Goal: Task Accomplishment & Management: Manage account settings

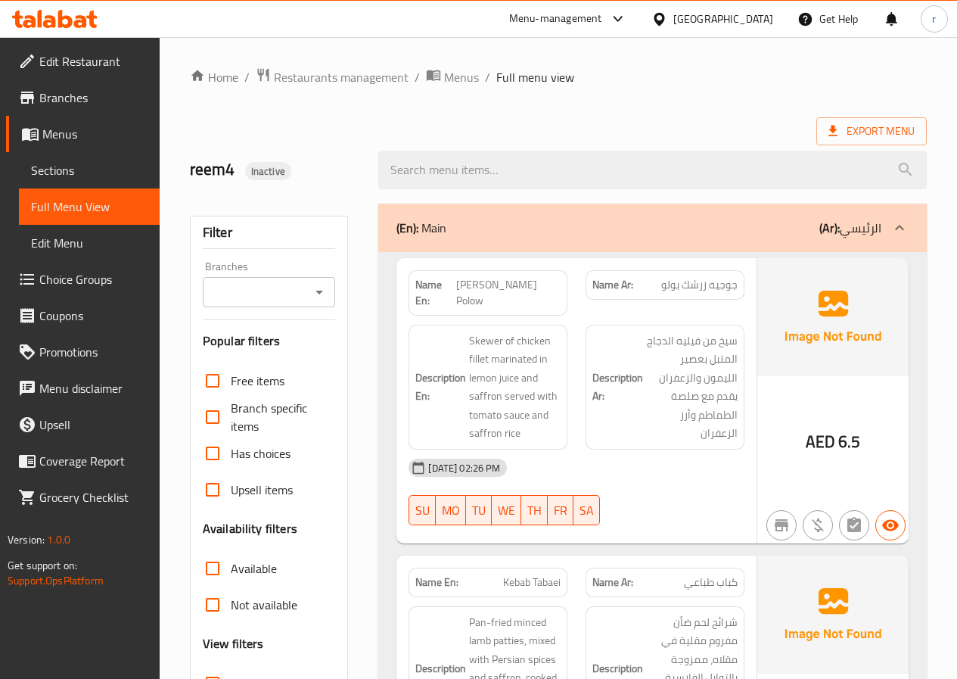
scroll to position [4988, 0]
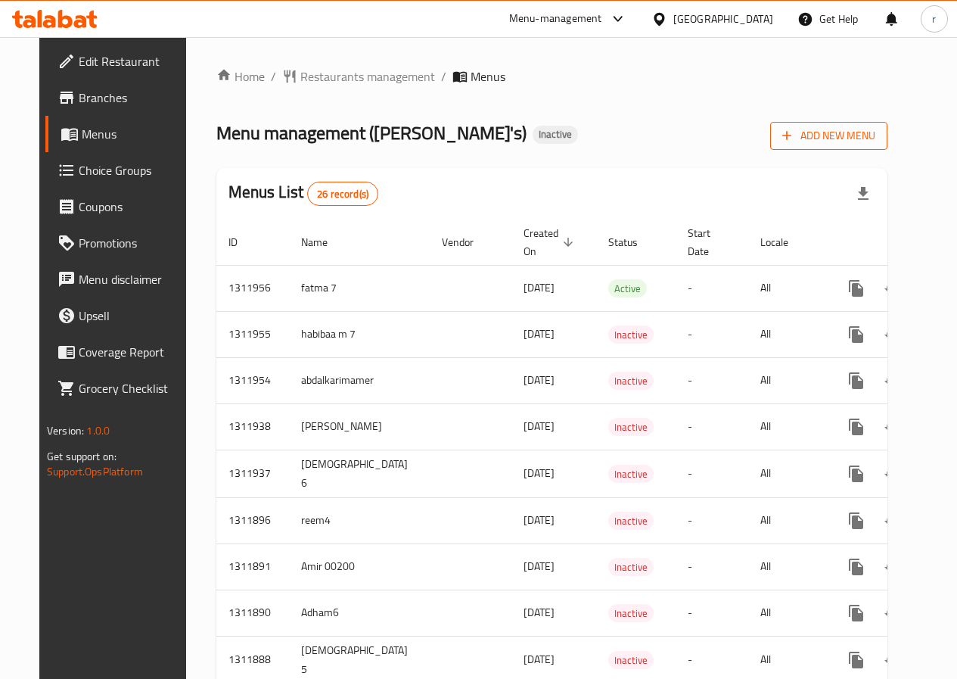
click at [875, 135] on span "Add New Menu" at bounding box center [828, 135] width 93 height 19
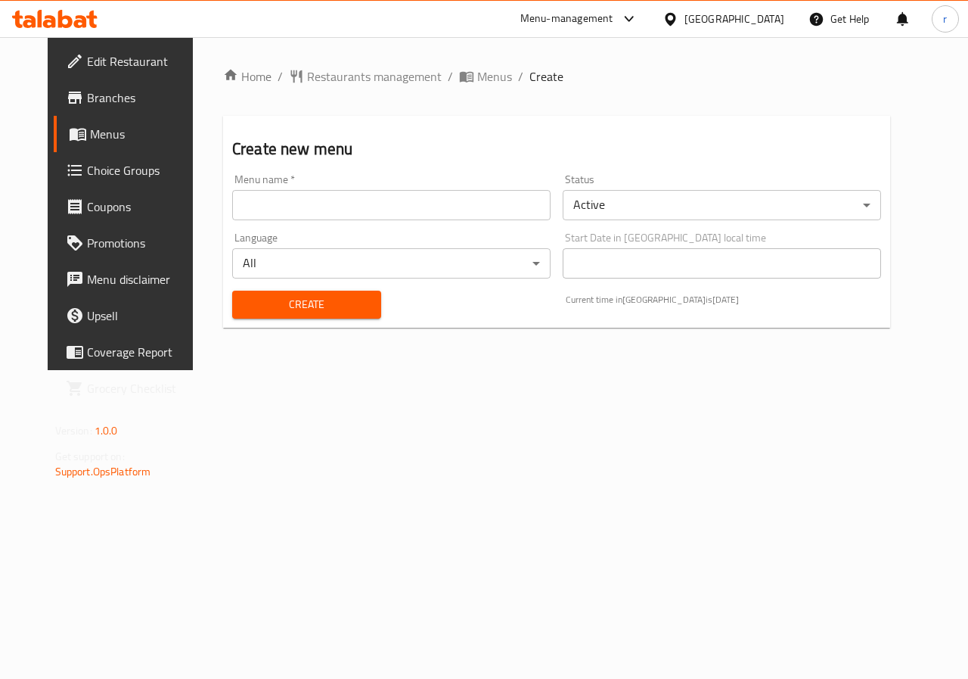
click at [362, 209] on input "text" at bounding box center [391, 205] width 318 height 30
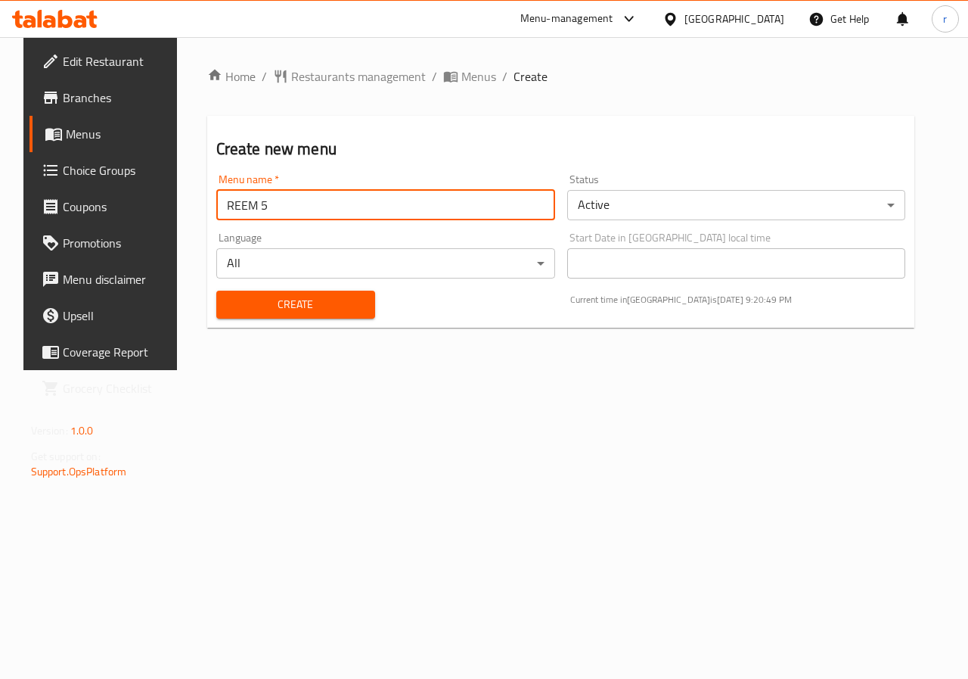
type input "REEM 5"
click at [326, 296] on span "Create" at bounding box center [295, 304] width 135 height 19
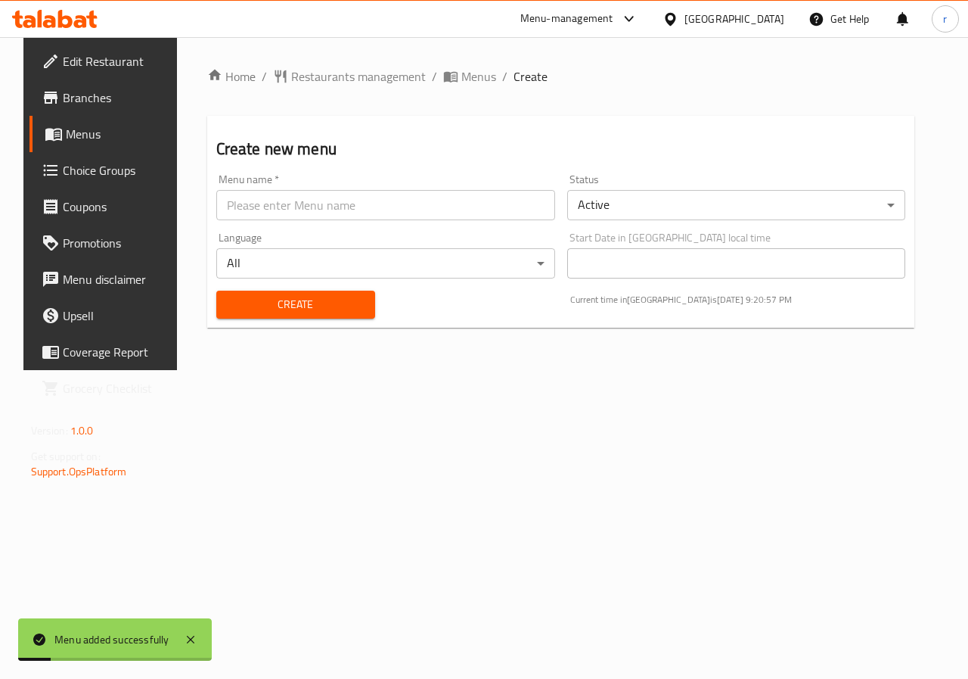
click at [69, 135] on span "Menus" at bounding box center [119, 134] width 107 height 18
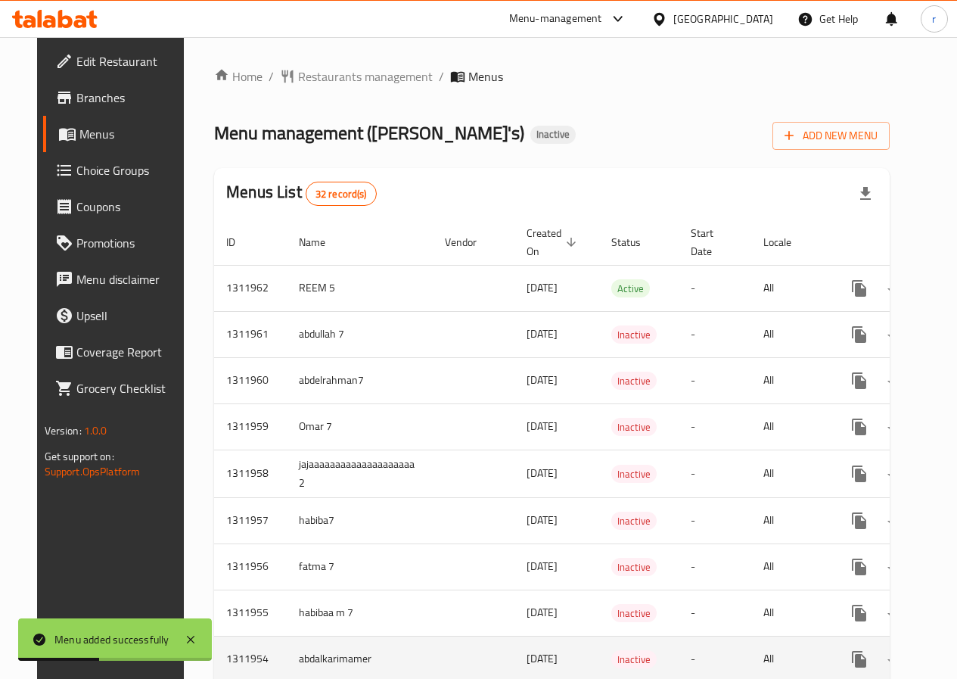
click at [474, 671] on td "enhanced table" at bounding box center [474, 658] width 82 height 46
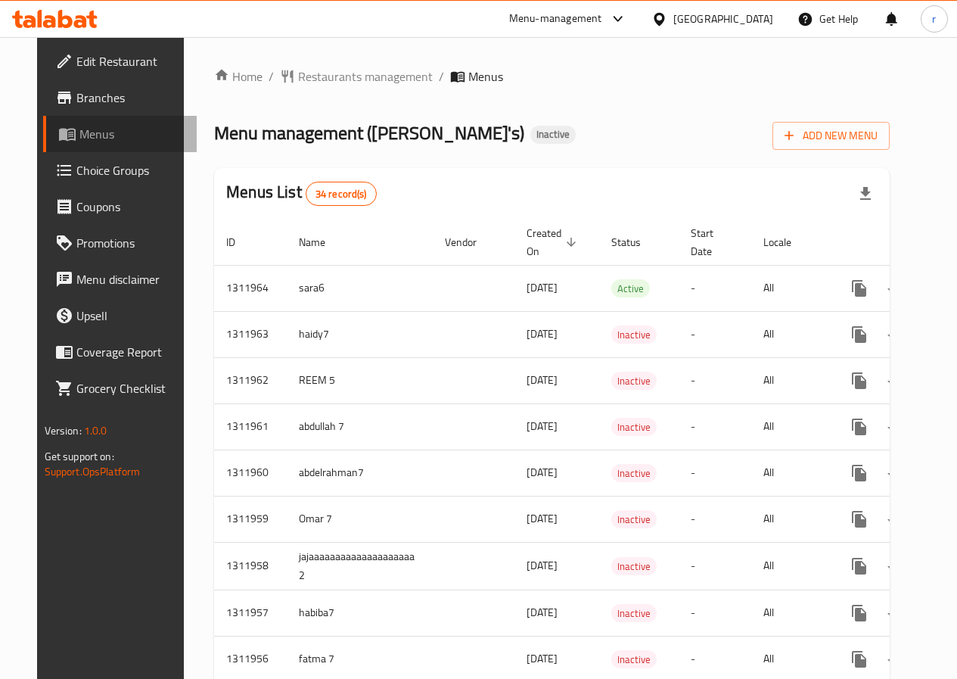
click at [79, 129] on span "Menus" at bounding box center [131, 134] width 105 height 18
click at [682, 143] on div "Menu management ( [PERSON_NAME] ) Inactive Add New Menu" at bounding box center [552, 133] width 676 height 34
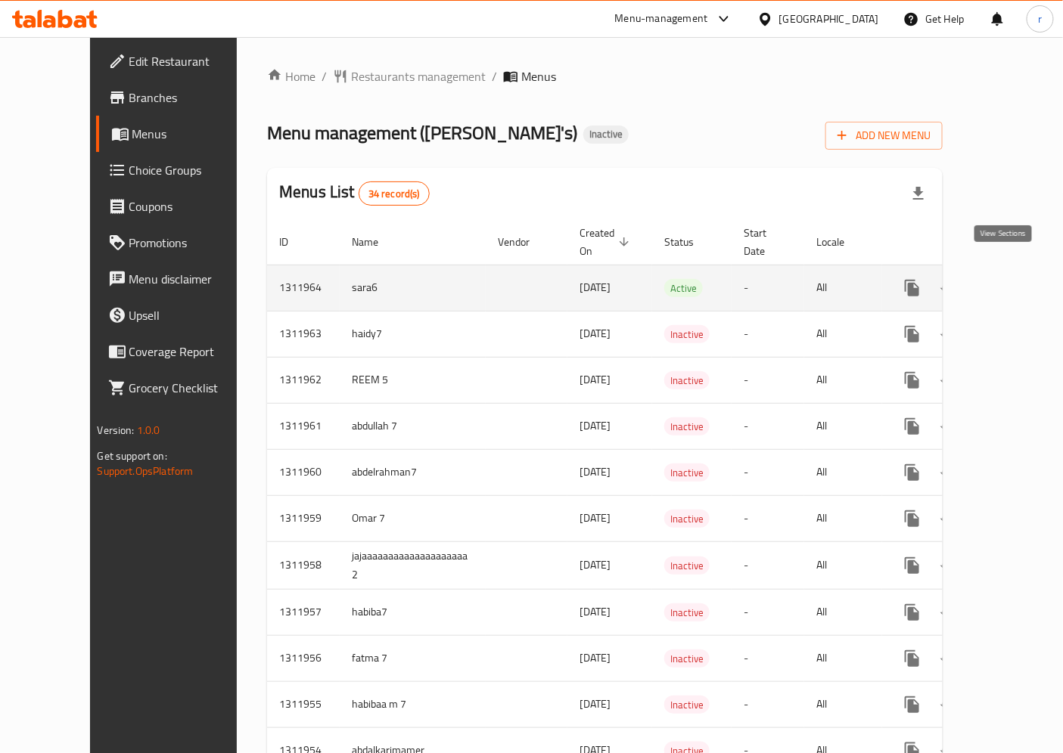
click at [968, 270] on link "enhanced table" at bounding box center [1021, 288] width 36 height 36
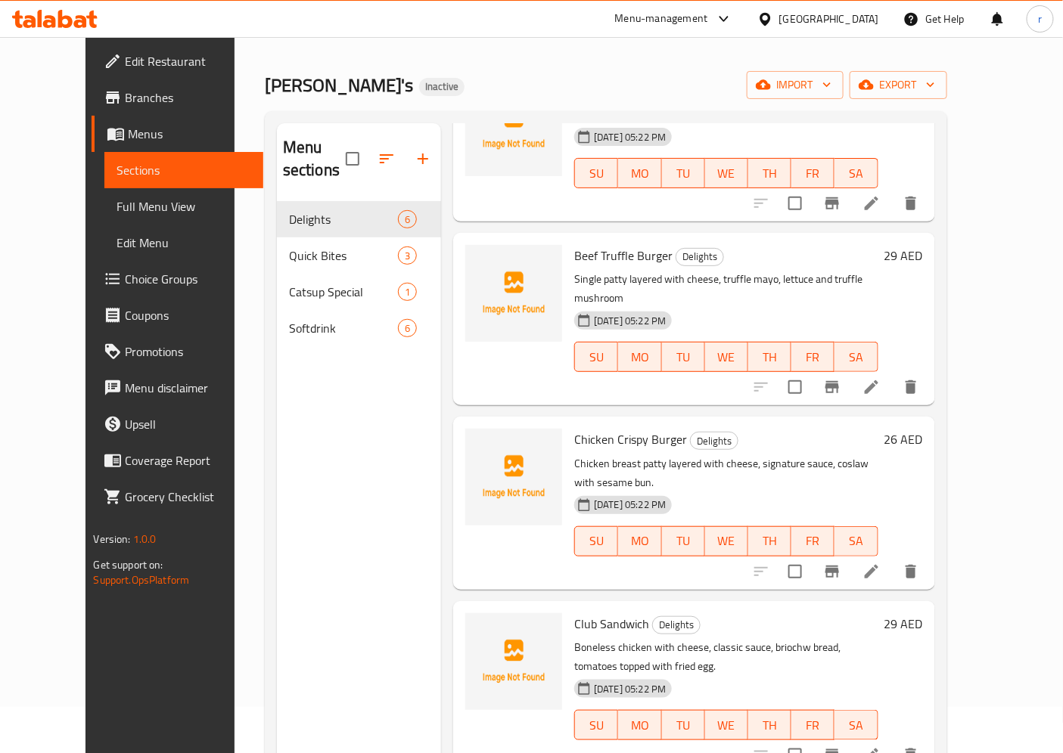
scroll to position [84, 0]
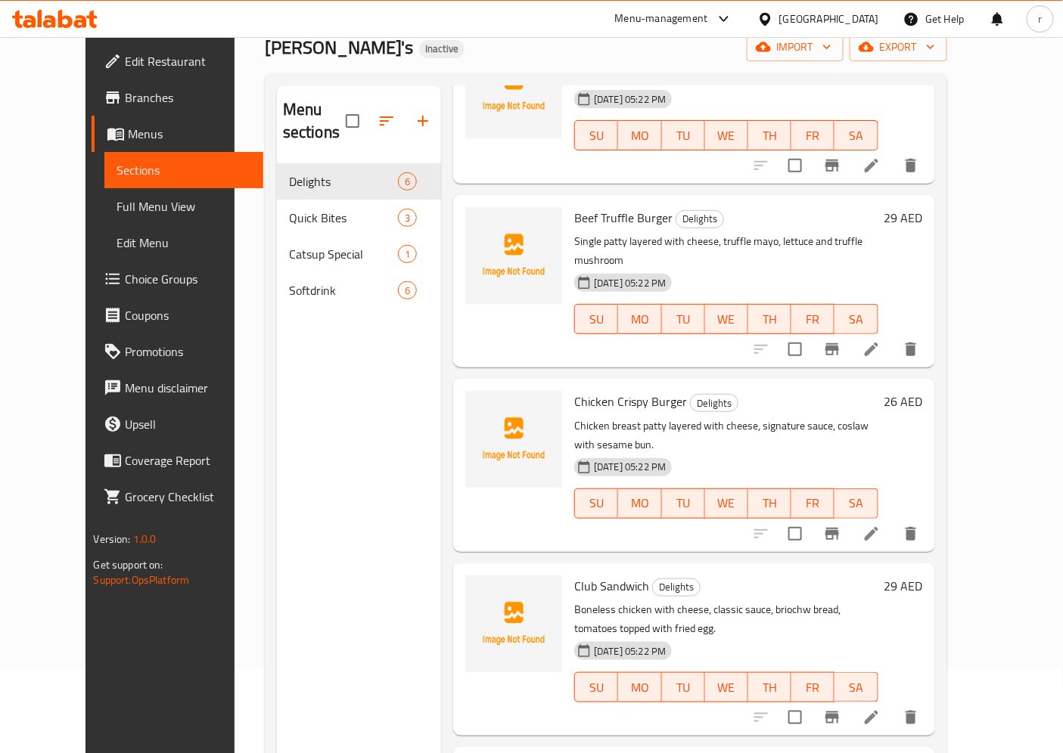
click at [92, 122] on link "Menus" at bounding box center [178, 134] width 172 height 36
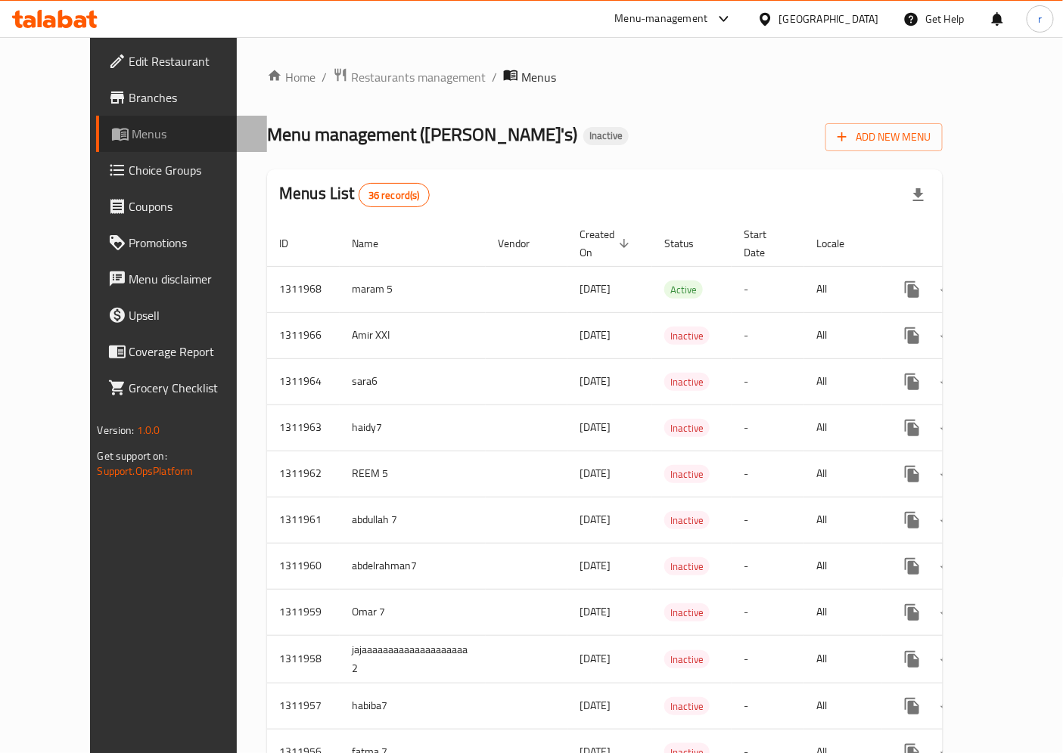
click at [96, 123] on link "Menus" at bounding box center [182, 134] width 172 height 36
click at [930, 146] on span "Add New Menu" at bounding box center [883, 137] width 93 height 19
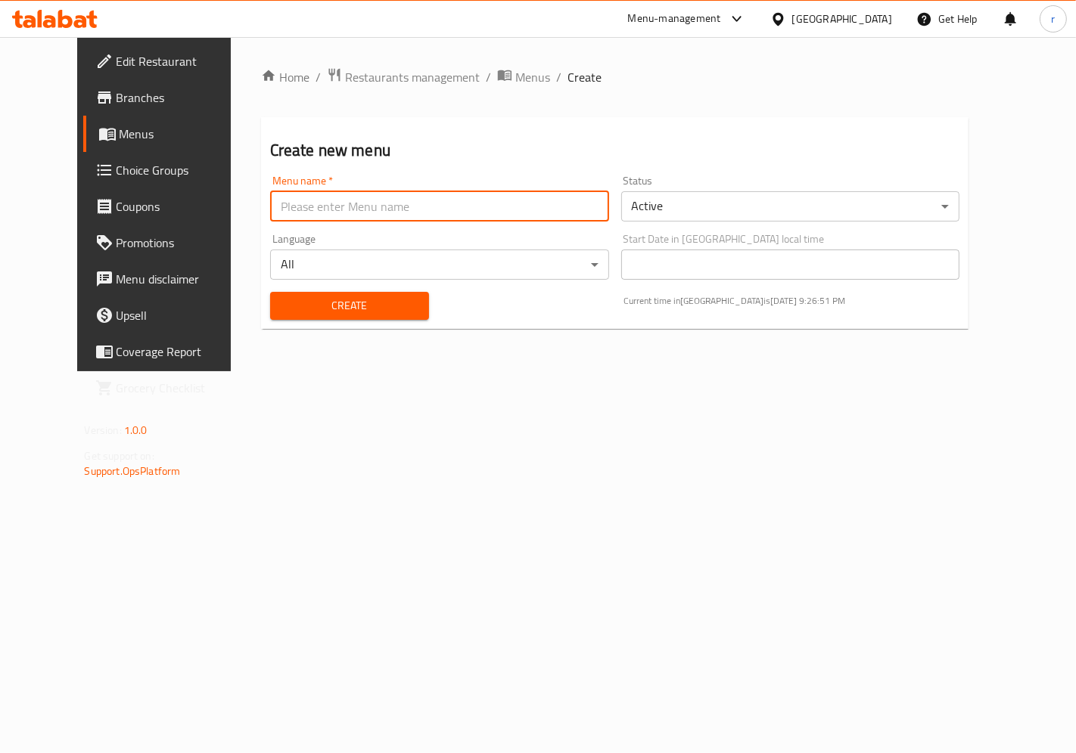
click at [467, 206] on input "text" at bounding box center [439, 206] width 339 height 30
type input "REEM 5."
click at [368, 304] on span "Create" at bounding box center [349, 306] width 135 height 19
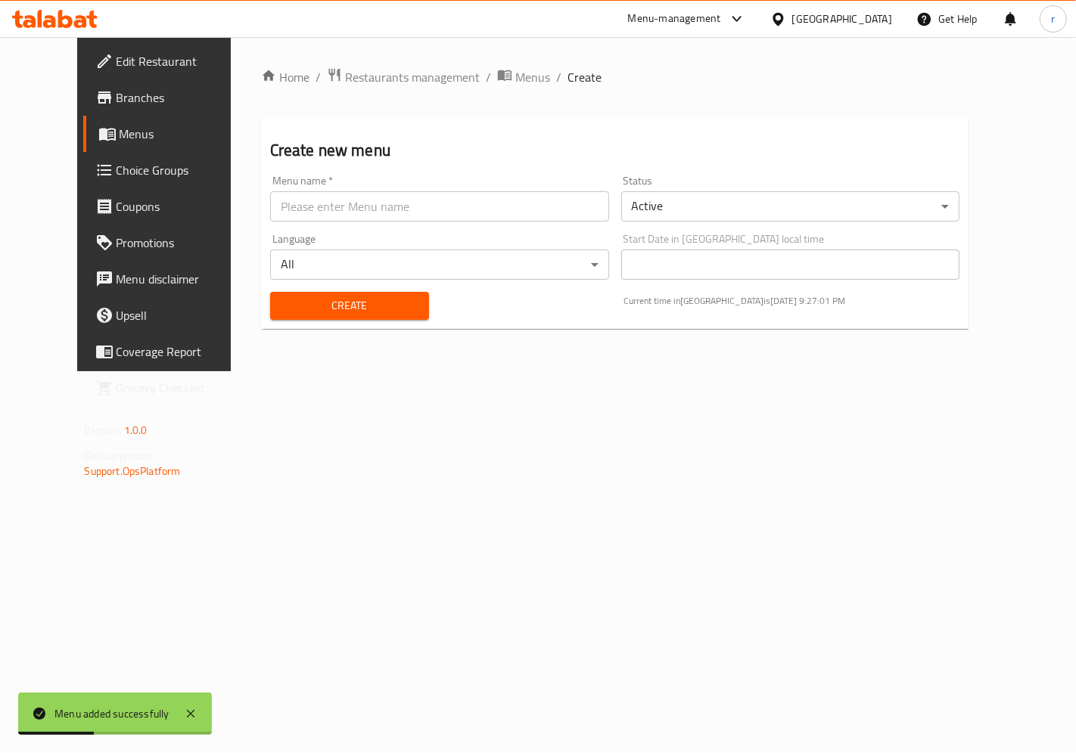
click at [83, 144] on link "Menus" at bounding box center [169, 134] width 173 height 36
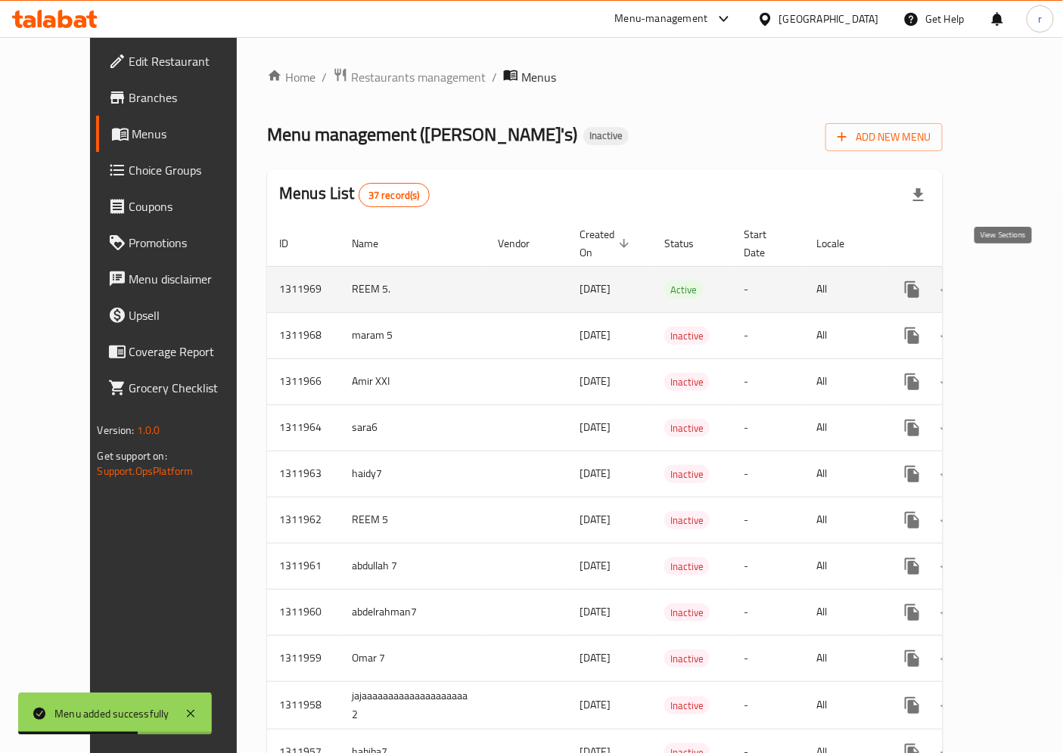
click at [968, 281] on icon "enhanced table" at bounding box center [1021, 290] width 18 height 18
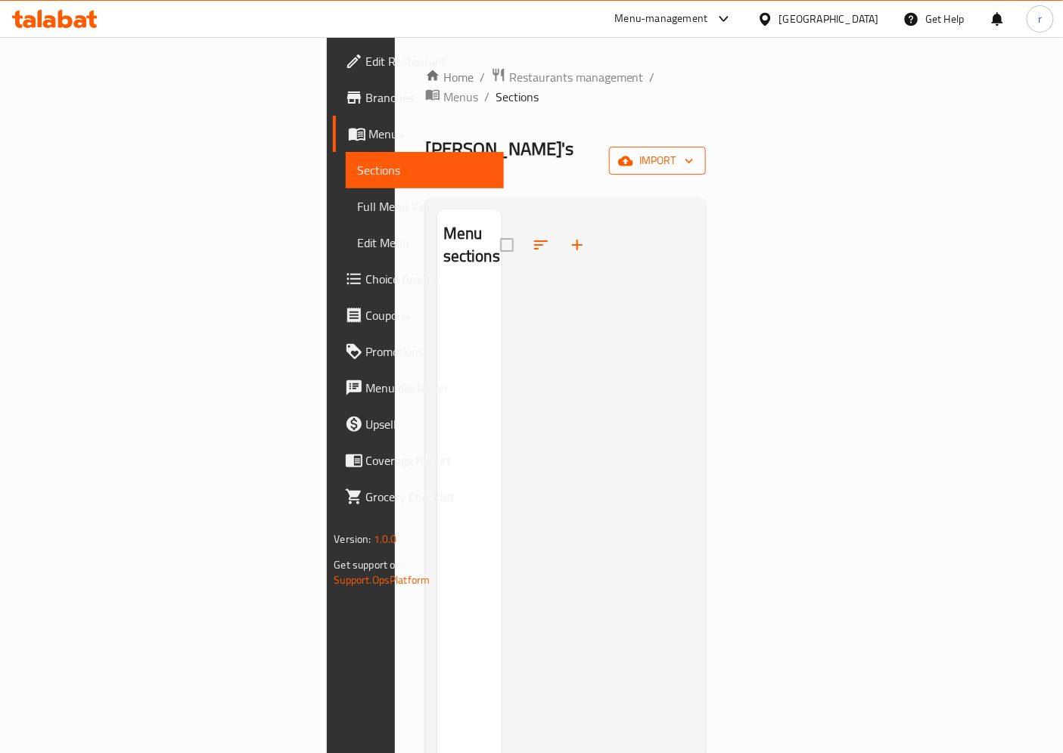
click at [694, 151] on span "import" at bounding box center [657, 160] width 73 height 19
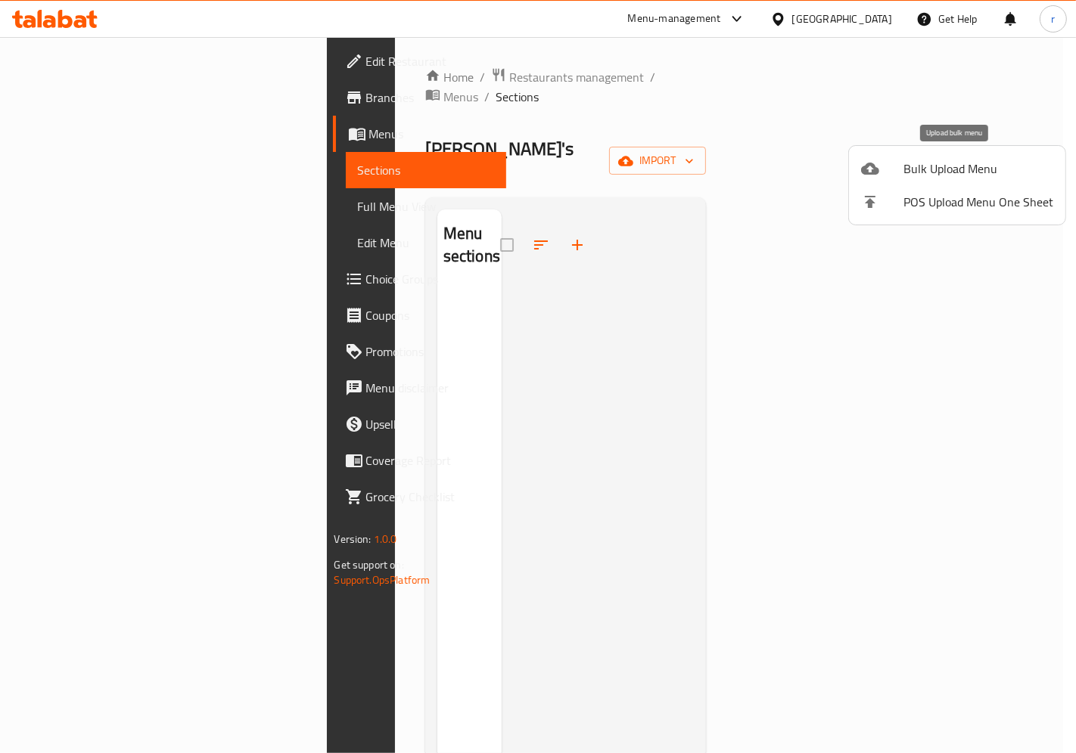
click at [943, 176] on span "Bulk Upload Menu" at bounding box center [978, 169] width 150 height 18
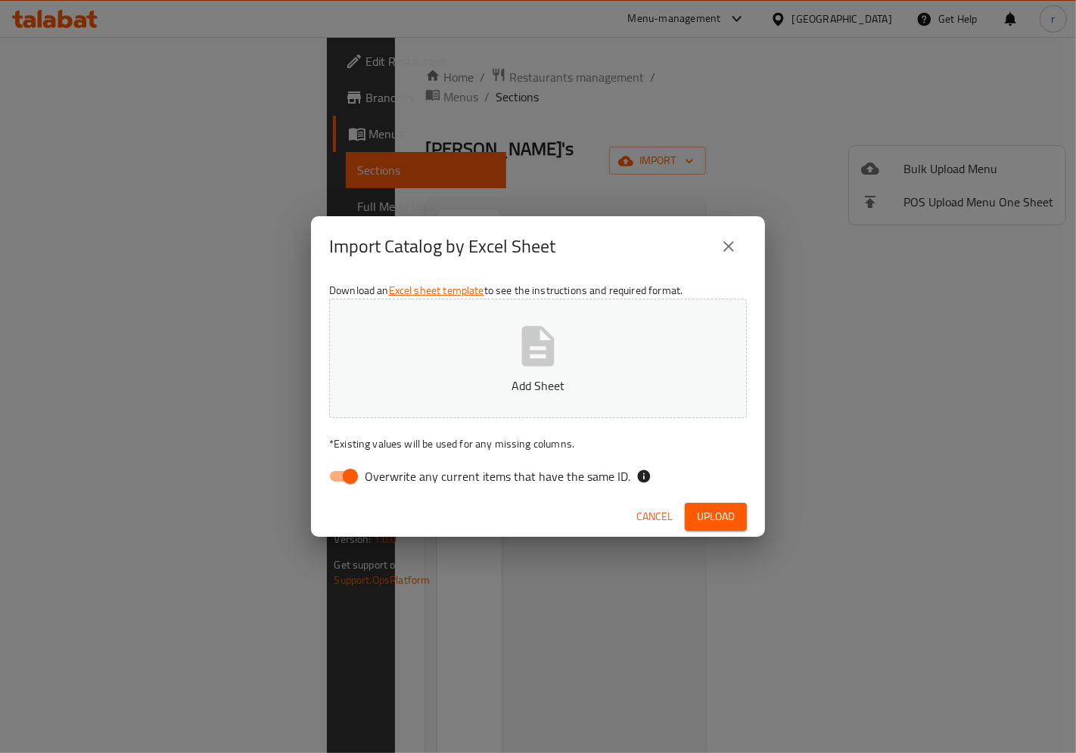
click at [540, 377] on p "Add Sheet" at bounding box center [538, 386] width 371 height 18
click at [351, 473] on input "Overwrite any current items that have the same ID." at bounding box center [350, 476] width 86 height 29
checkbox input "false"
click at [714, 508] on span "Upload" at bounding box center [716, 517] width 38 height 19
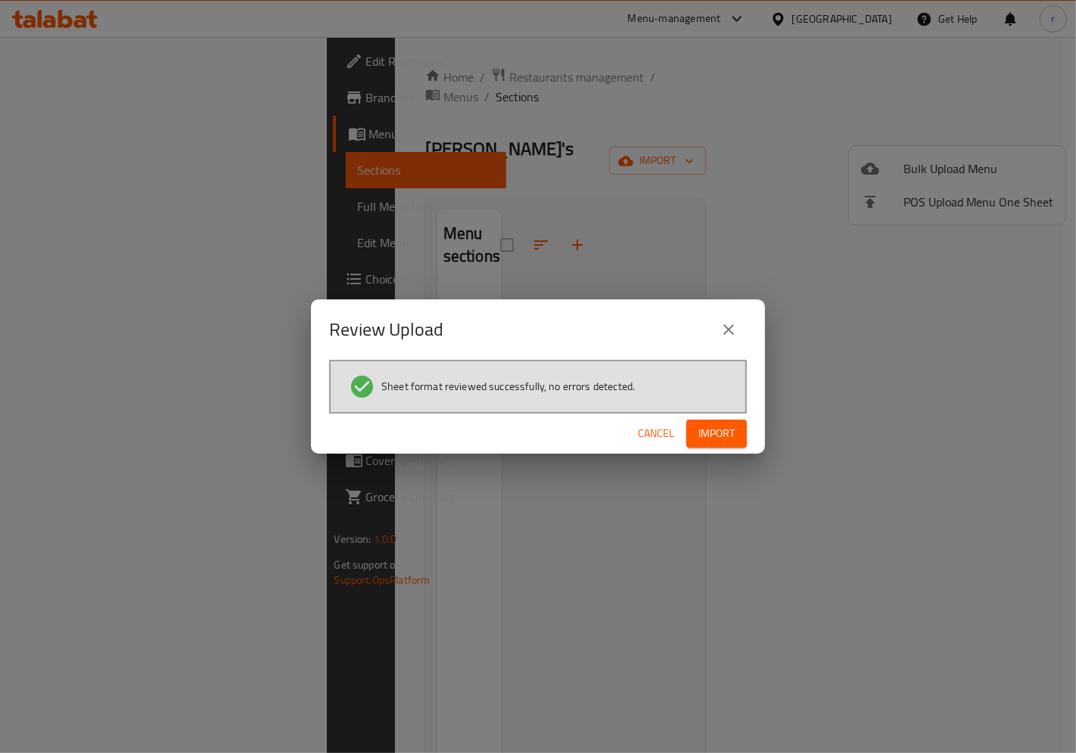
click at [715, 442] on span "Import" at bounding box center [716, 433] width 36 height 19
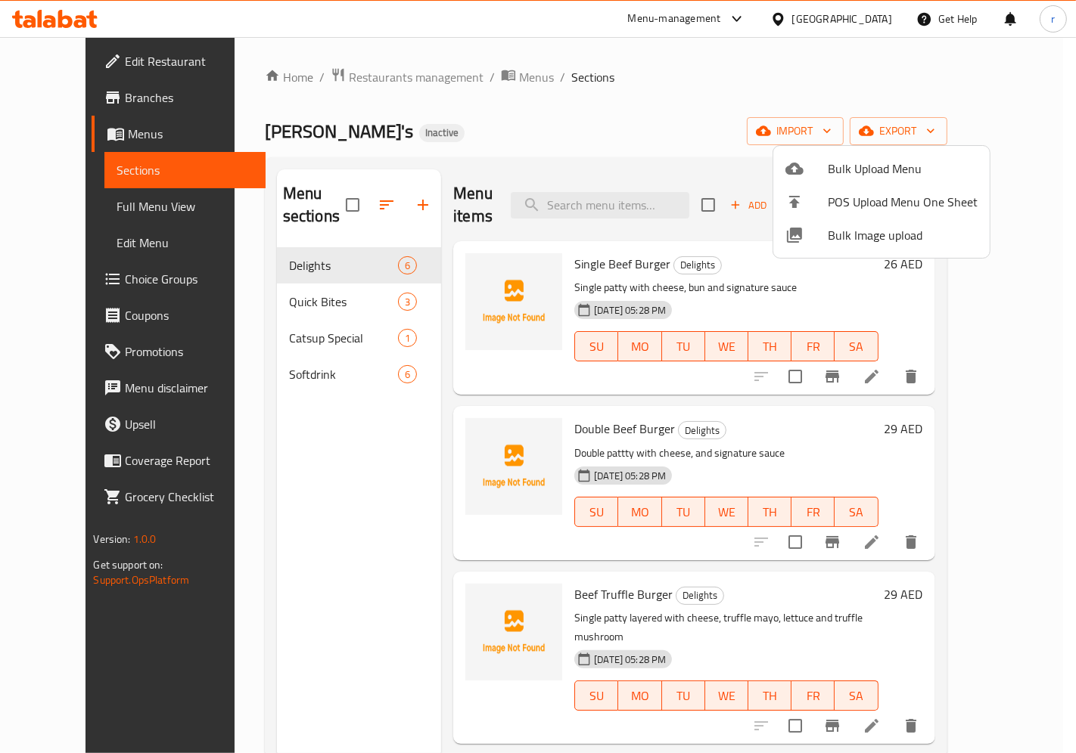
click at [307, 245] on div at bounding box center [538, 376] width 1076 height 753
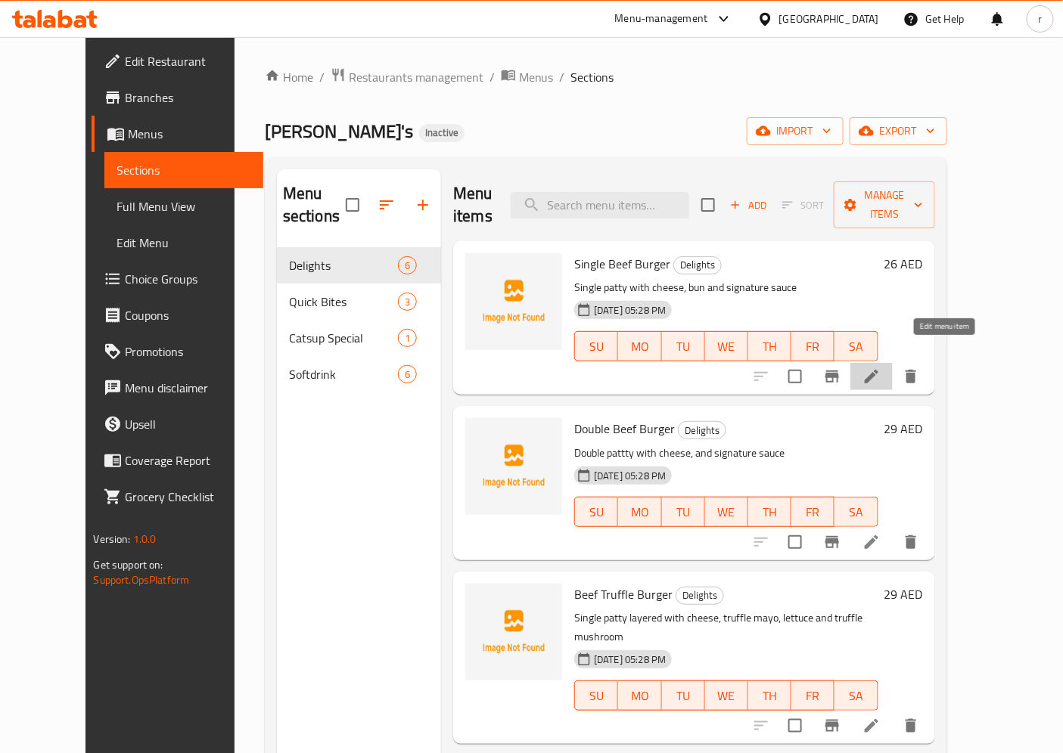
click at [881, 368] on icon at bounding box center [871, 377] width 18 height 18
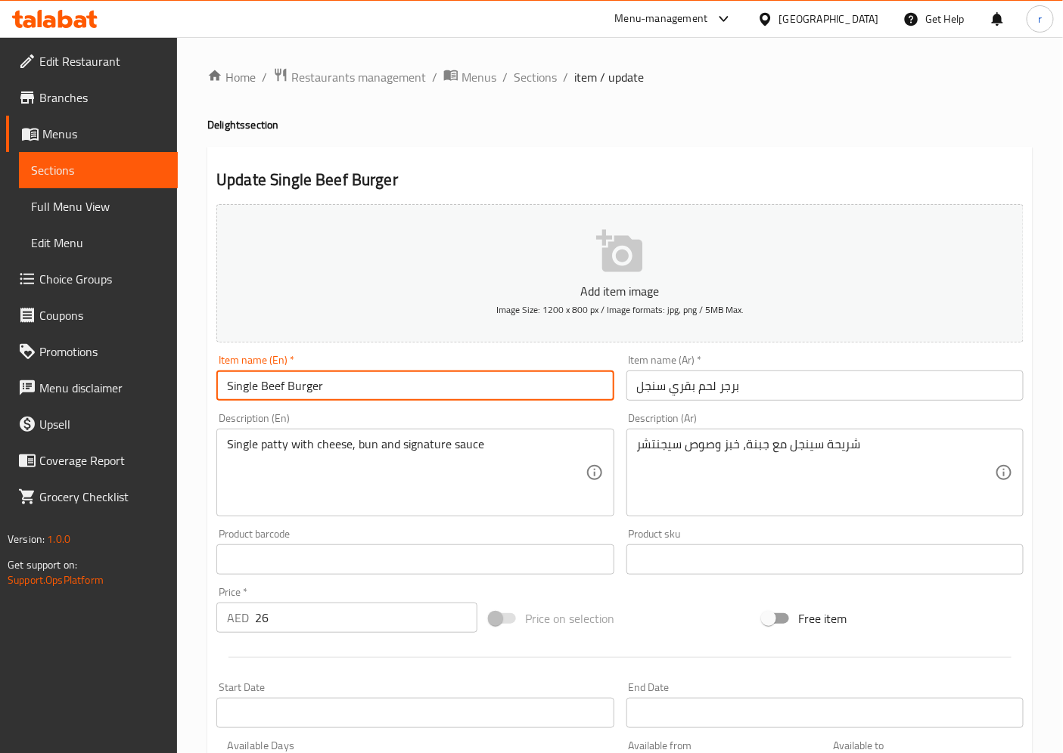
drag, startPoint x: 281, startPoint y: 388, endPoint x: 227, endPoint y: 388, distance: 54.5
click at [227, 388] on input "Single Beef Burger" at bounding box center [414, 386] width 397 height 30
click at [341, 392] on input "Single Beef Burger" at bounding box center [414, 386] width 397 height 30
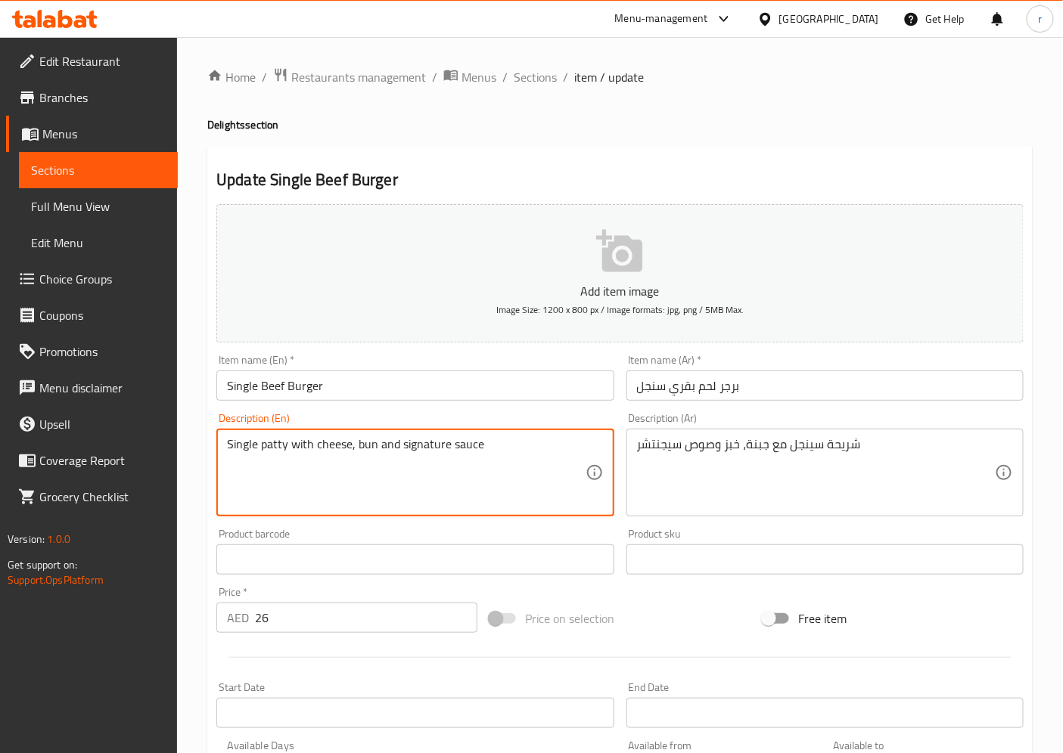
drag, startPoint x: 490, startPoint y: 446, endPoint x: 191, endPoint y: 452, distance: 298.9
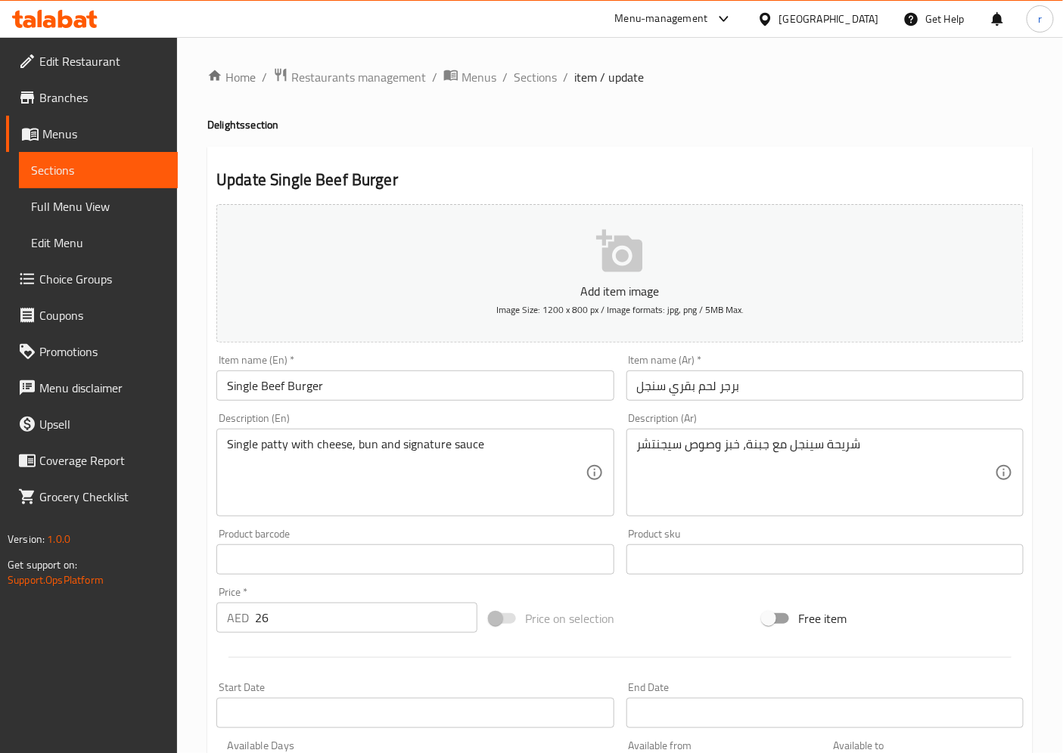
click at [274, 470] on textarea "Single patty with cheese, bun and signature sauce" at bounding box center [406, 473] width 358 height 72
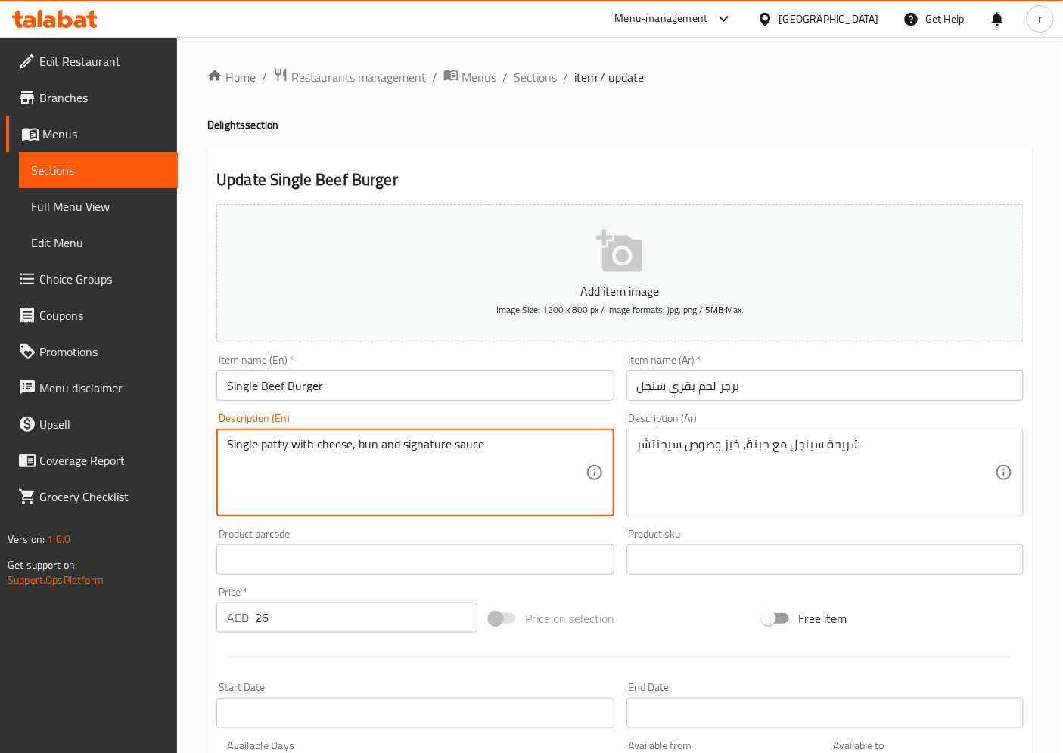
drag, startPoint x: 282, startPoint y: 444, endPoint x: 266, endPoint y: 444, distance: 16.6
click at [266, 444] on textarea "Single patty with cheese, bun and signature sauce" at bounding box center [406, 473] width 358 height 72
click at [272, 464] on textarea "Single patty with cheese, bun and signature sauce" at bounding box center [406, 473] width 358 height 72
drag, startPoint x: 284, startPoint y: 449, endPoint x: 260, endPoint y: 449, distance: 24.2
click at [260, 449] on textarea "Single patty with cheese, bun and signature sauce" at bounding box center [406, 473] width 358 height 72
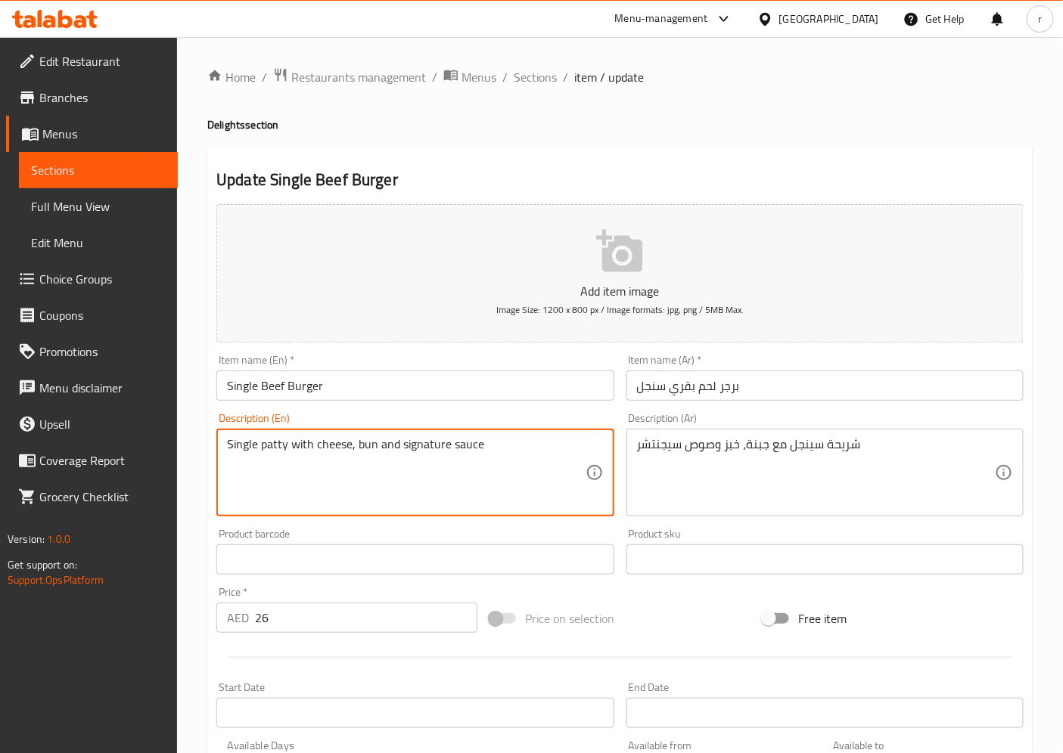
drag, startPoint x: 374, startPoint y: 443, endPoint x: 357, endPoint y: 443, distance: 16.7
click at [357, 443] on textarea "Single patty with cheese, bun and signature sauce" at bounding box center [406, 473] width 358 height 72
drag, startPoint x: 288, startPoint y: 449, endPoint x: 260, endPoint y: 449, distance: 28.0
click at [260, 449] on textarea "Single patty with cheese, bun and signature sauce" at bounding box center [406, 473] width 358 height 72
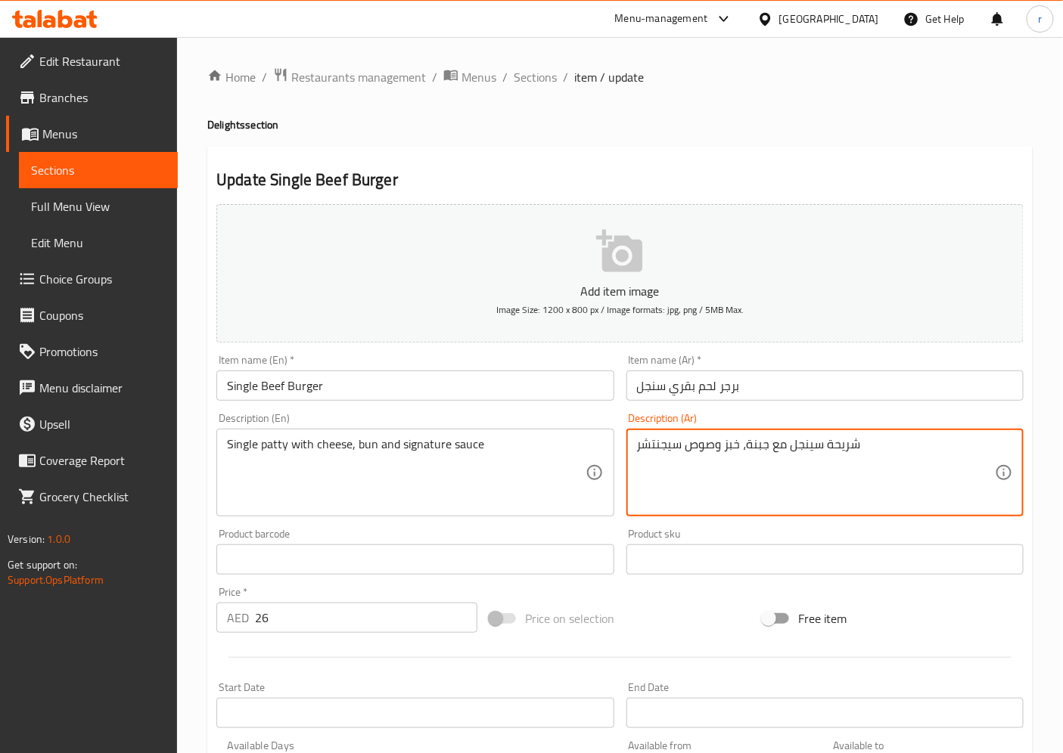
drag, startPoint x: 723, startPoint y: 445, endPoint x: 738, endPoint y: 444, distance: 15.1
type textarea "شريحة سينجل مع جبنة، كيذر وصوص سيجنتشر"
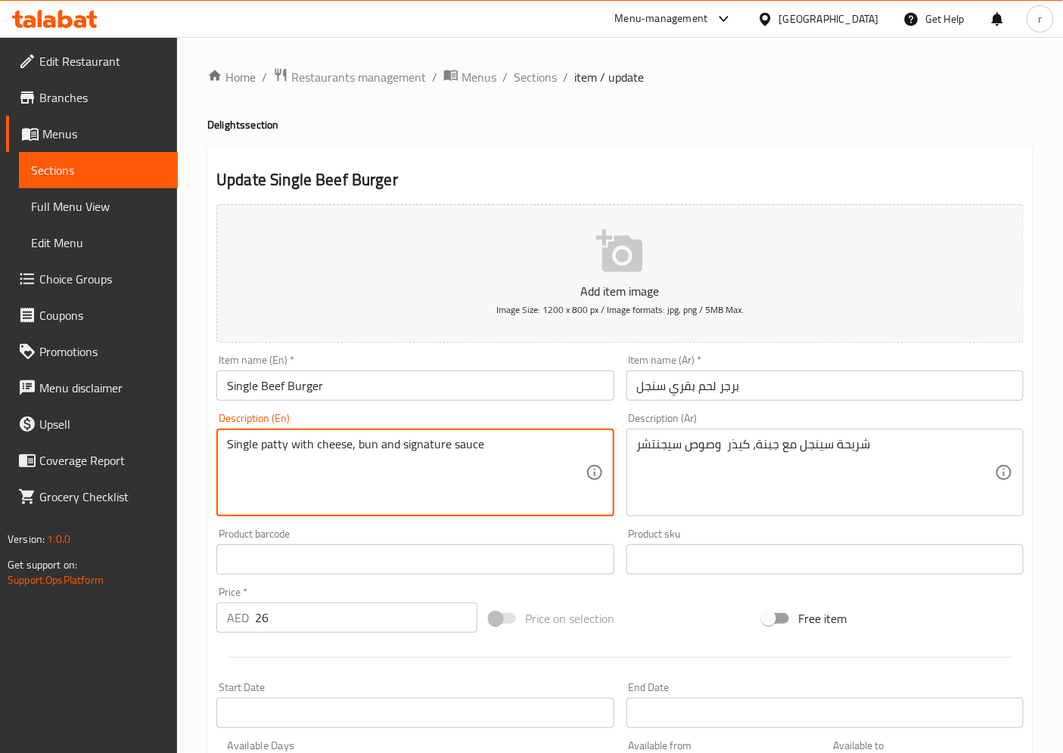
drag, startPoint x: 375, startPoint y: 443, endPoint x: 354, endPoint y: 444, distance: 21.2
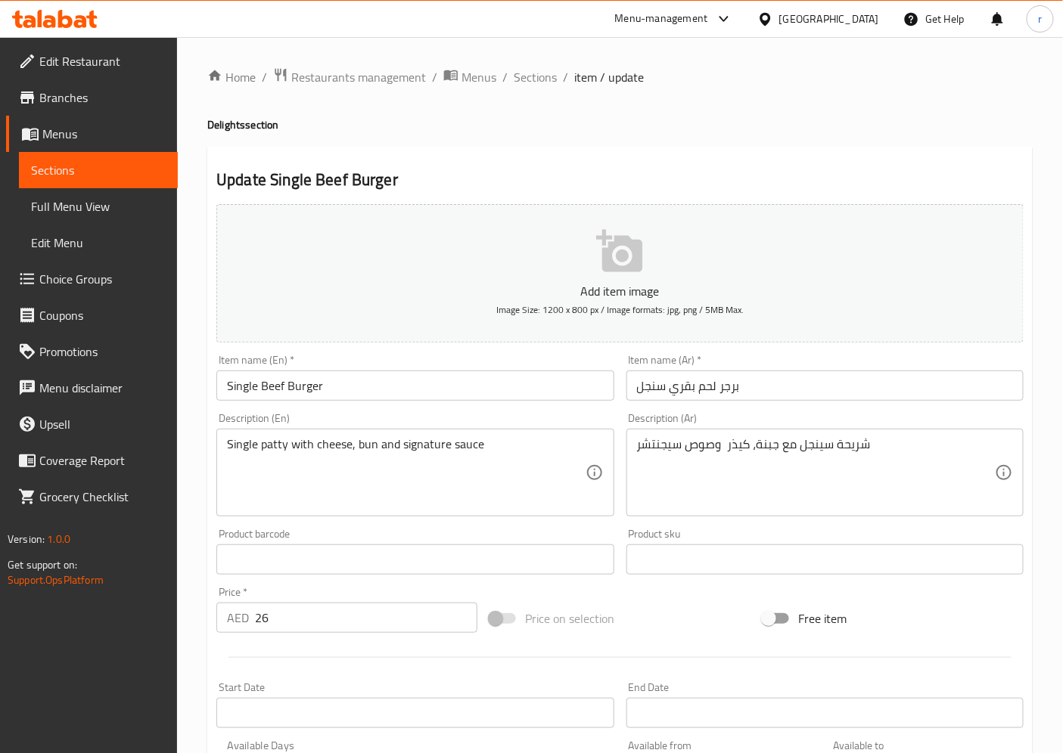
click at [527, 440] on textarea "Single patty with cheese, bun and signature sauce" at bounding box center [406, 473] width 358 height 72
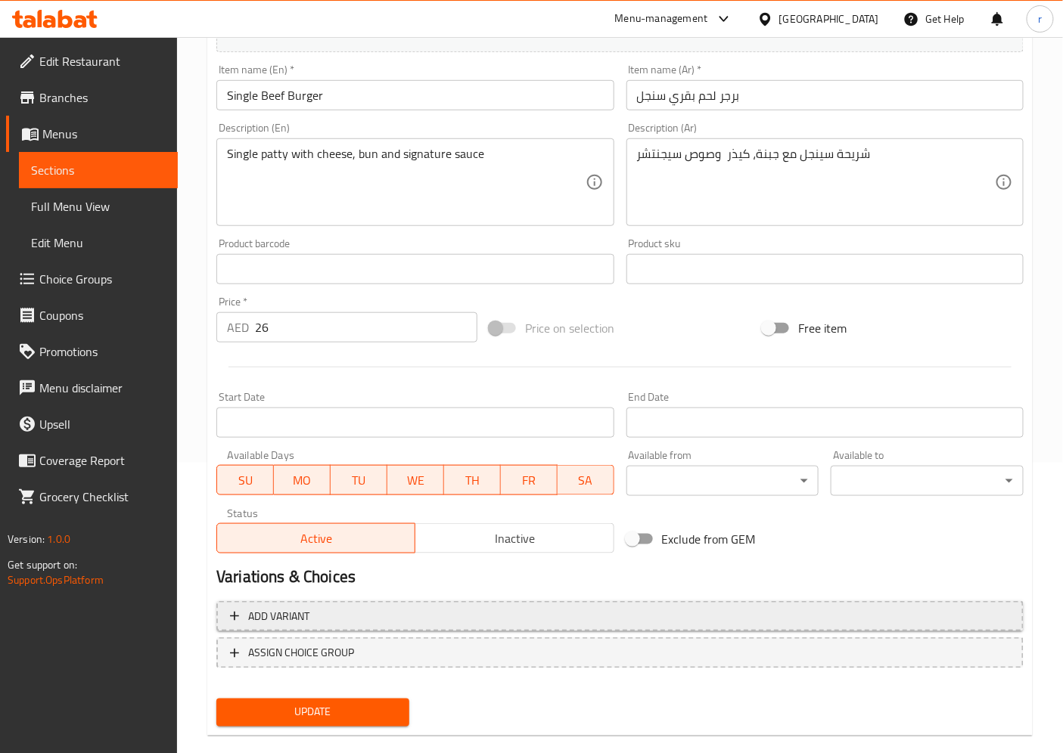
scroll to position [312, 0]
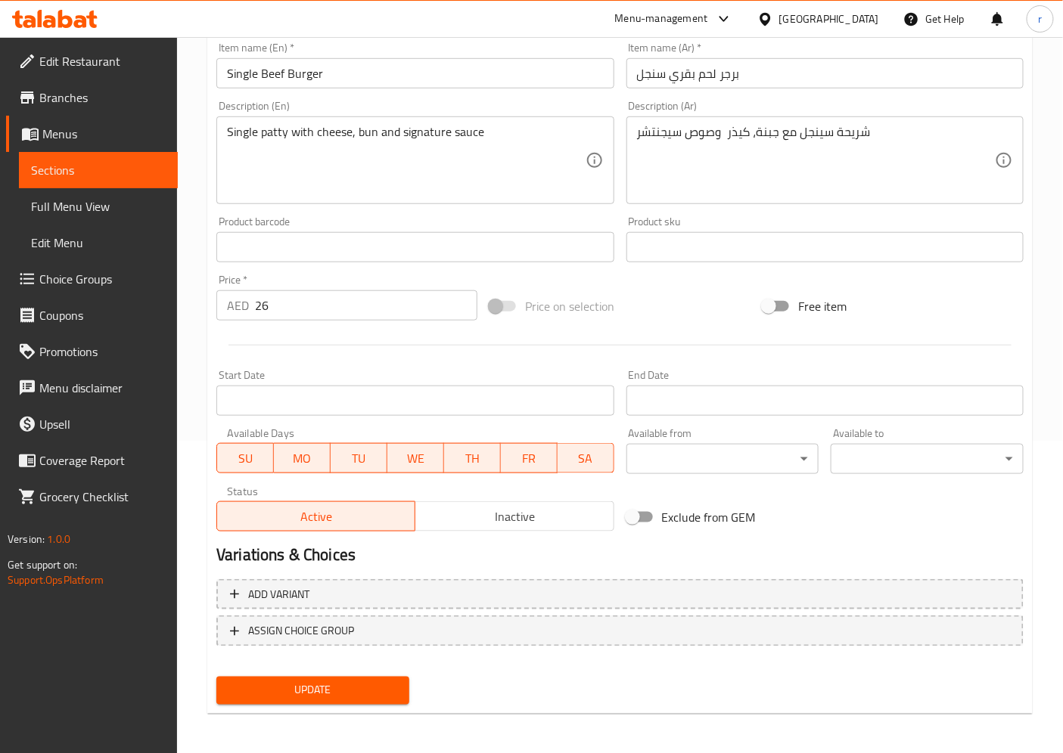
click at [340, 678] on span "Update" at bounding box center [312, 691] width 169 height 19
click at [101, 159] on link "Sections" at bounding box center [98, 170] width 159 height 36
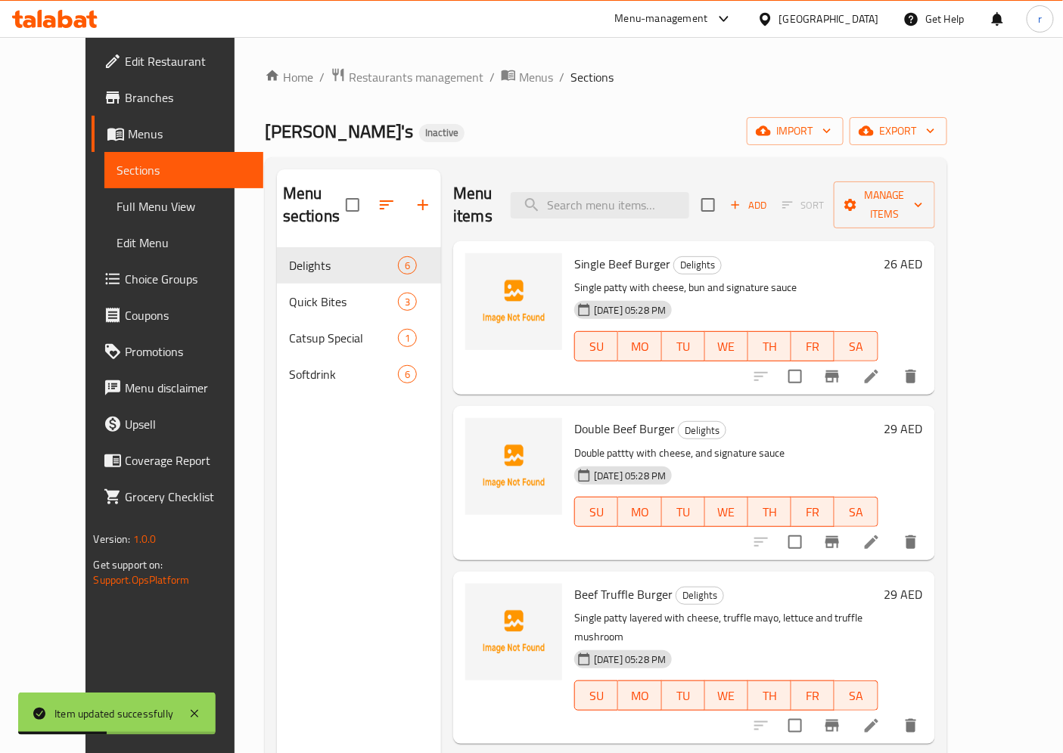
click at [878, 536] on icon at bounding box center [872, 543] width 14 height 14
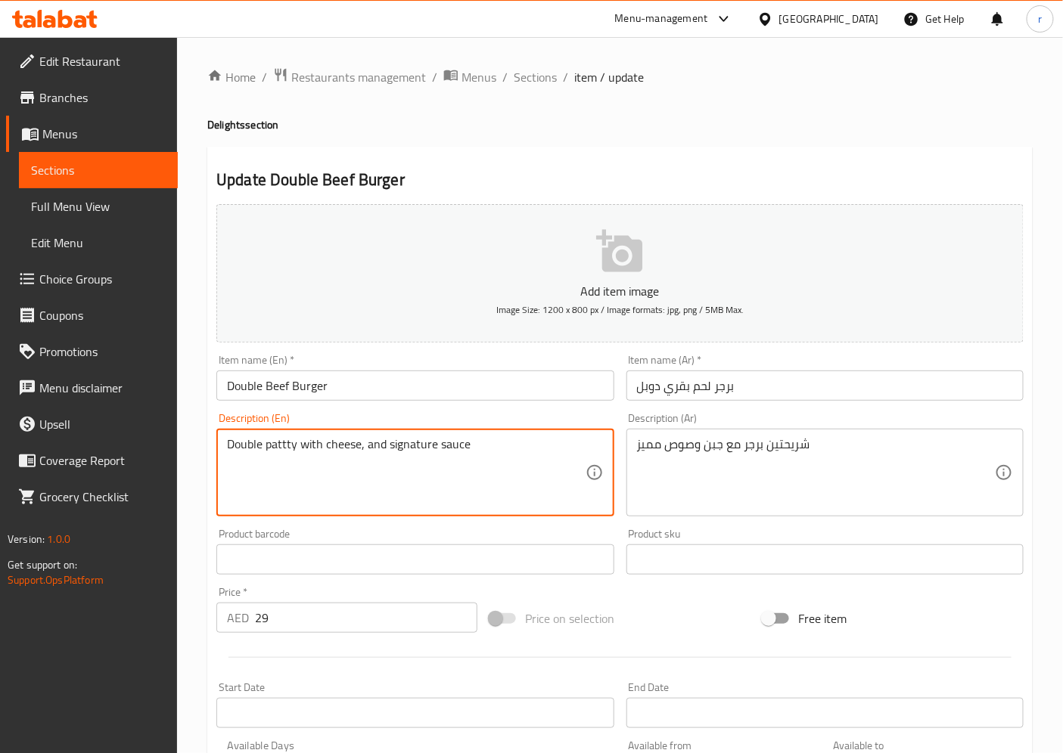
drag, startPoint x: 434, startPoint y: 446, endPoint x: 384, endPoint y: 446, distance: 49.9
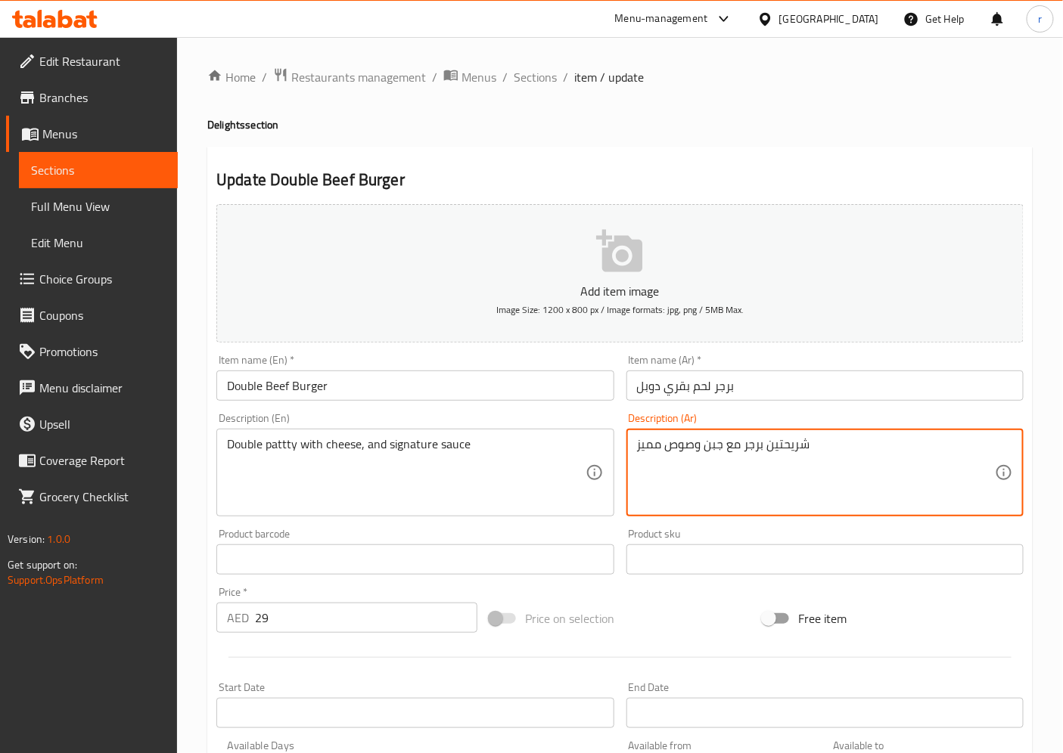
drag, startPoint x: 661, startPoint y: 446, endPoint x: 631, endPoint y: 446, distance: 30.3
type textarea "شريحتين برجر مع جبن وصوص سيجنتشر"
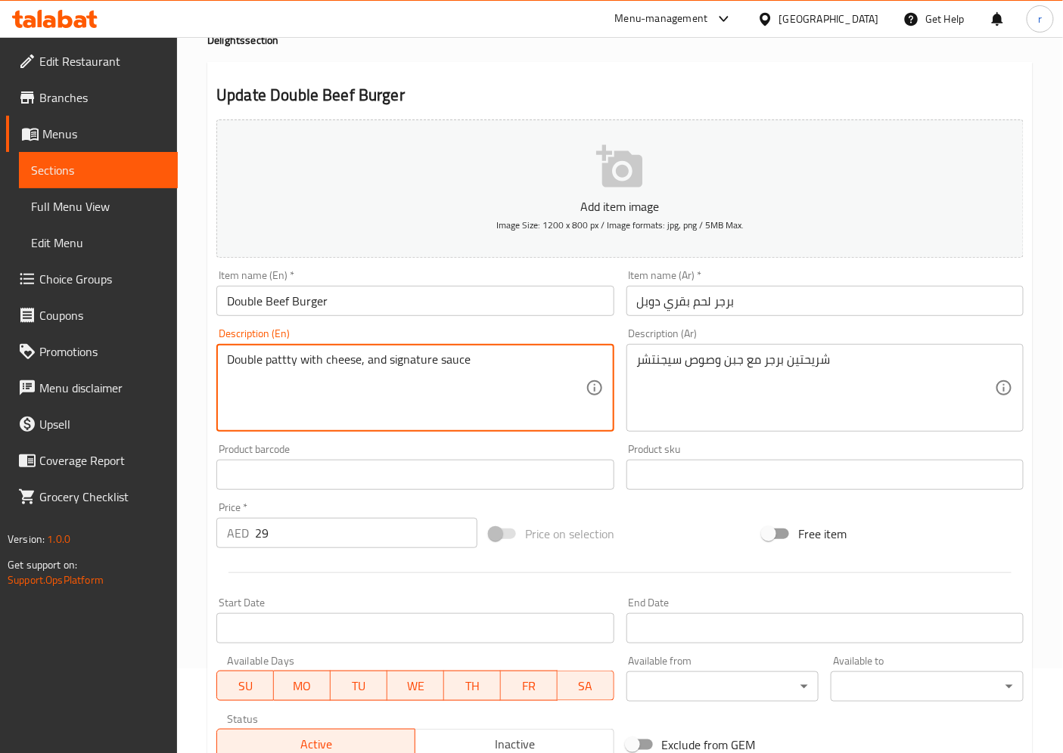
scroll to position [84, 0]
click at [284, 363] on textarea "Double pattty with cheese, and signature sauce" at bounding box center [406, 389] width 358 height 72
click at [502, 381] on textarea "Double patty with cheese, and signature sauce" at bounding box center [406, 389] width 358 height 72
type textarea "Double patty with cheese, and signature sauce"
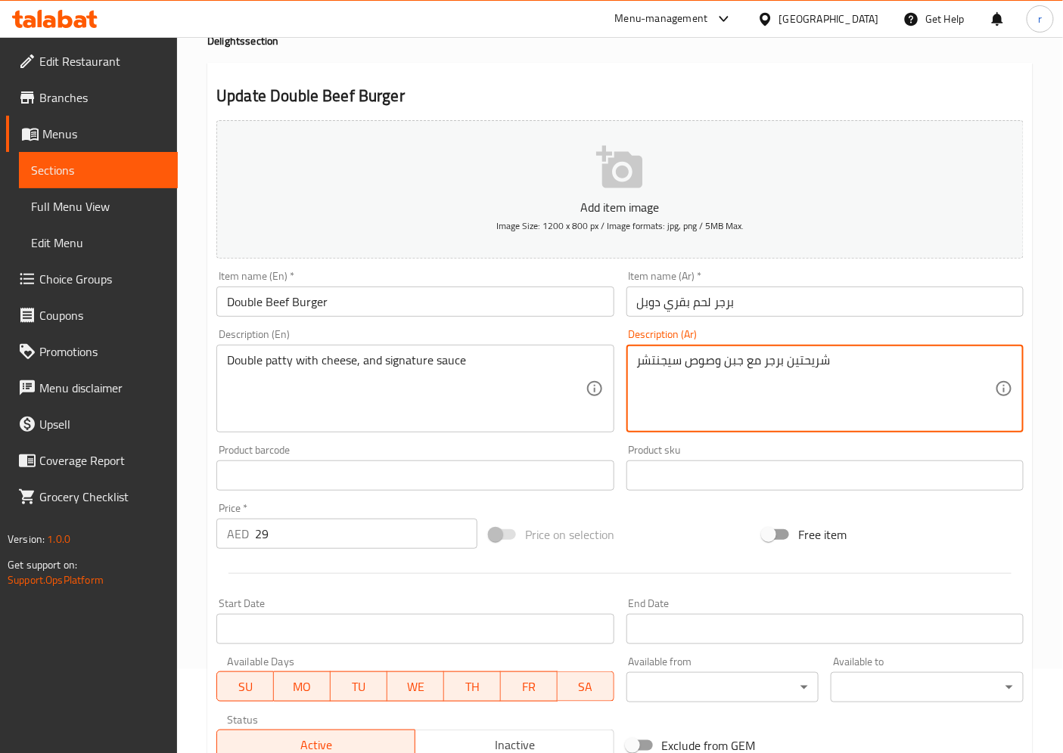
drag, startPoint x: 787, startPoint y: 363, endPoint x: 857, endPoint y: 365, distance: 70.4
click at [857, 365] on textarea "شريحة دوبل برجر مع جبن وصوص سيجنتشر" at bounding box center [816, 389] width 358 height 72
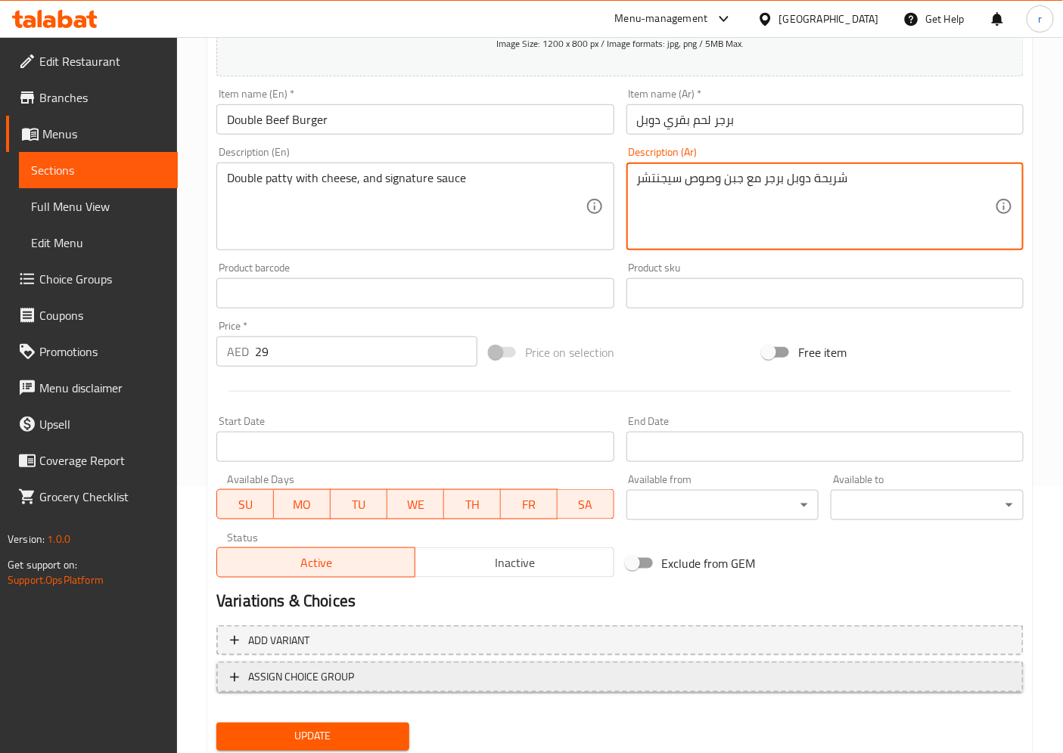
scroll to position [312, 0]
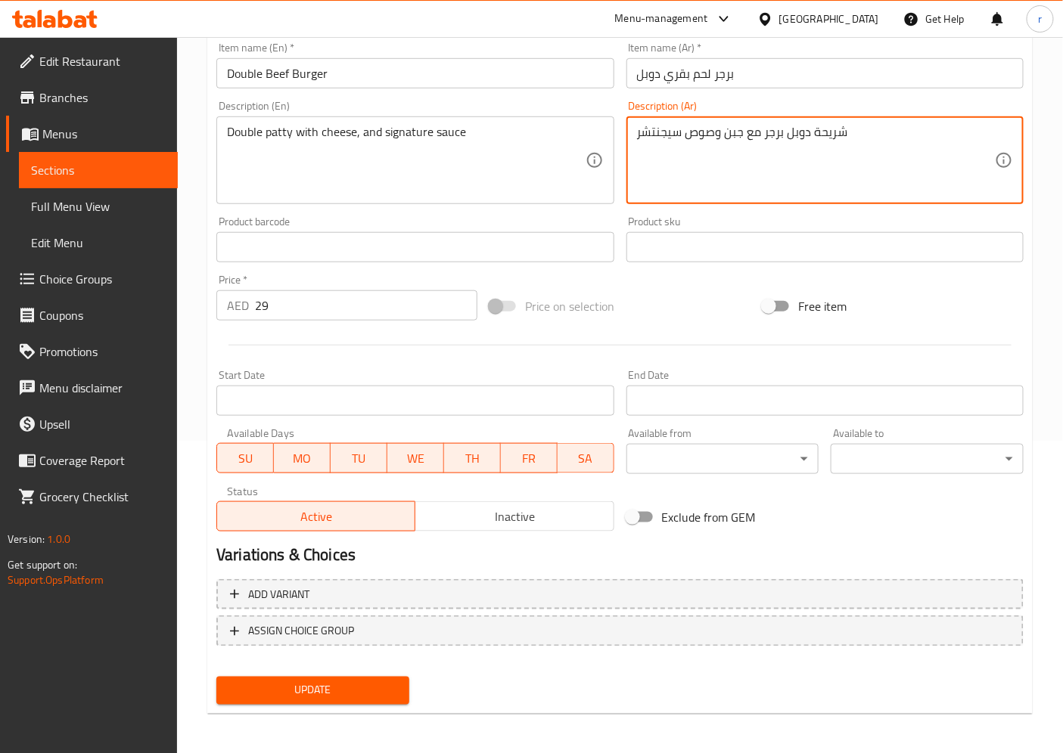
type textarea "شريحة دوبل برجر مع جبن وصوص سيجنتشر"
click at [328, 678] on span "Update" at bounding box center [312, 691] width 169 height 19
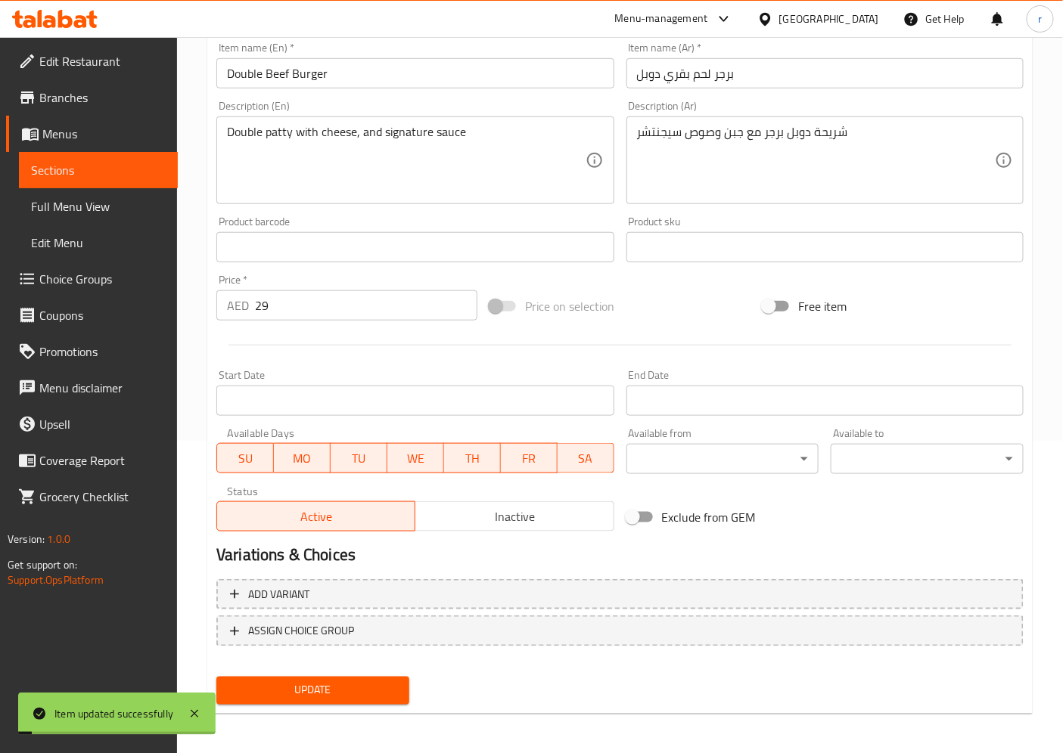
click at [138, 175] on span "Sections" at bounding box center [98, 170] width 135 height 18
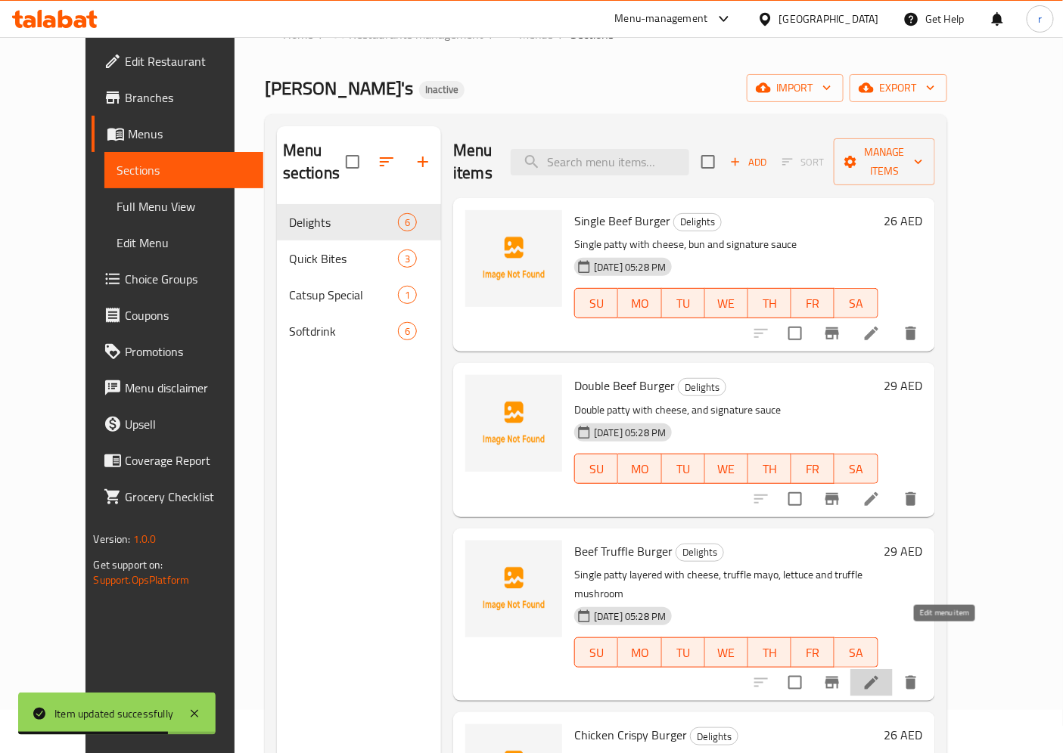
click at [881, 674] on icon at bounding box center [871, 683] width 18 height 18
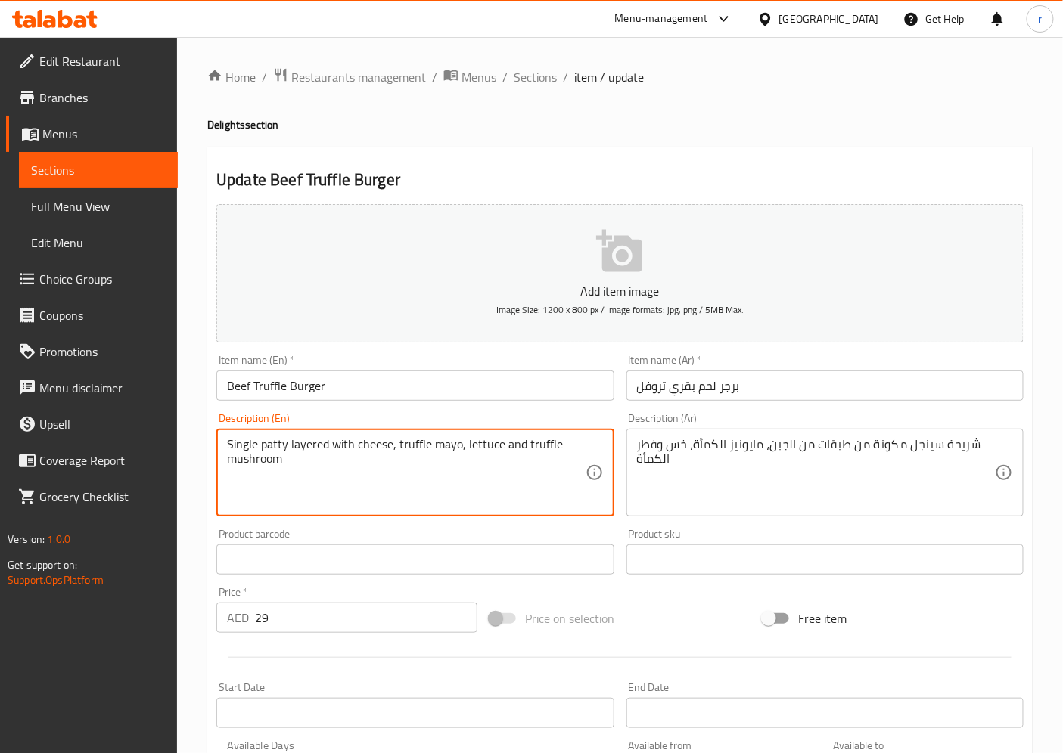
drag, startPoint x: 326, startPoint y: 443, endPoint x: 289, endPoint y: 444, distance: 37.1
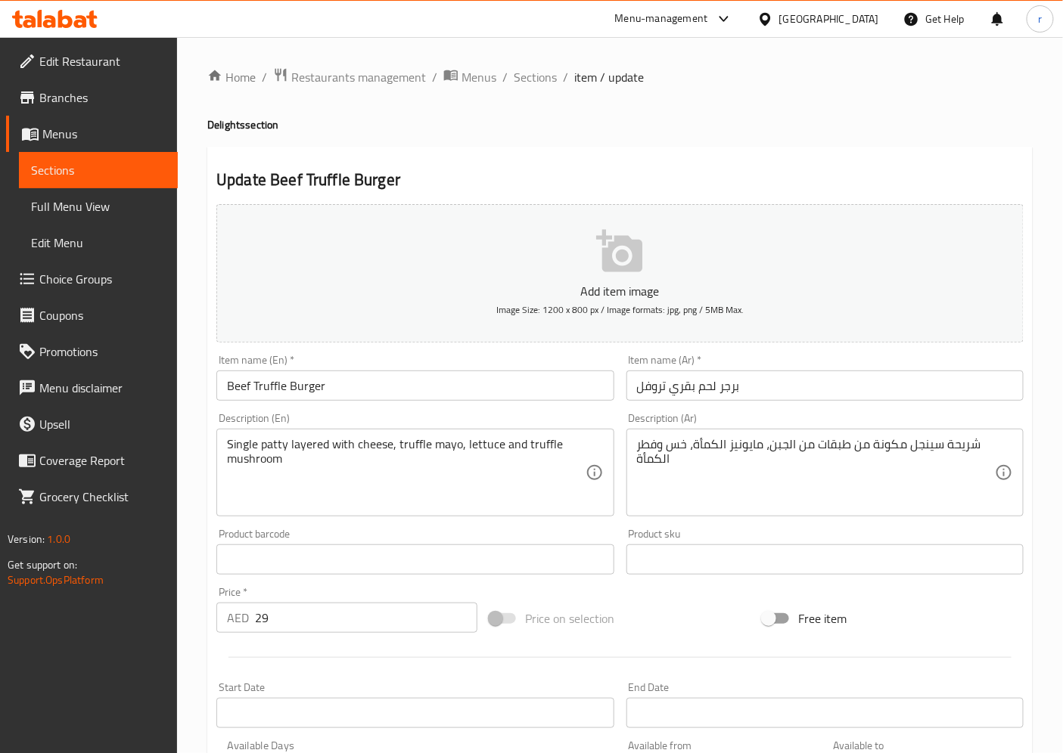
drag, startPoint x: 300, startPoint y: 486, endPoint x: 327, endPoint y: 482, distance: 27.5
click at [300, 486] on textarea "Single patty layered with cheese, truffle mayo, lettuce and truffle mushroom" at bounding box center [406, 473] width 358 height 72
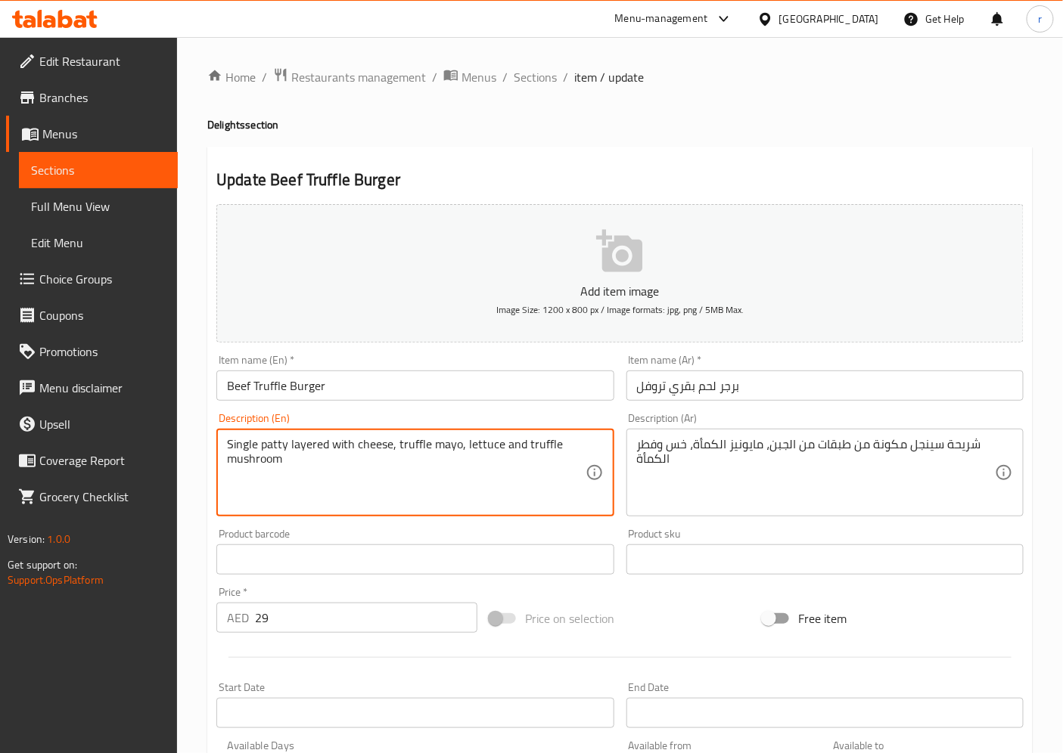
drag, startPoint x: 281, startPoint y: 466, endPoint x: 228, endPoint y: 446, distance: 56.5
click at [228, 446] on textarea "Single patty layered with cheese, truffle mayo, lettuce and truffle mushroom" at bounding box center [406, 473] width 358 height 72
click at [459, 480] on textarea "Single patty layered with cheese, truffle mayo, lettuce and truffle mushroom" at bounding box center [406, 473] width 358 height 72
click at [326, 446] on textarea "Single patty layered with cheese, truffle mayo, lettuce and truffle mushroom" at bounding box center [406, 473] width 358 height 72
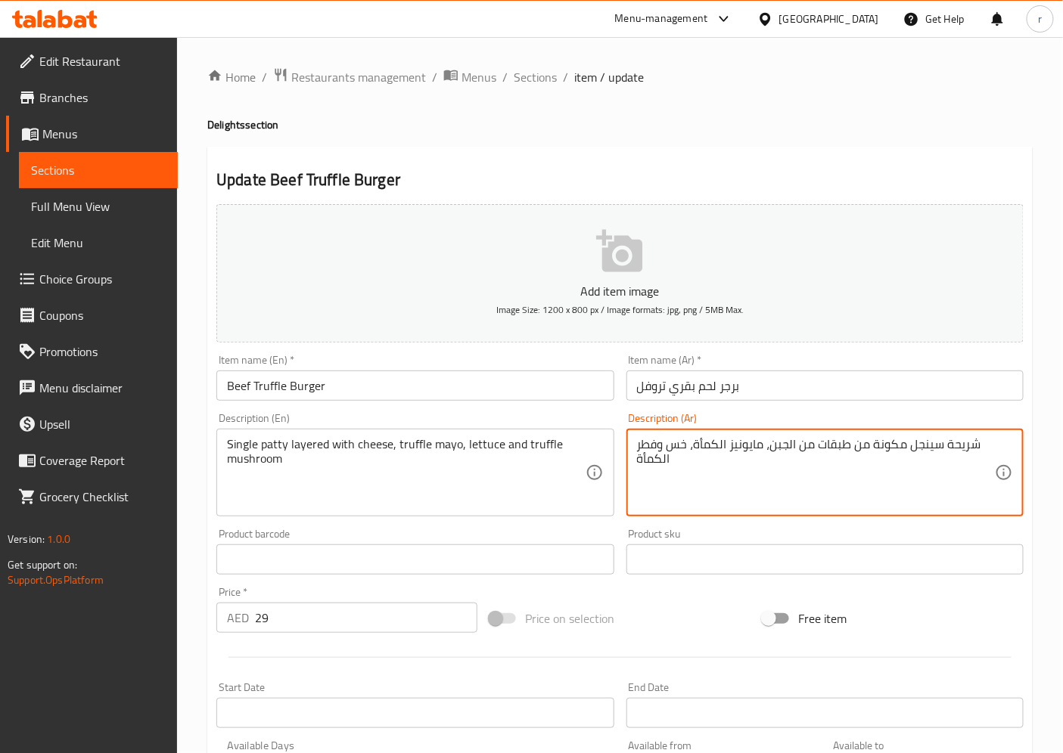
drag, startPoint x: 727, startPoint y: 445, endPoint x: 693, endPoint y: 445, distance: 34.0
drag, startPoint x: 664, startPoint y: 449, endPoint x: 626, endPoint y: 455, distance: 38.4
click at [626, 455] on div "شريحة سينجل مكونة من طبقات من الجبن، مايونيز ترافيل، خس وفطر الكمأة Description…" at bounding box center [824, 473] width 397 height 88
drag, startPoint x: 668, startPoint y: 445, endPoint x: 626, endPoint y: 446, distance: 42.4
click at [626, 446] on div "شريحة سينجل مكونة من طبقات من الجبن، مايونيز ترافيل، خس الكمأة Description (Ar)" at bounding box center [824, 473] width 397 height 88
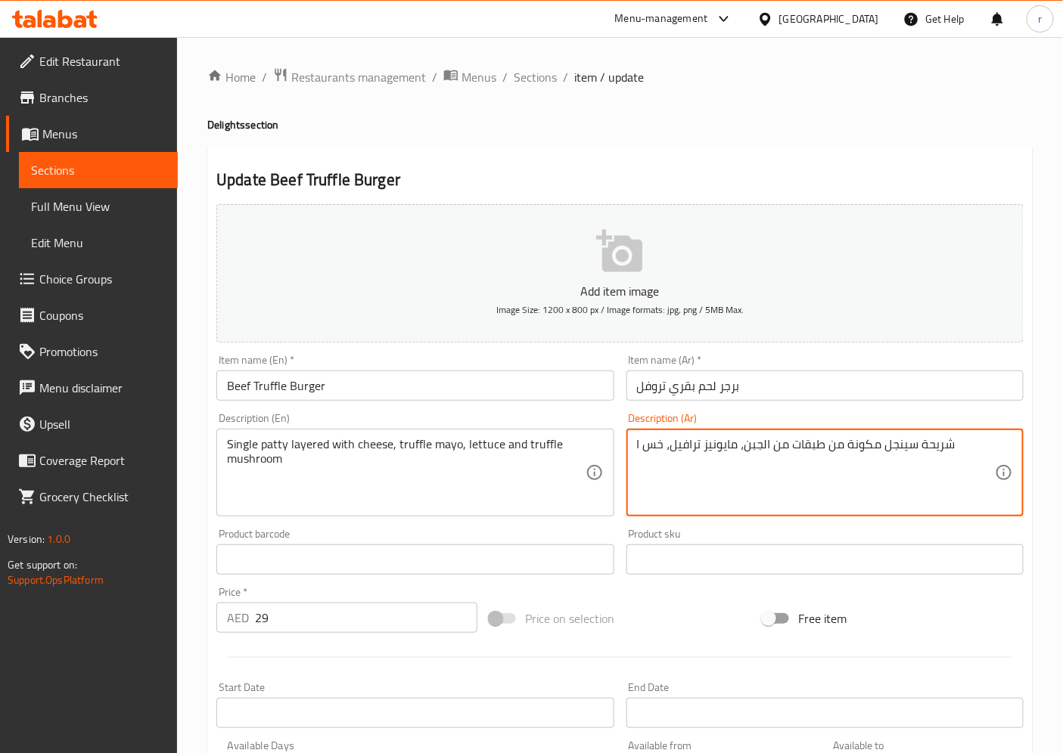
click at [633, 443] on div "شريحة سينجل مكونة من طبقات من الجبن، مايونيز ترافيل، خس ا Description (Ar)" at bounding box center [824, 473] width 397 height 88
drag, startPoint x: 637, startPoint y: 447, endPoint x: 625, endPoint y: 447, distance: 12.1
click at [625, 447] on div "Description (Ar) شريحة سينجل مكونة من طبقات من الجبن، مايونيز ترافيل، خس ا Desc…" at bounding box center [824, 465] width 409 height 116
click at [637, 446] on textarea "شريحة سينجل مكونة من طبقات من الجبن، مايونيز ترافيل، خس ا" at bounding box center [816, 473] width 358 height 72
drag, startPoint x: 639, startPoint y: 446, endPoint x: 631, endPoint y: 446, distance: 8.3
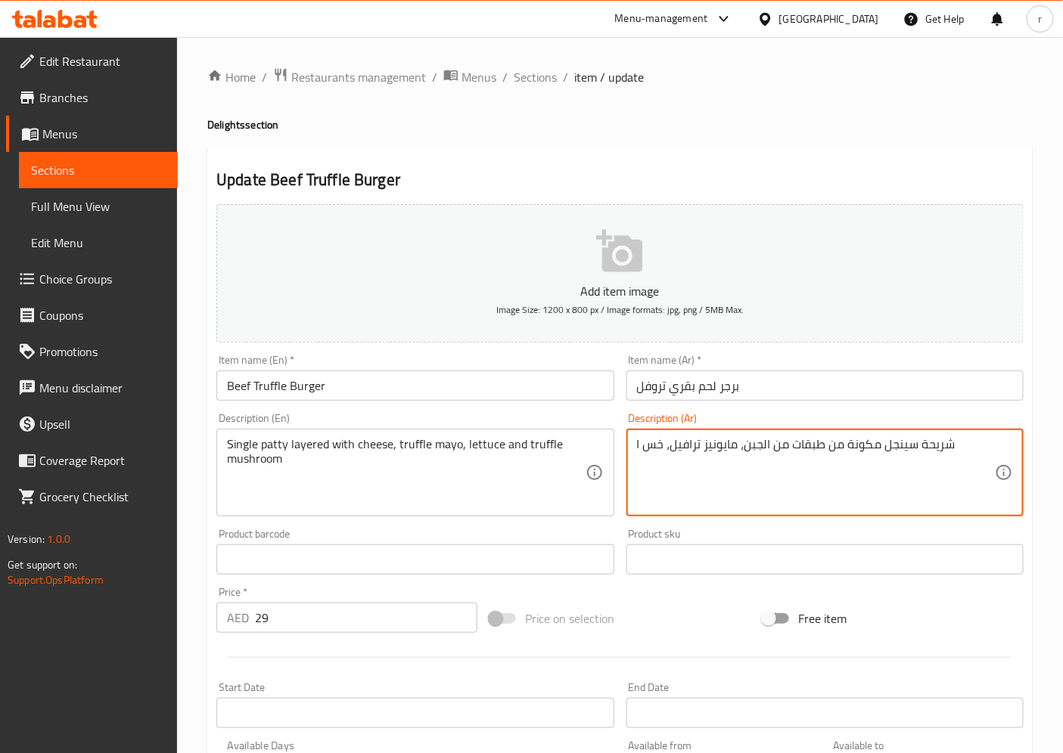
click at [631, 446] on div "شريحة سينجل مكونة من طبقات من الجبن، مايونيز ترافيل، خس ا Description (Ar)" at bounding box center [824, 473] width 397 height 88
click at [641, 447] on textarea "شريحة سينجل مكونة من طبقات من الجبن، مايونيز ترافيل، خس وترافلي مشروم" at bounding box center [816, 473] width 358 height 72
type textarea "شريحة سينجل مكونة من طبقات من الجبن، مايونيز ترافيل، خس وترافل مشروم"
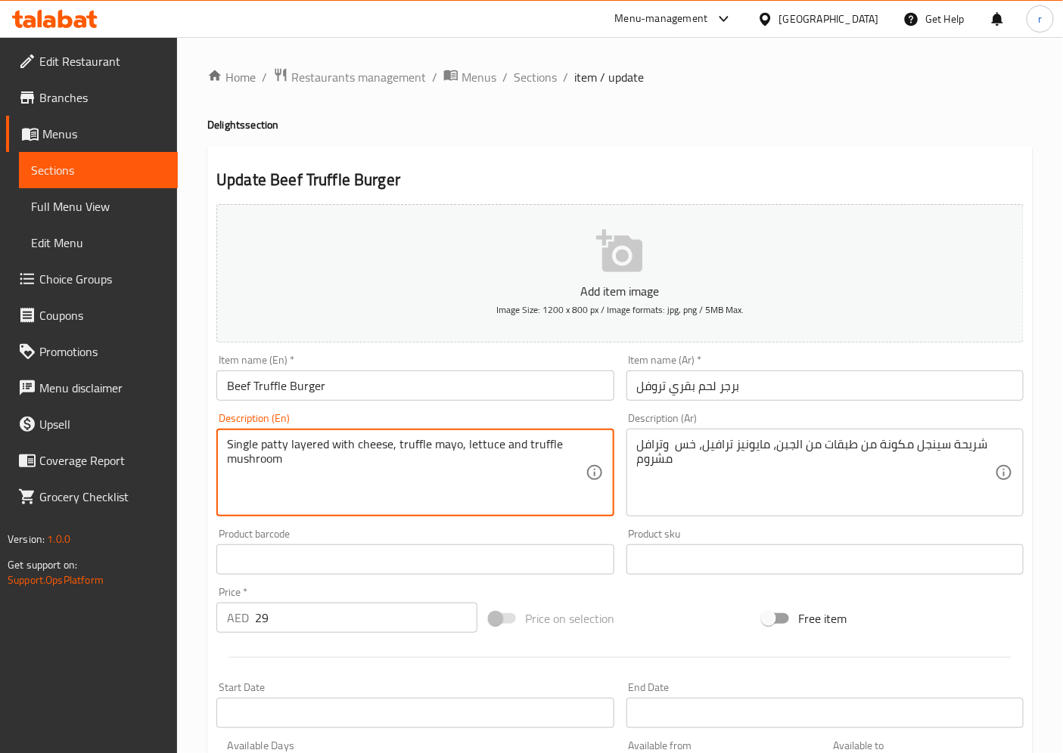
drag, startPoint x: 500, startPoint y: 443, endPoint x: 462, endPoint y: 444, distance: 37.9
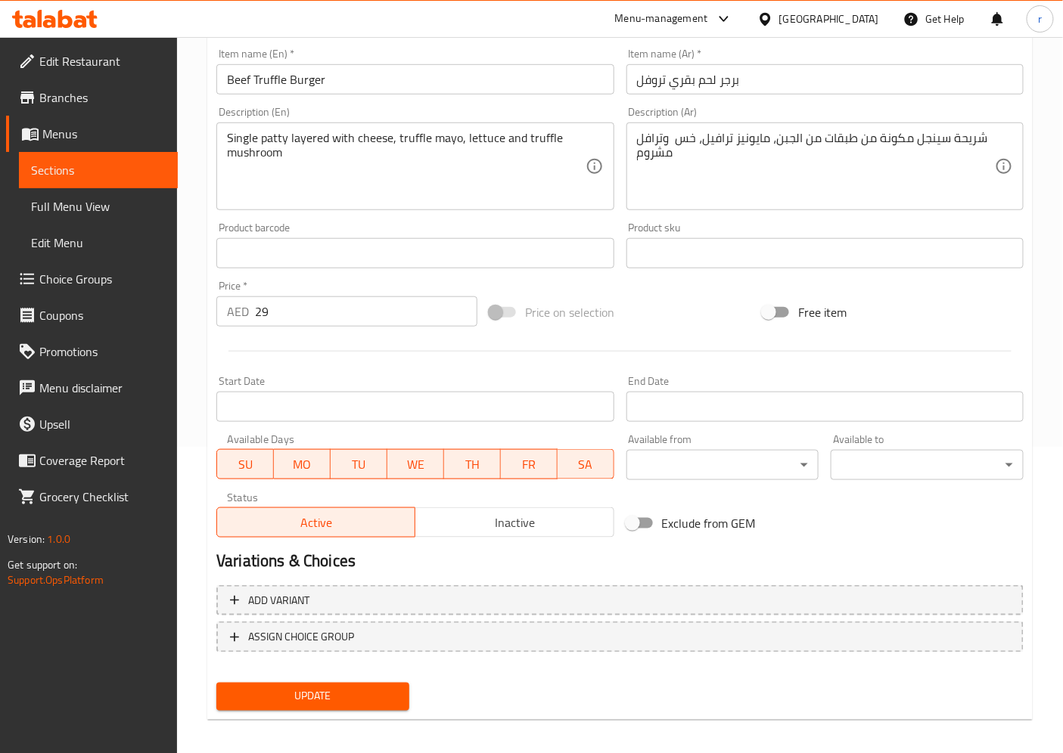
scroll to position [312, 0]
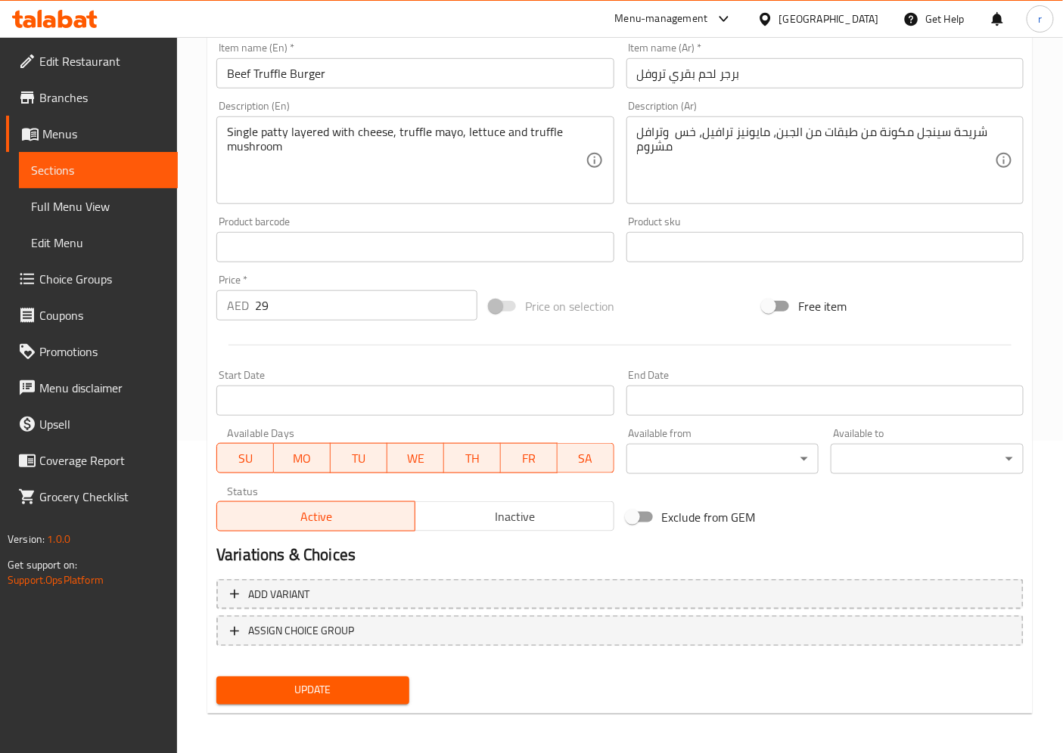
click at [336, 678] on span "Update" at bounding box center [312, 691] width 169 height 19
click at [79, 165] on span "Sections" at bounding box center [98, 170] width 135 height 18
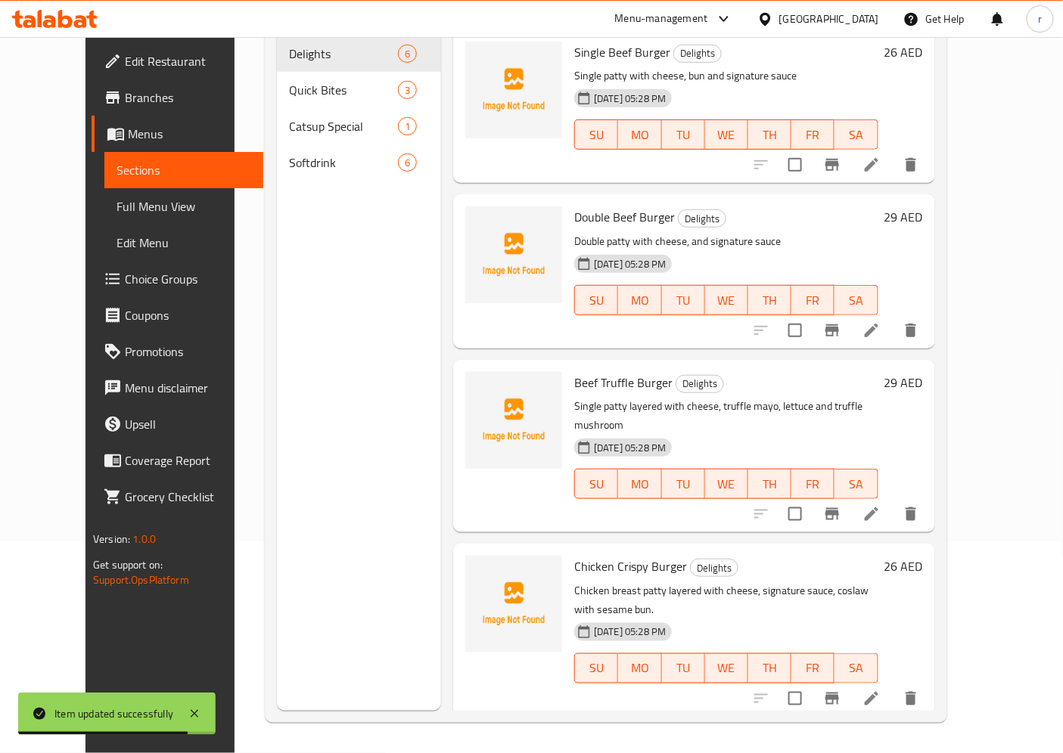
scroll to position [212, 0]
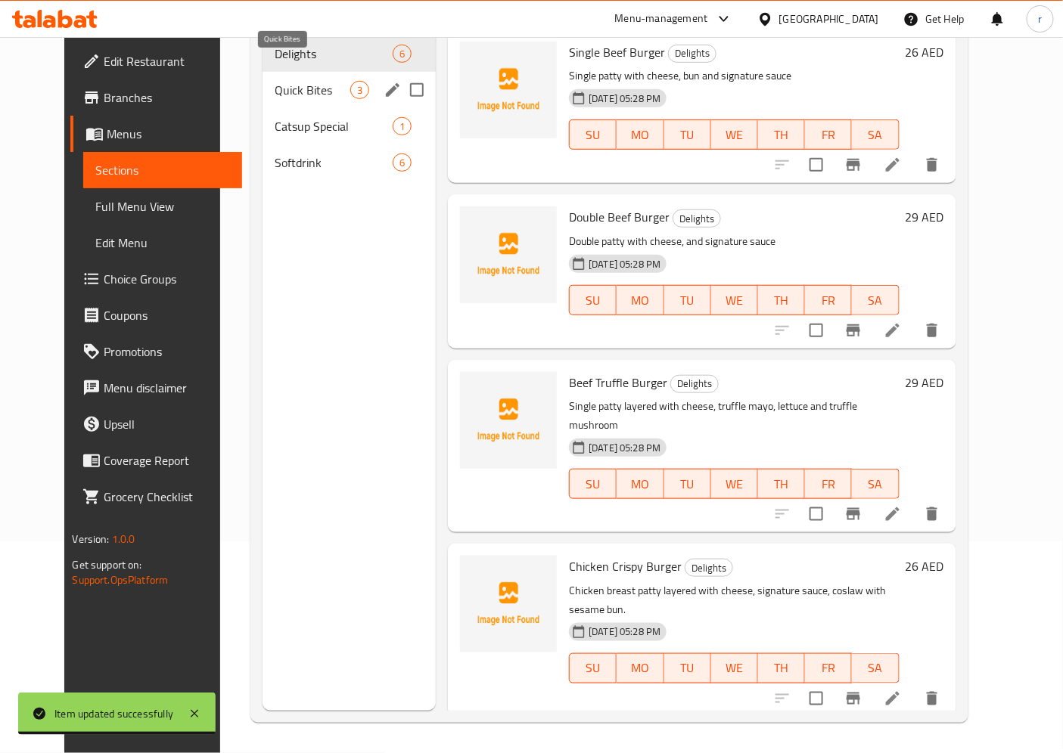
click at [275, 81] on span "Quick Bites" at bounding box center [313, 90] width 76 height 18
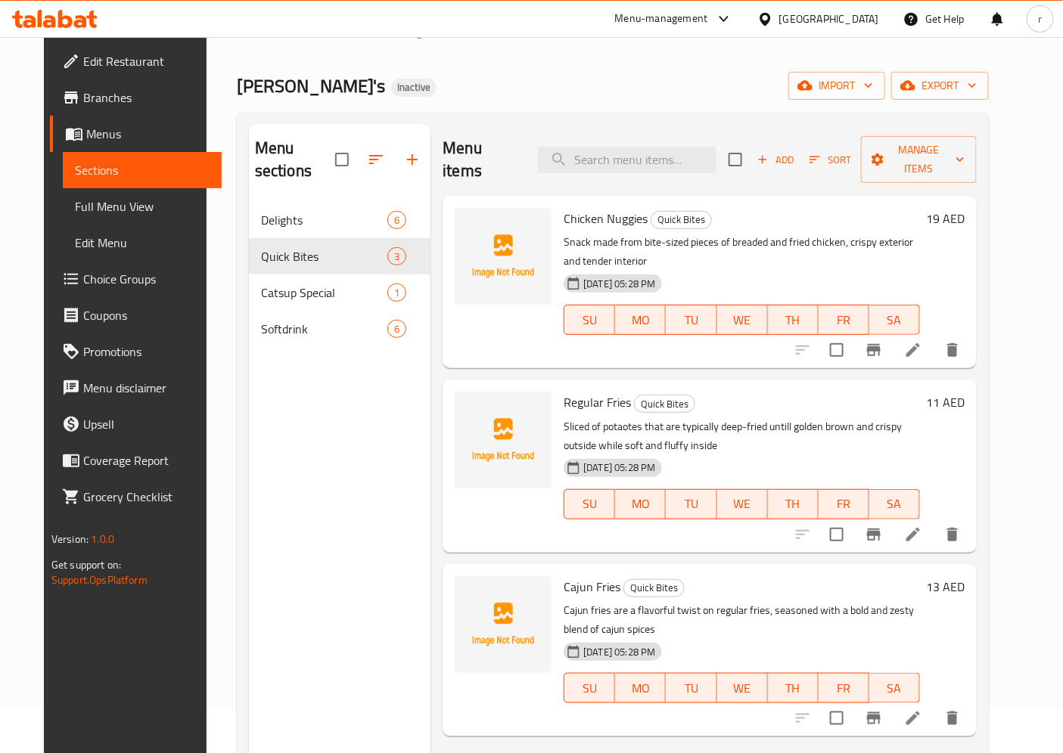
scroll to position [43, 0]
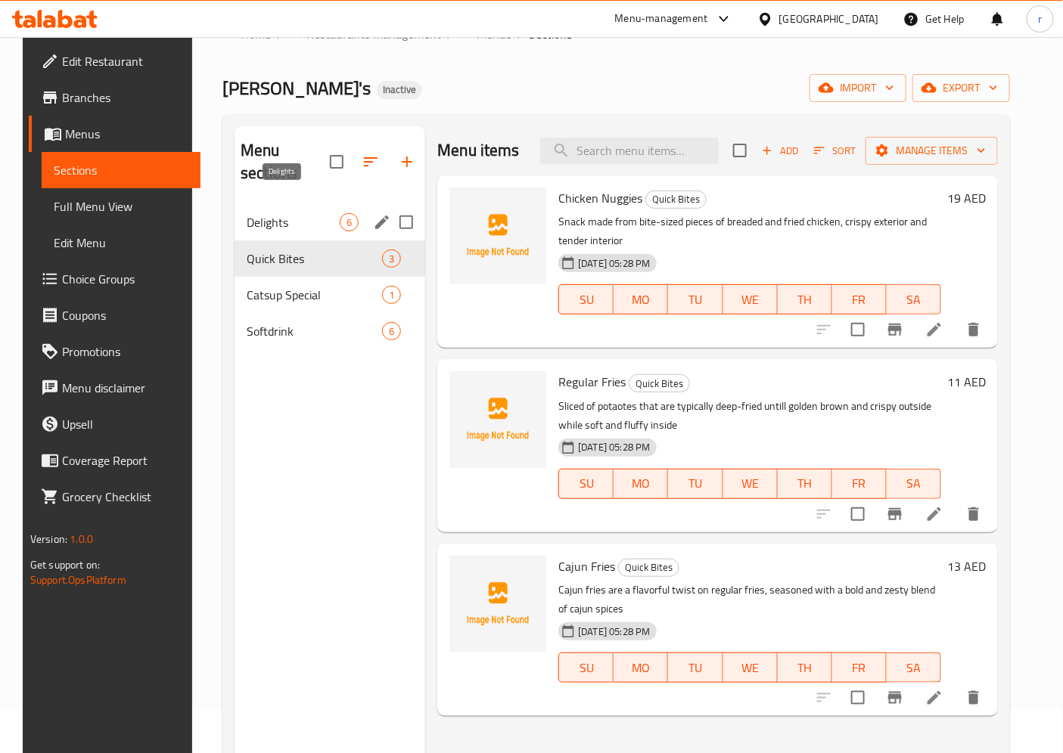
click at [286, 213] on span "Delights" at bounding box center [293, 222] width 93 height 18
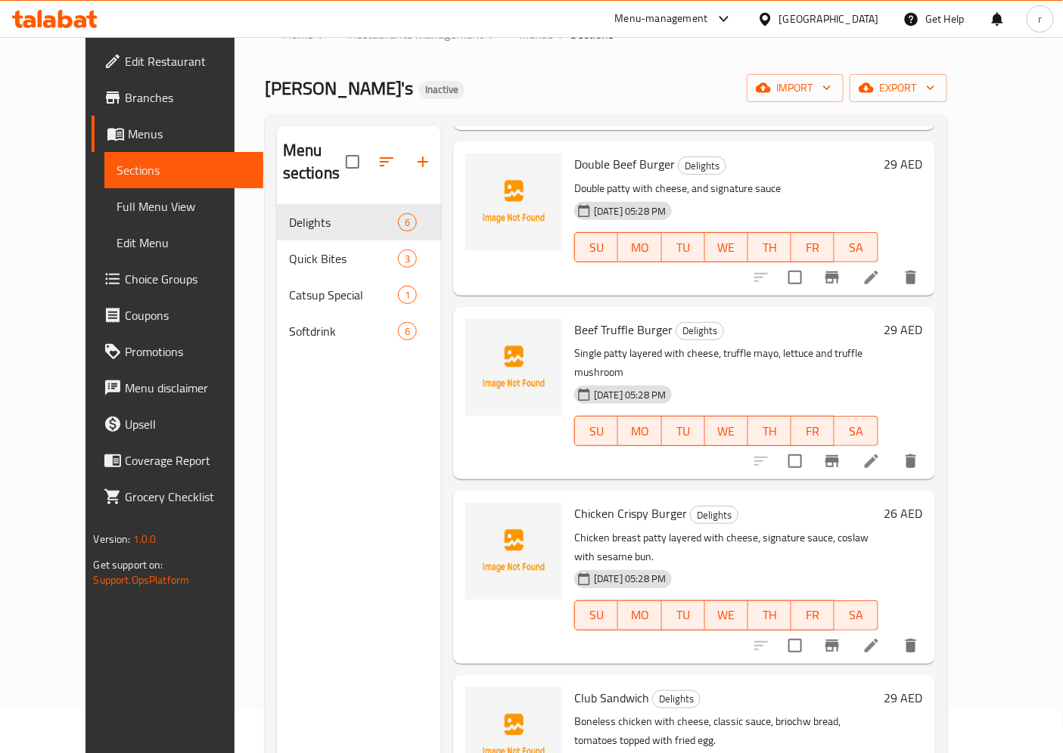
scroll to position [252, 0]
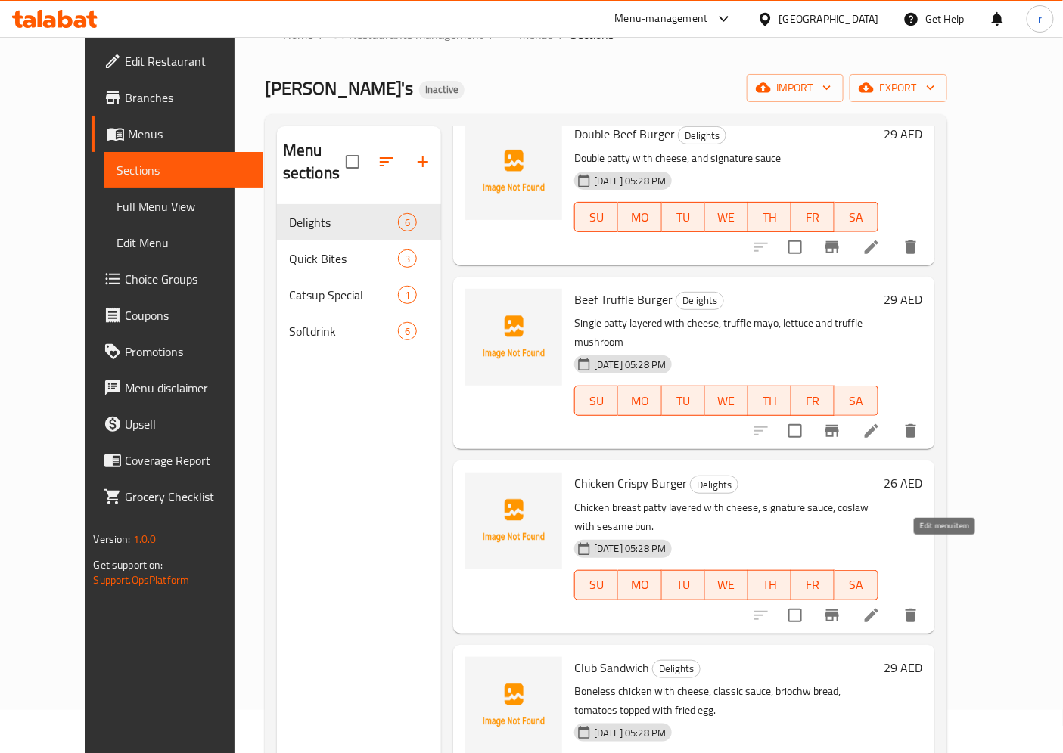
click at [878, 609] on icon at bounding box center [872, 616] width 14 height 14
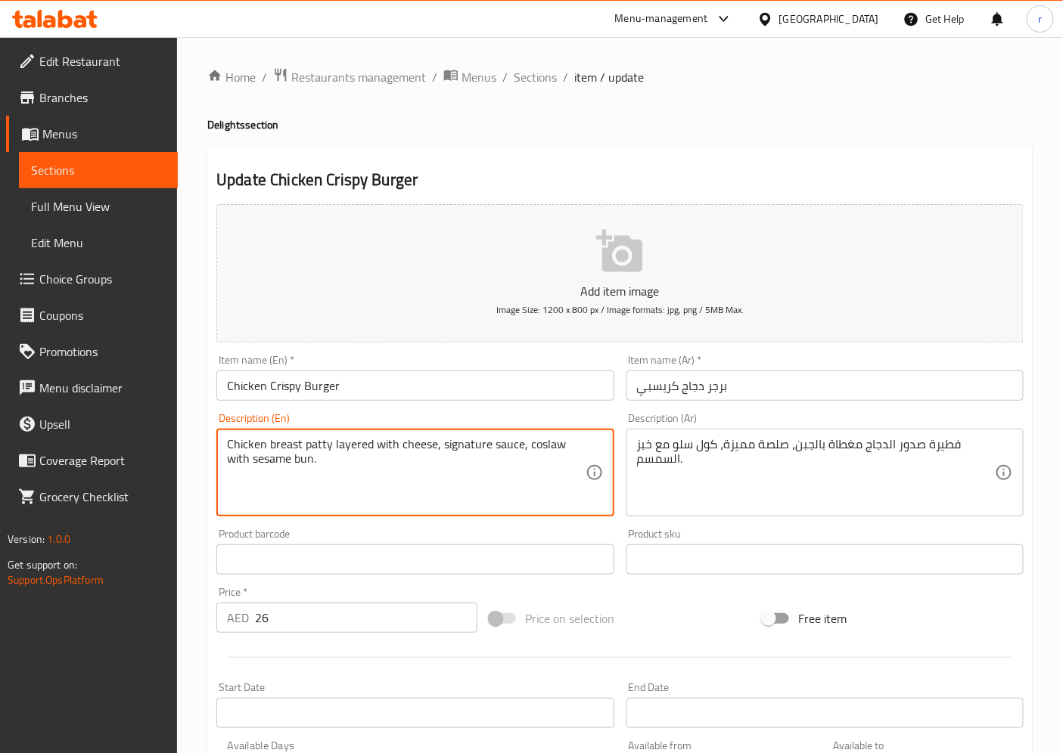
drag, startPoint x: 329, startPoint y: 445, endPoint x: 306, endPoint y: 445, distance: 22.7
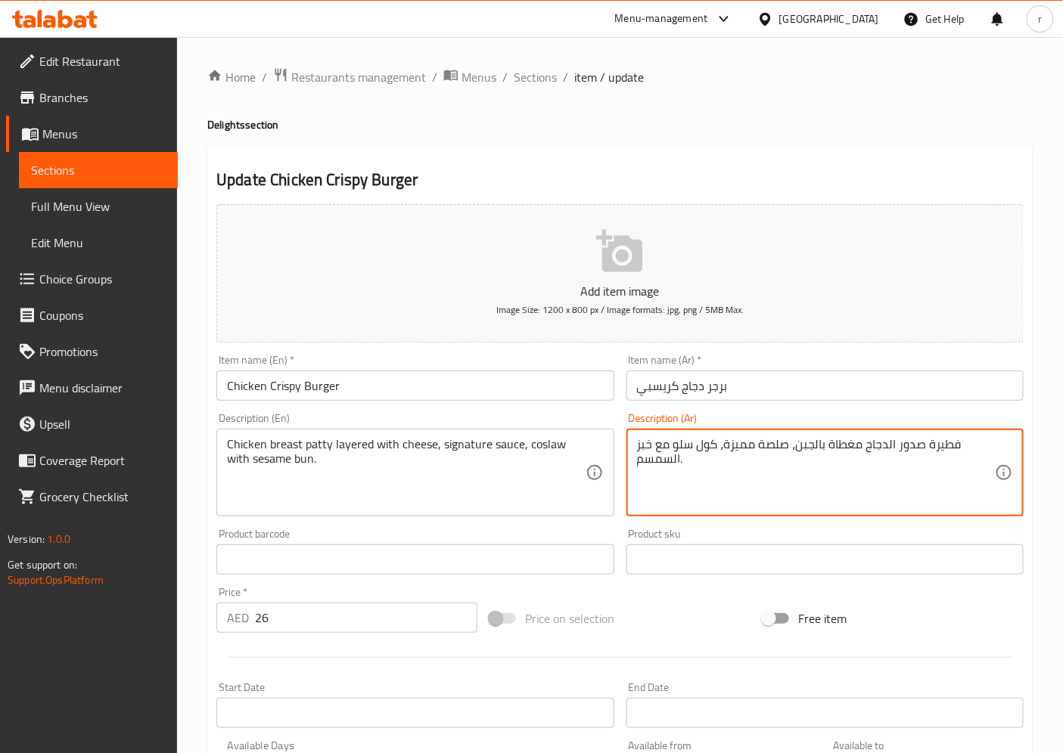
drag, startPoint x: 926, startPoint y: 446, endPoint x: 976, endPoint y: 447, distance: 49.9
click at [968, 447] on textarea "فطيرة صدور الدجاج مغطاة بالجبن، صلصة مميزة، كول سلو مع خبز السمسم." at bounding box center [816, 473] width 358 height 72
click at [939, 482] on textarea "فطيرة صدور الدجاج مغطاة بالجبن، صلصة مميزة، كول سلو مع خبز السمسم." at bounding box center [816, 473] width 358 height 72
drag, startPoint x: 930, startPoint y: 447, endPoint x: 971, endPoint y: 446, distance: 40.9
click at [968, 446] on textarea "فطيرة صدور الدجاج مغطاة بالجبن، صلصة مميزة، كول سلو مع خبز السمسم." at bounding box center [816, 473] width 358 height 72
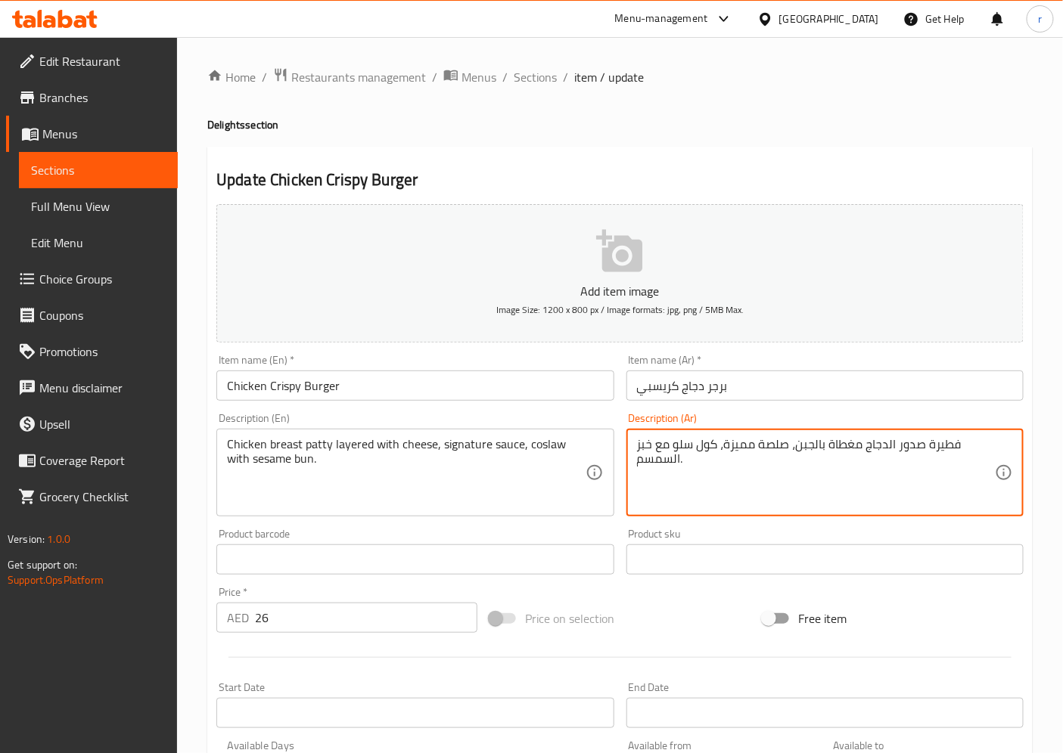
click at [948, 483] on textarea "فطيرة صدور الدجاج مغطاة بالجبن، صلصة مميزة، كول سلو مع خبز السمسم." at bounding box center [816, 473] width 358 height 72
drag, startPoint x: 958, startPoint y: 447, endPoint x: 928, endPoint y: 447, distance: 30.3
click at [928, 447] on textarea "فطيرة صدور الدجاج مغطاة بالجبن، صلصة مميزة، كول سلو مع خبز السمسم." at bounding box center [816, 473] width 358 height 72
drag, startPoint x: 828, startPoint y: 443, endPoint x: 859, endPoint y: 447, distance: 31.3
click at [859, 447] on textarea "شريحة من صدور الدجاج مغطاة بالجبن، صلصة مميزة، كول سلو مع خبز السمسم." at bounding box center [816, 473] width 358 height 72
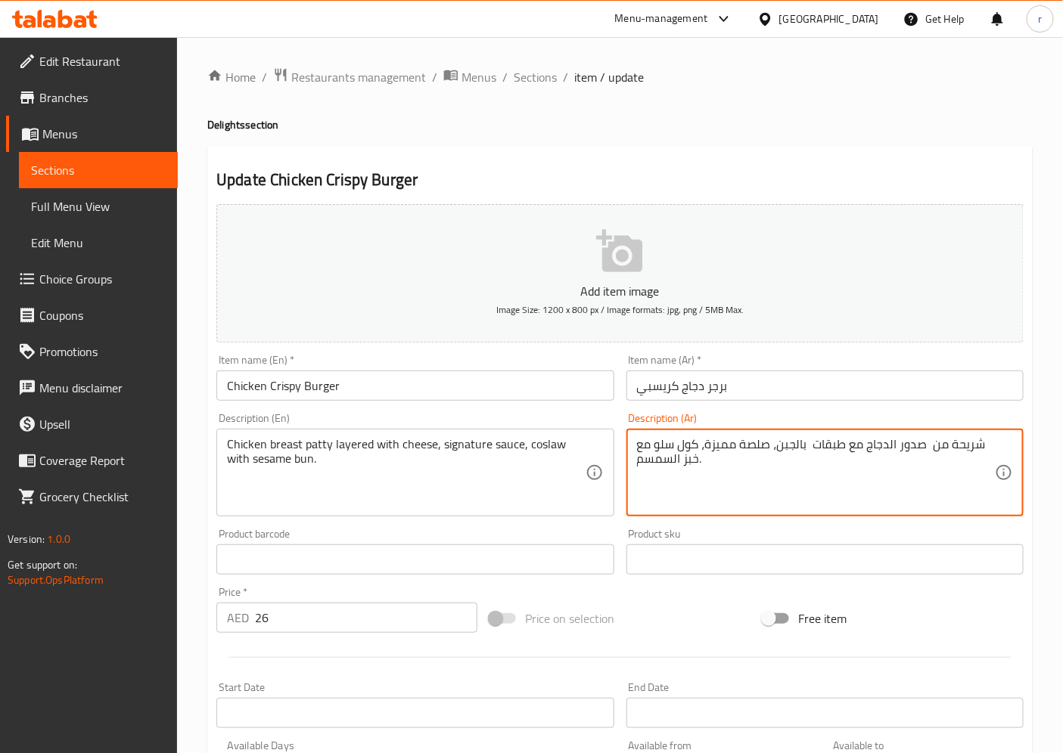
click at [806, 445] on textarea "شريحة من صدور الدجاج مع طبقات بالجبن، صلصة مميزة، كول سلو مع خبز السمسم." at bounding box center [816, 473] width 358 height 72
drag, startPoint x: 723, startPoint y: 444, endPoint x: 757, endPoint y: 447, distance: 34.2
click at [757, 447] on textarea "شريحة من صدور الدجاج مع طبقات الجبن، صلصة مميزة، كول سلو مع خبز السمسم." at bounding box center [816, 473] width 358 height 72
drag, startPoint x: 686, startPoint y: 462, endPoint x: 719, endPoint y: 477, distance: 36.3
click at [732, 466] on textarea "شريحة من صدور الدجاج مع طبقات الجبن، صلصةسيجنتشر ، كول سلو مع خبز السمسم." at bounding box center [816, 473] width 358 height 72
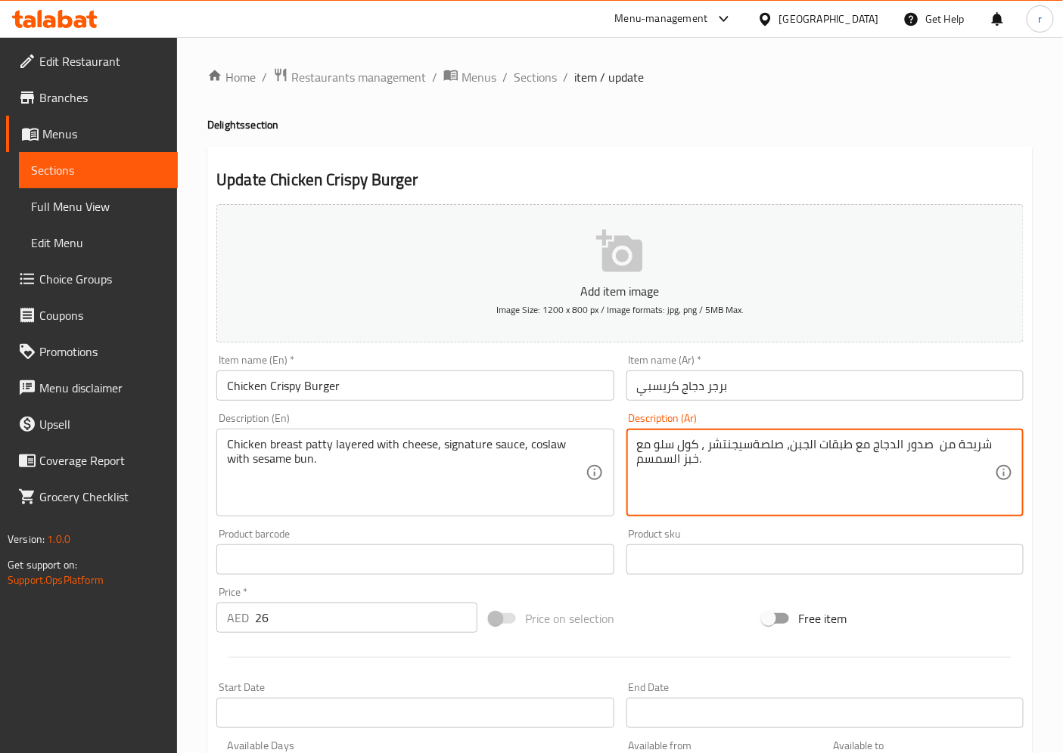
click at [713, 489] on textarea "شريحة من صدور الدجاج مع طبقات الجبن، صلصةسيجنتشر ، كول سلو مع خبز السمسم." at bounding box center [816, 473] width 358 height 72
drag, startPoint x: 682, startPoint y: 461, endPoint x: 699, endPoint y: 460, distance: 16.7
click at [699, 460] on textarea "شريحة من صدور الدجاج مع طبقات الجبن، صلصةسيجنتشر ، كول سلو مع خبز السمسم." at bounding box center [816, 473] width 358 height 72
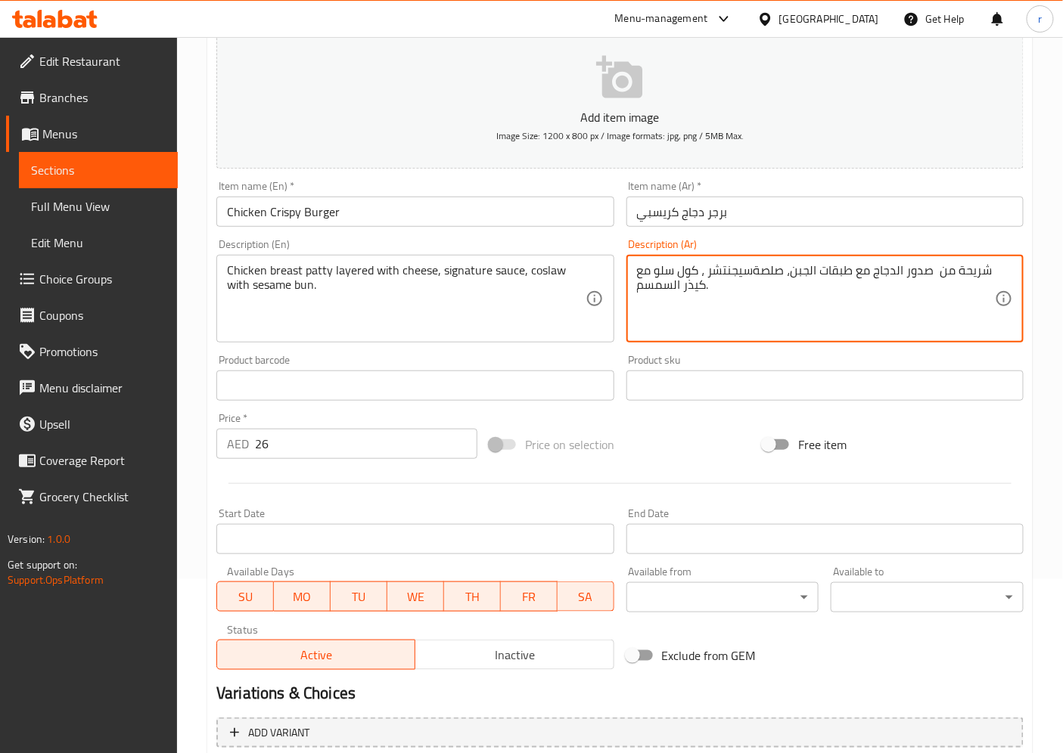
scroll to position [252, 0]
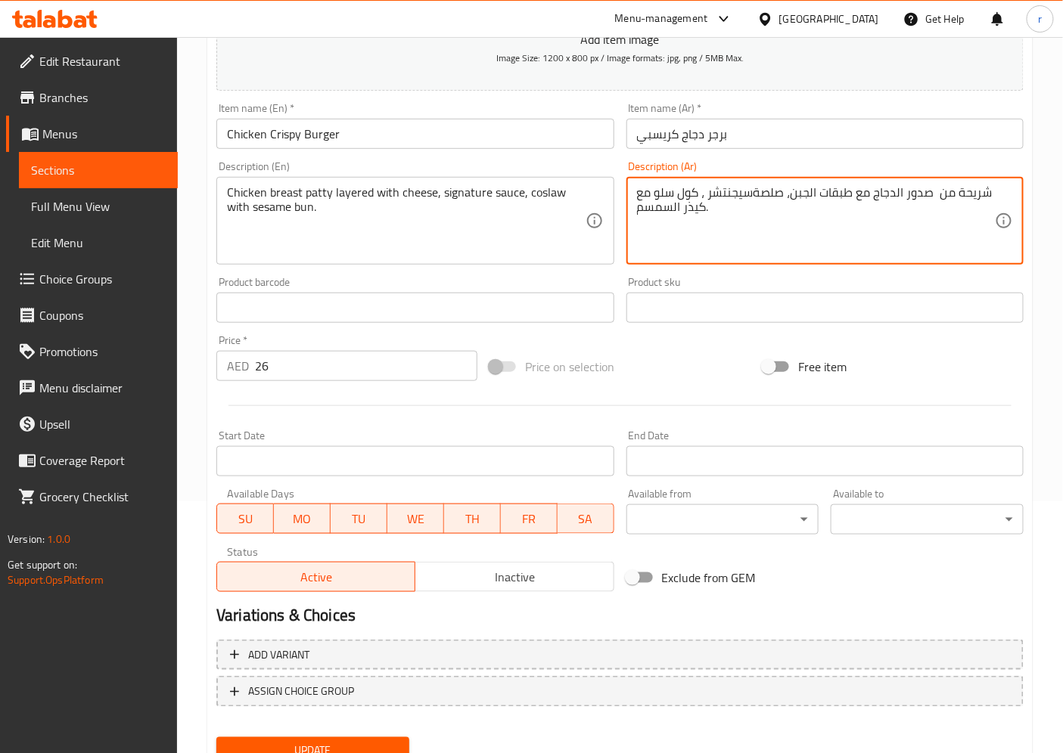
type textarea "شريحة من صدور الدجاج مع طبقات الجبن، صلصةسيجنتشر ، كول سلو مع كيذر السمسم."
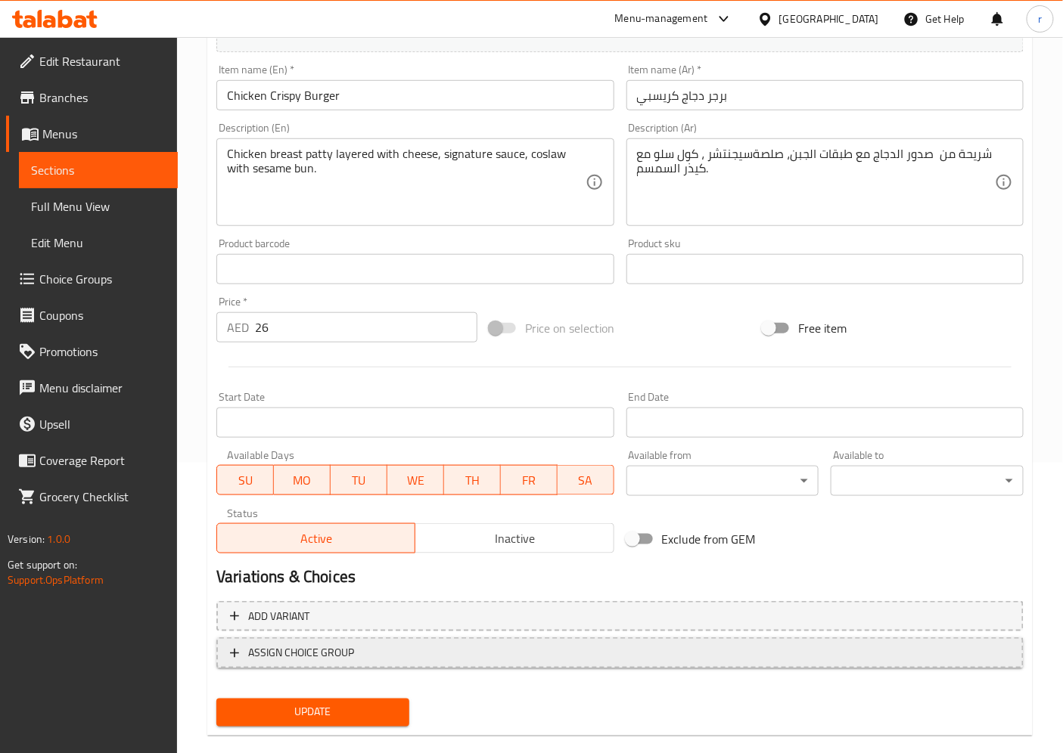
scroll to position [312, 0]
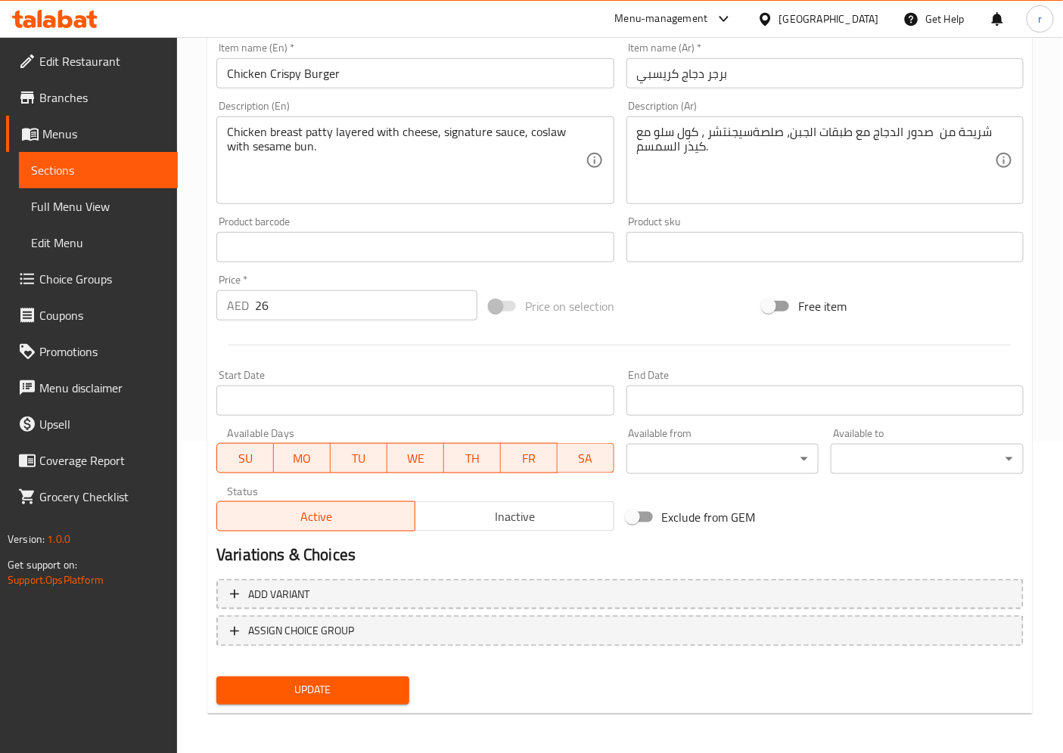
click at [339, 678] on span "Update" at bounding box center [312, 691] width 169 height 19
click at [129, 165] on span "Sections" at bounding box center [98, 170] width 135 height 18
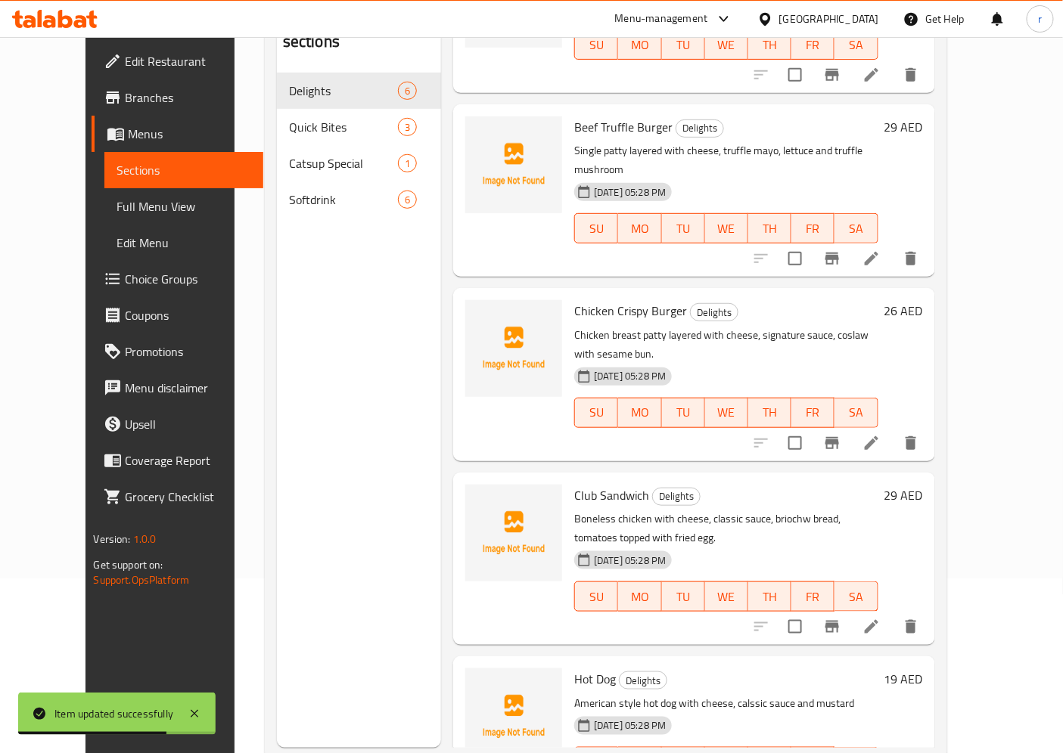
scroll to position [212, 0]
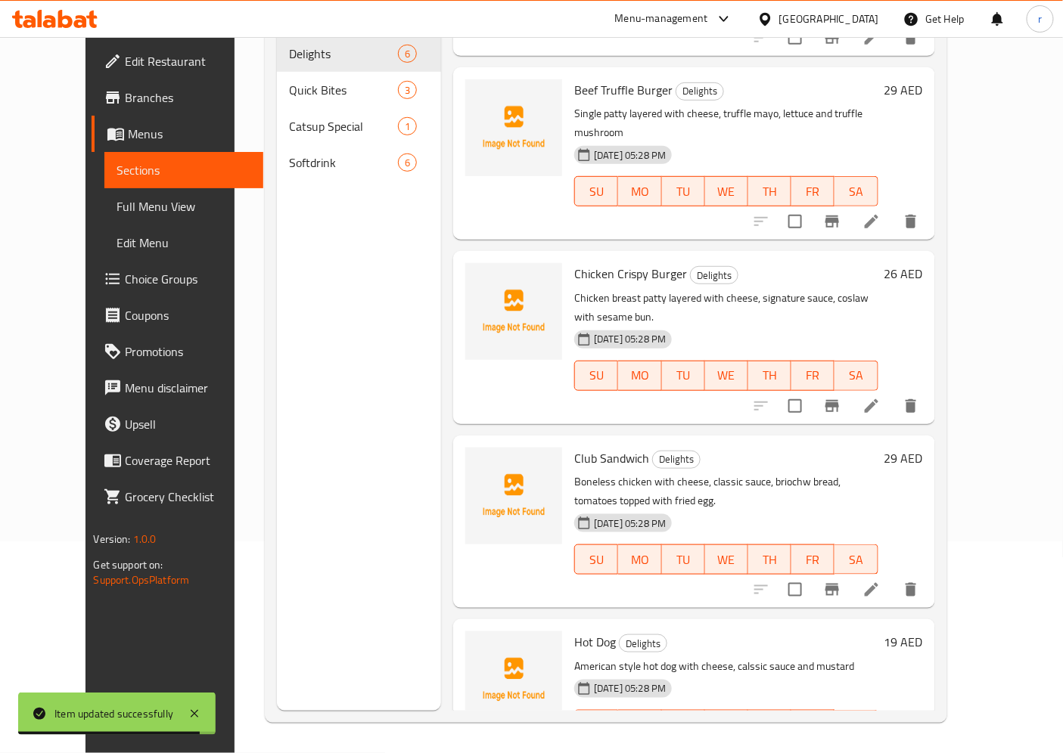
click at [893, 678] on li at bounding box center [871, 755] width 42 height 27
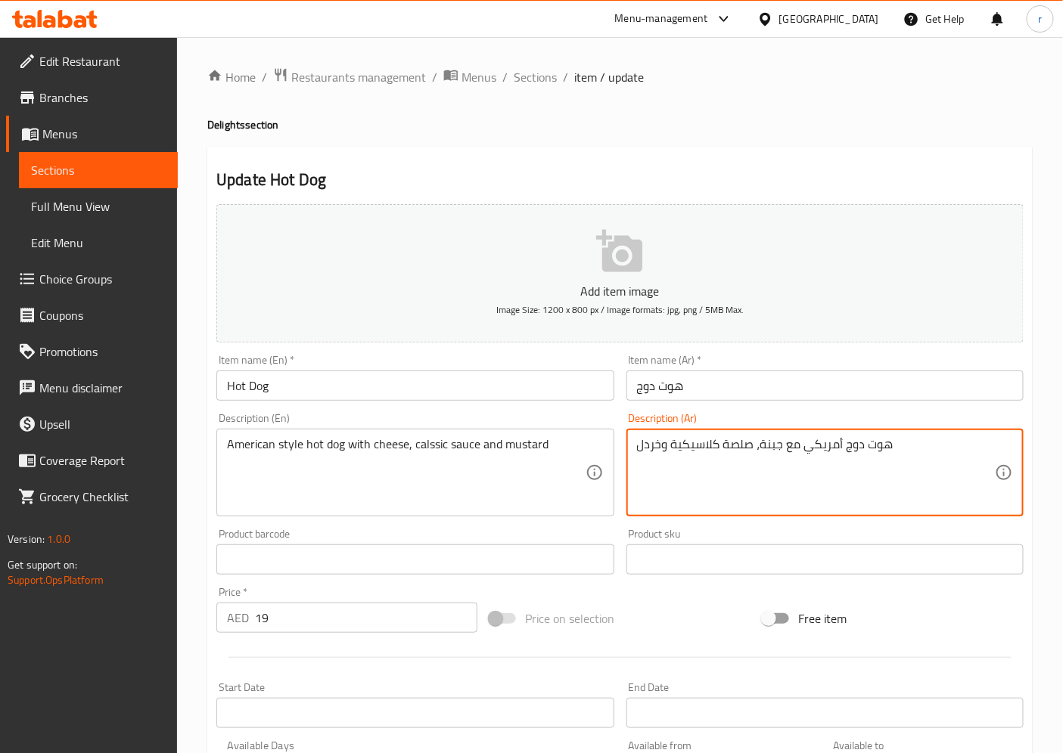
click at [843, 444] on textarea "هوت دوج أمريكي مع جبنة، صلصة كلاسيكية وخردل" at bounding box center [816, 473] width 358 height 72
click at [909, 449] on textarea "هوت دوجعلي الطريقة أمريكي مع جبنة، صلصة كلاسيكية وخردل" at bounding box center [816, 473] width 358 height 72
click at [840, 444] on textarea "هوت دوج علي الطريقة أمريكي مع جبنة، صلصة كلاسيكية وخردل" at bounding box center [816, 473] width 358 height 72
drag, startPoint x: 806, startPoint y: 448, endPoint x: 843, endPoint y: 449, distance: 37.1
click at [843, 449] on textarea "هوت دوج علي الطريقة أمريكي مع جبنة، صلصة كلاسيكية وخردل" at bounding box center [816, 473] width 358 height 72
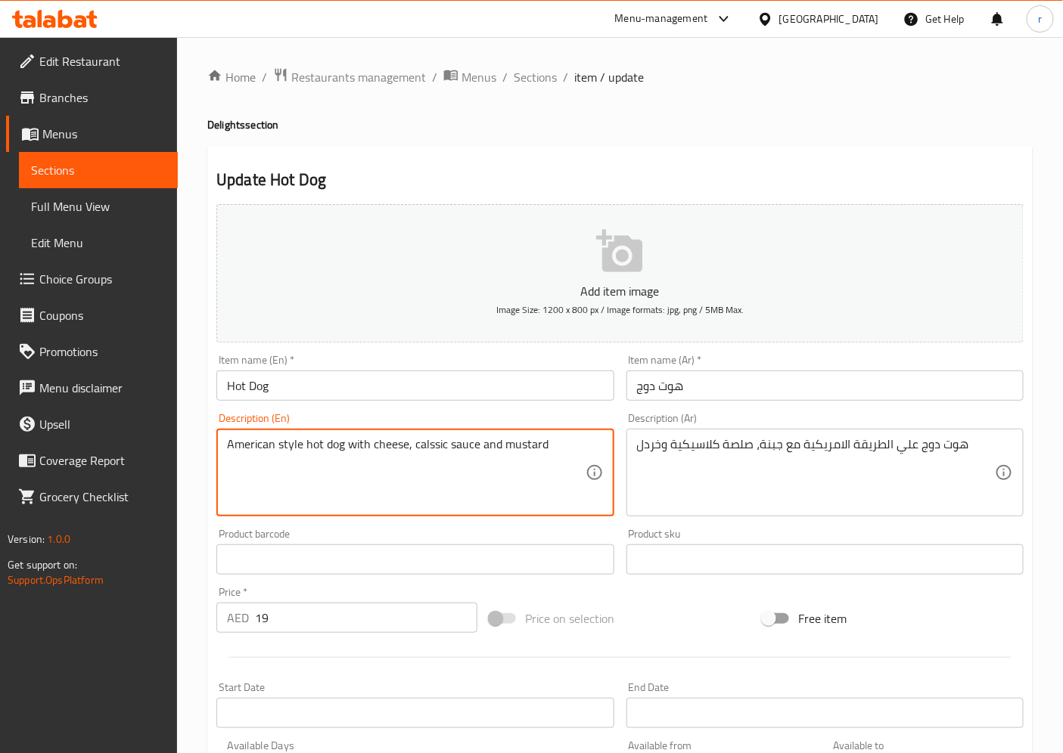
click at [441, 466] on textarea "American style hot dog with cheese, calssic sauce and mustard" at bounding box center [406, 473] width 358 height 72
drag, startPoint x: 498, startPoint y: 444, endPoint x: 560, endPoint y: 447, distance: 62.1
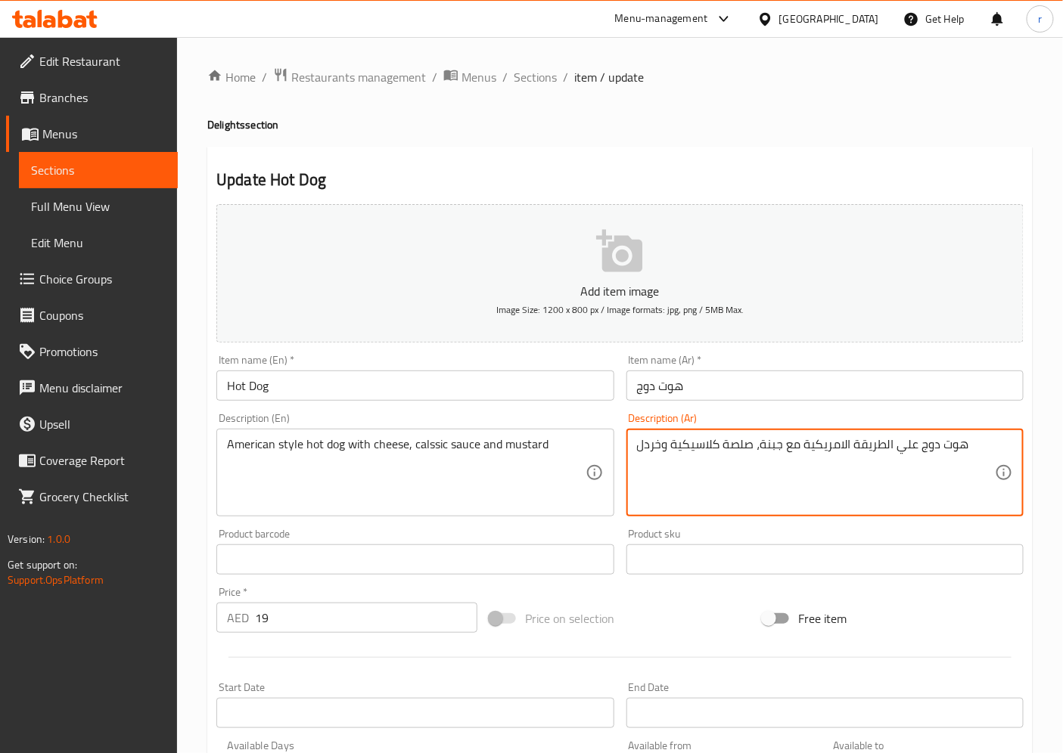
drag, startPoint x: 668, startPoint y: 447, endPoint x: 639, endPoint y: 447, distance: 28.7
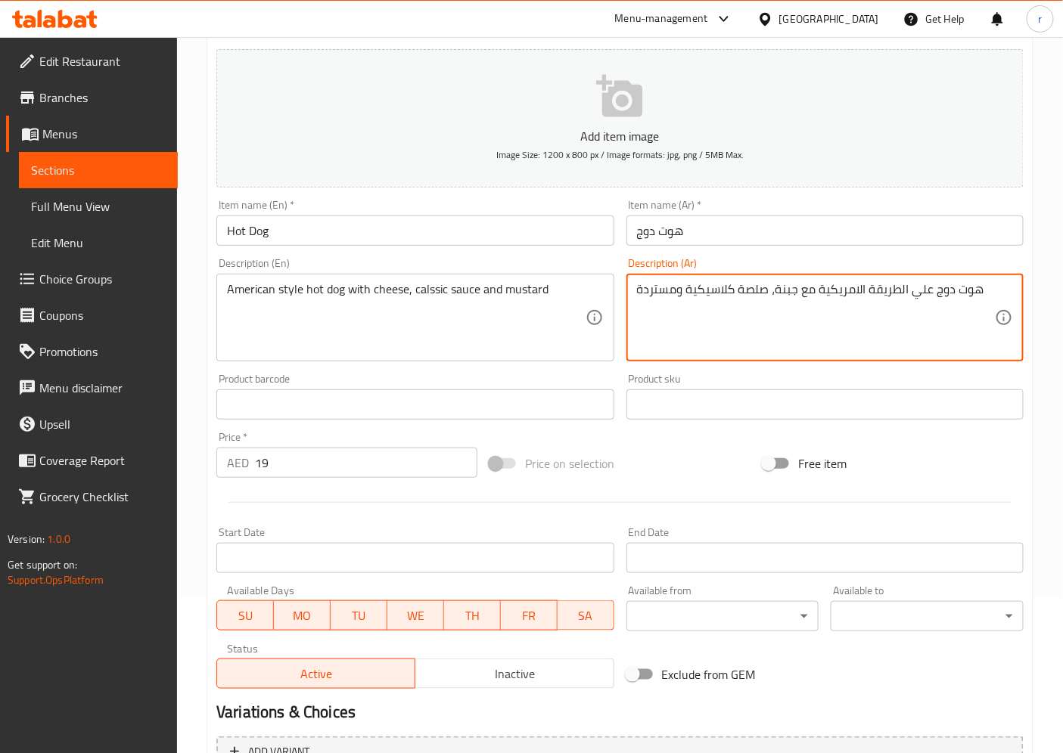
scroll to position [312, 0]
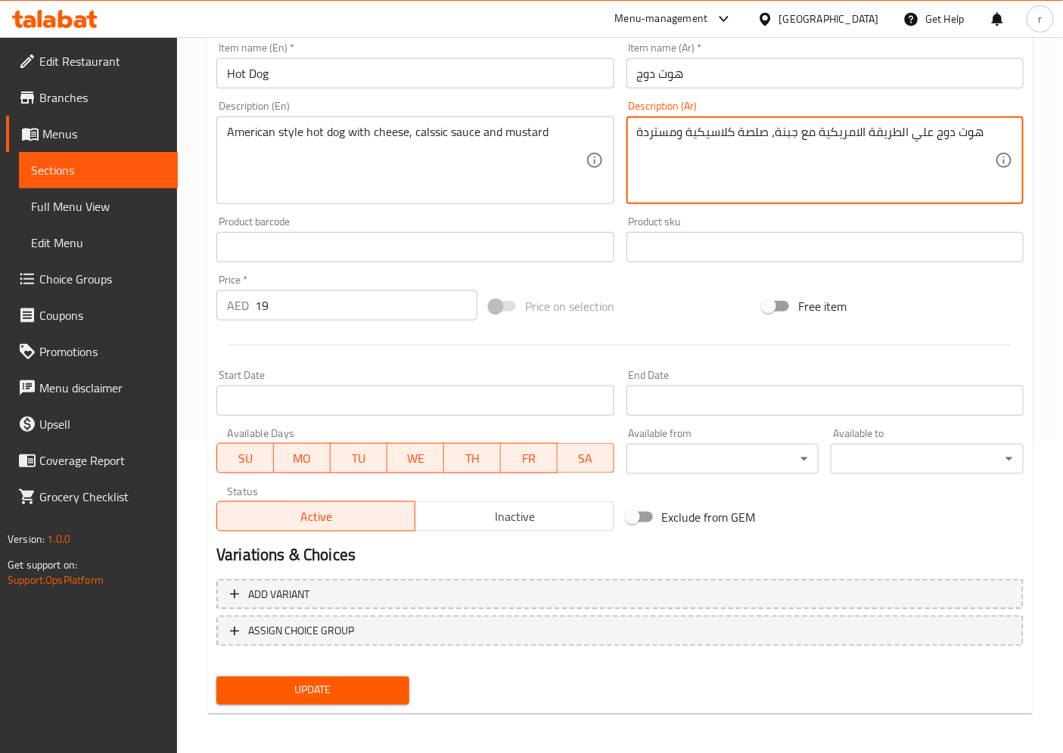
type textarea "هوت دوج علي الطريقة الامريكية مع جبنة، صلصة كلاسيكية ومستردة"
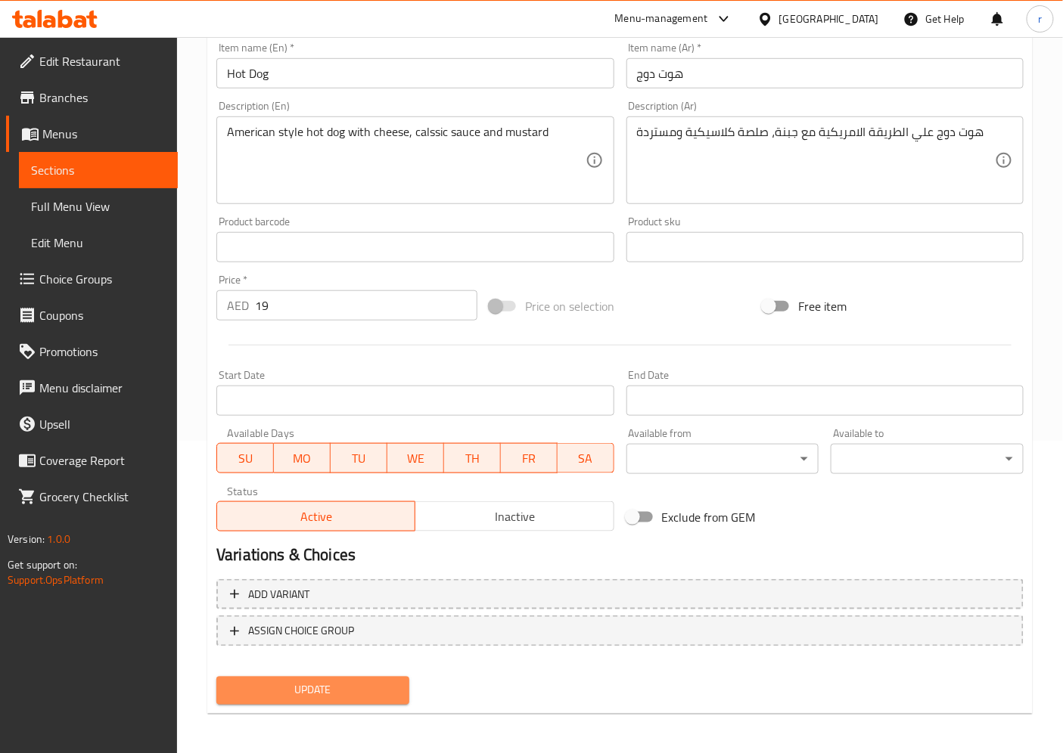
click at [388, 678] on span "Update" at bounding box center [312, 691] width 169 height 19
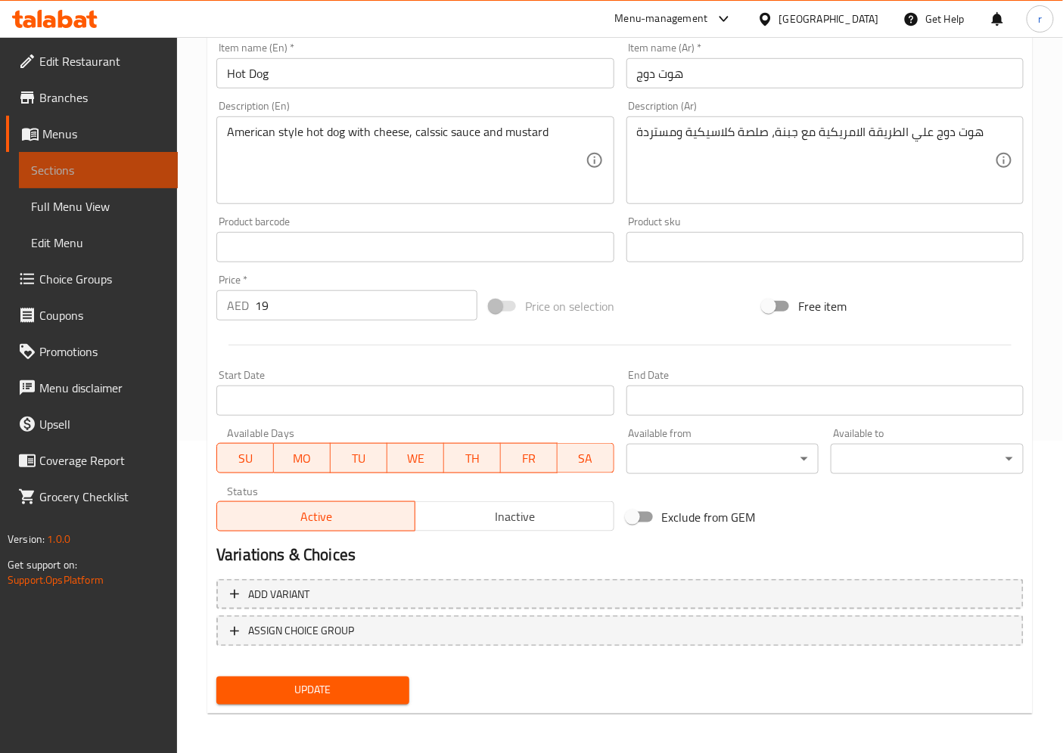
click at [97, 175] on span "Sections" at bounding box center [98, 170] width 135 height 18
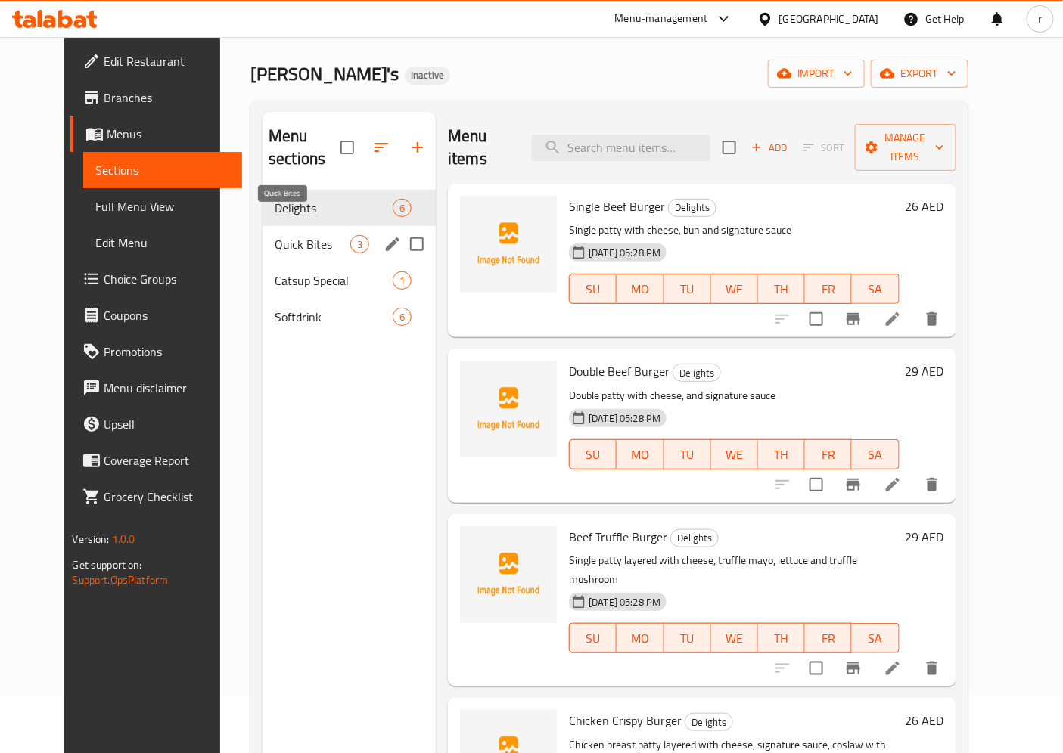
scroll to position [43, 0]
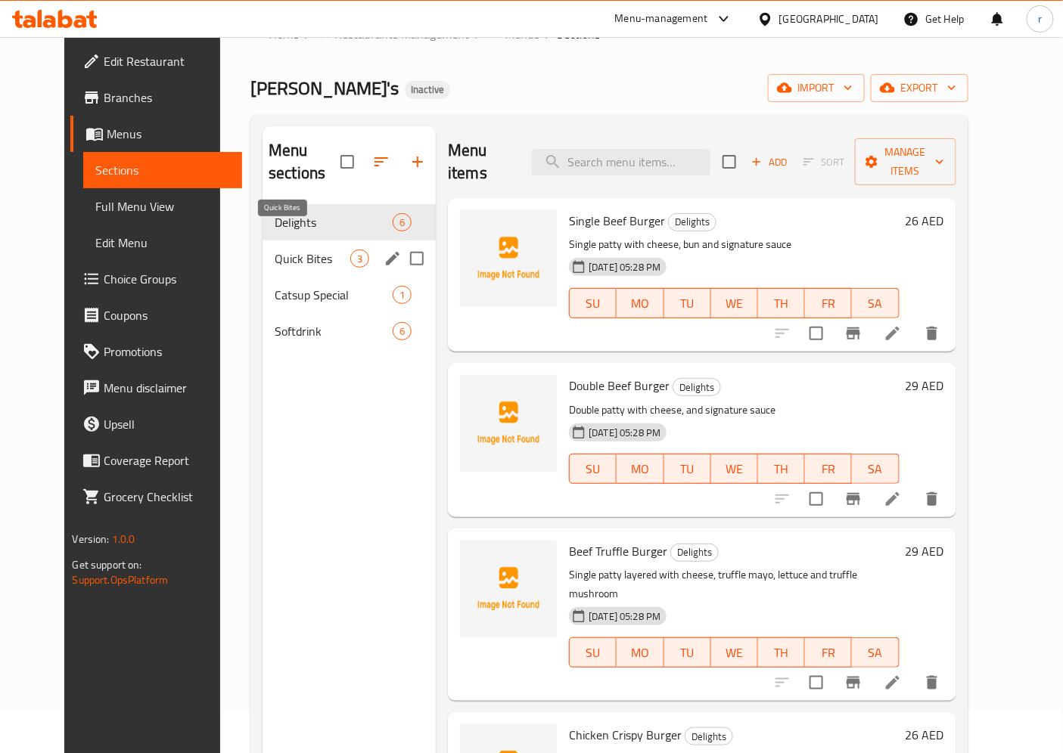
click at [276, 250] on span "Quick Bites" at bounding box center [313, 259] width 76 height 18
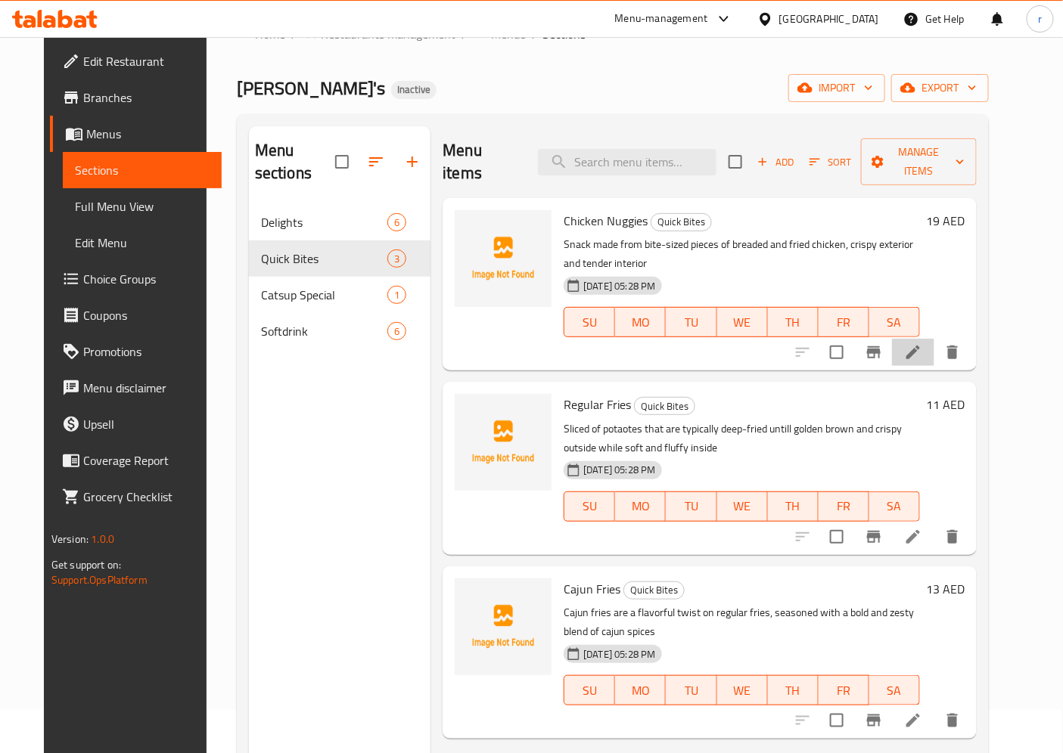
click at [922, 343] on icon at bounding box center [913, 352] width 18 height 18
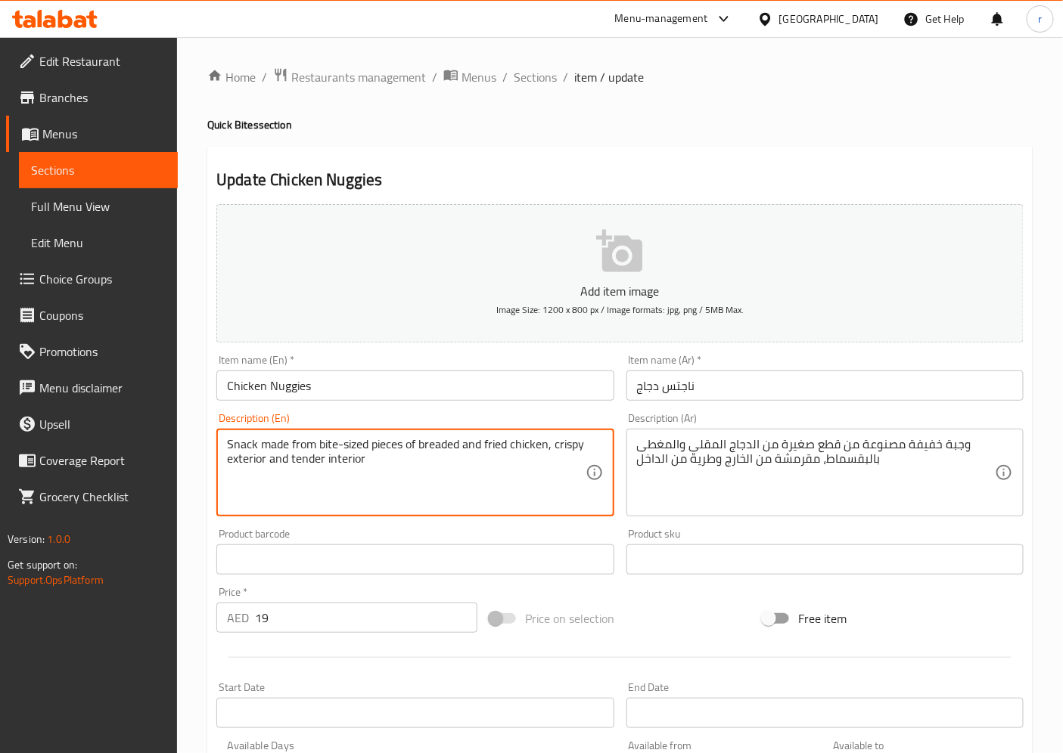
drag, startPoint x: 388, startPoint y: 461, endPoint x: 210, endPoint y: 443, distance: 179.5
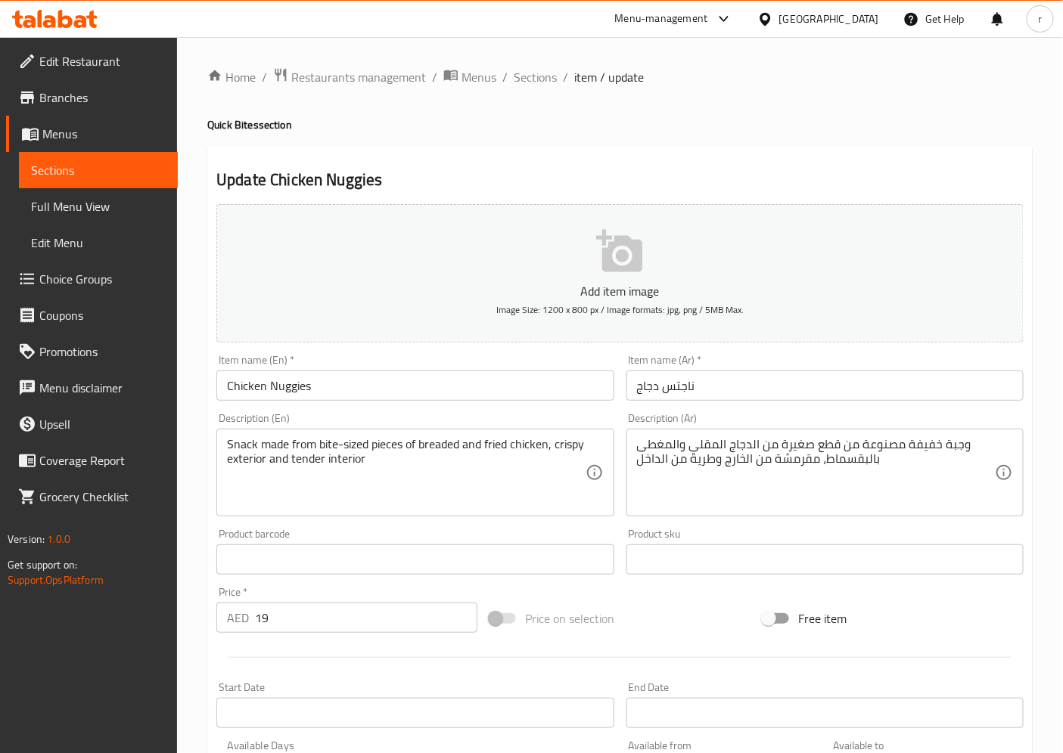
click at [552, 496] on textarea "Snack made from bite-sized pieces of breaded and fried chicken, crispy exterior…" at bounding box center [406, 473] width 358 height 72
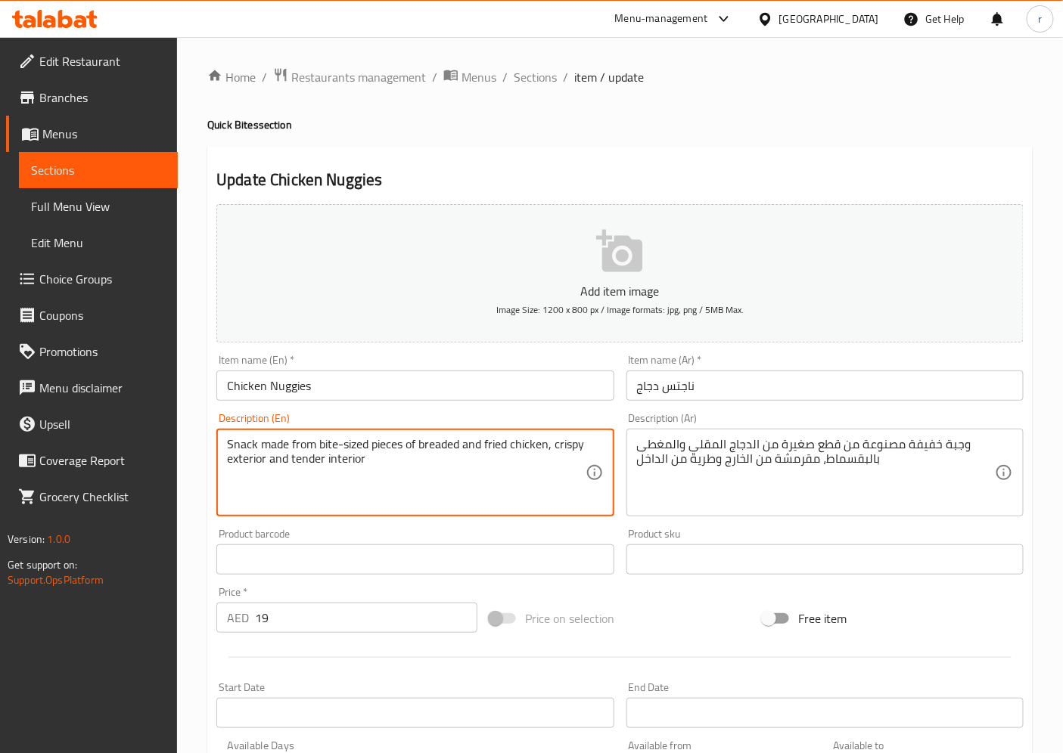
drag, startPoint x: 320, startPoint y: 460, endPoint x: 289, endPoint y: 460, distance: 31.0
click at [289, 460] on textarea "Snack made from bite-sized pieces of breaded and fried chicken, crispy exterior…" at bounding box center [406, 473] width 358 height 72
click at [324, 472] on textarea "Snack made from bite-sized pieces of breaded and fried chicken, crispy exterior…" at bounding box center [406, 473] width 358 height 72
drag, startPoint x: 322, startPoint y: 458, endPoint x: 290, endPoint y: 460, distance: 31.8
click at [290, 460] on textarea "Snack made from bite-sized pieces of breaded and fried chicken, crispy exterior…" at bounding box center [406, 473] width 358 height 72
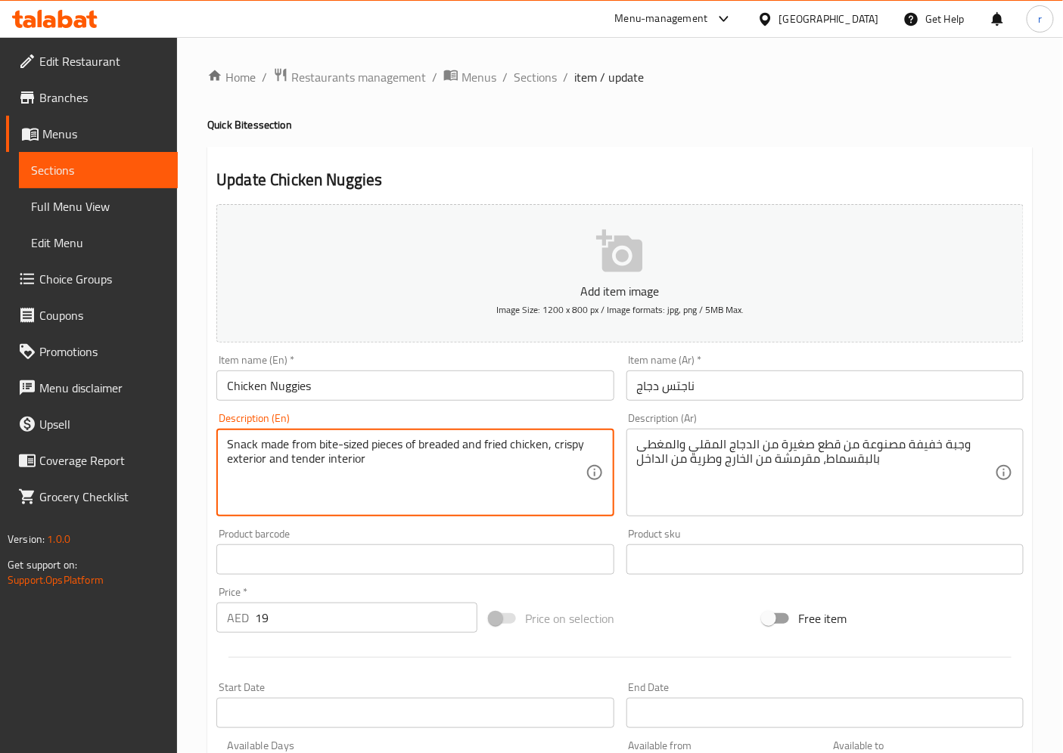
click at [343, 478] on textarea "Snack made from bite-sized pieces of breaded and fried chicken, crispy exterior…" at bounding box center [406, 473] width 358 height 72
click at [371, 468] on textarea "Snack made from bite-sized pieces of breaded and fried chicken, crispy exterior…" at bounding box center [406, 473] width 358 height 72
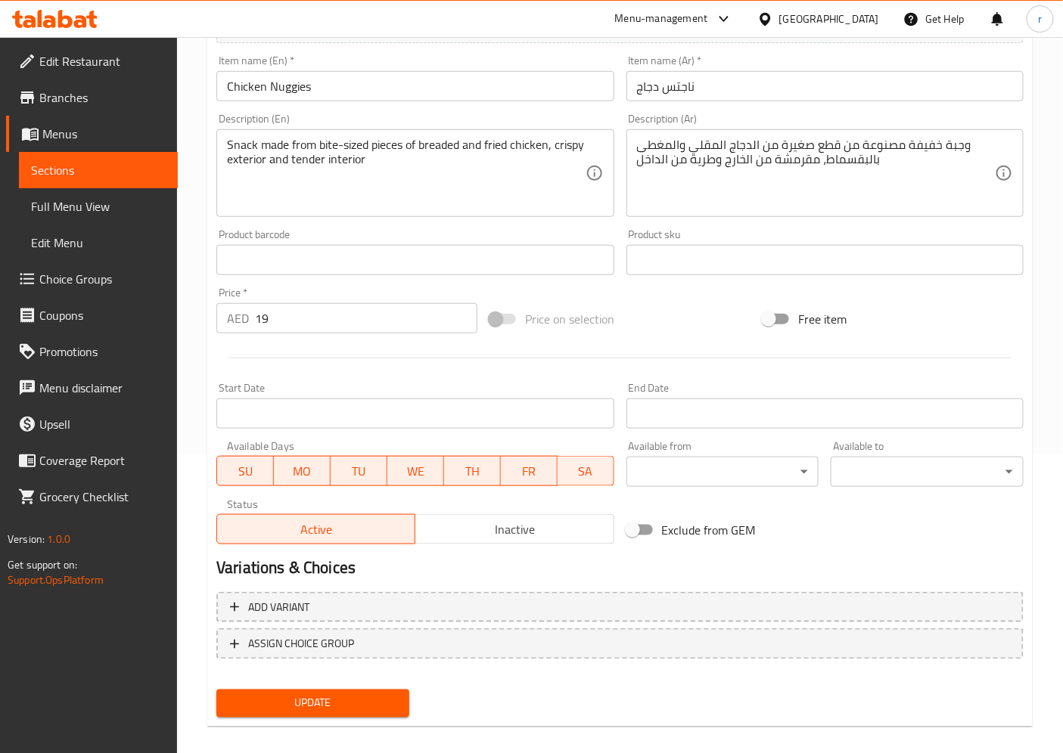
scroll to position [312, 0]
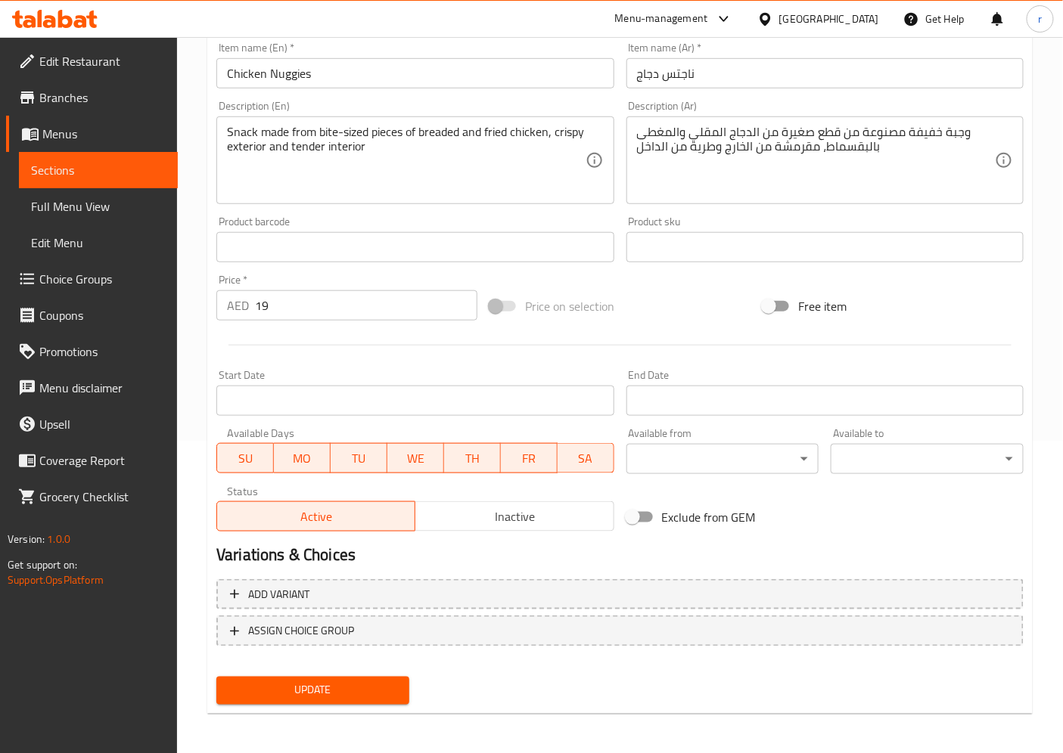
click at [358, 678] on span "Update" at bounding box center [312, 691] width 169 height 19
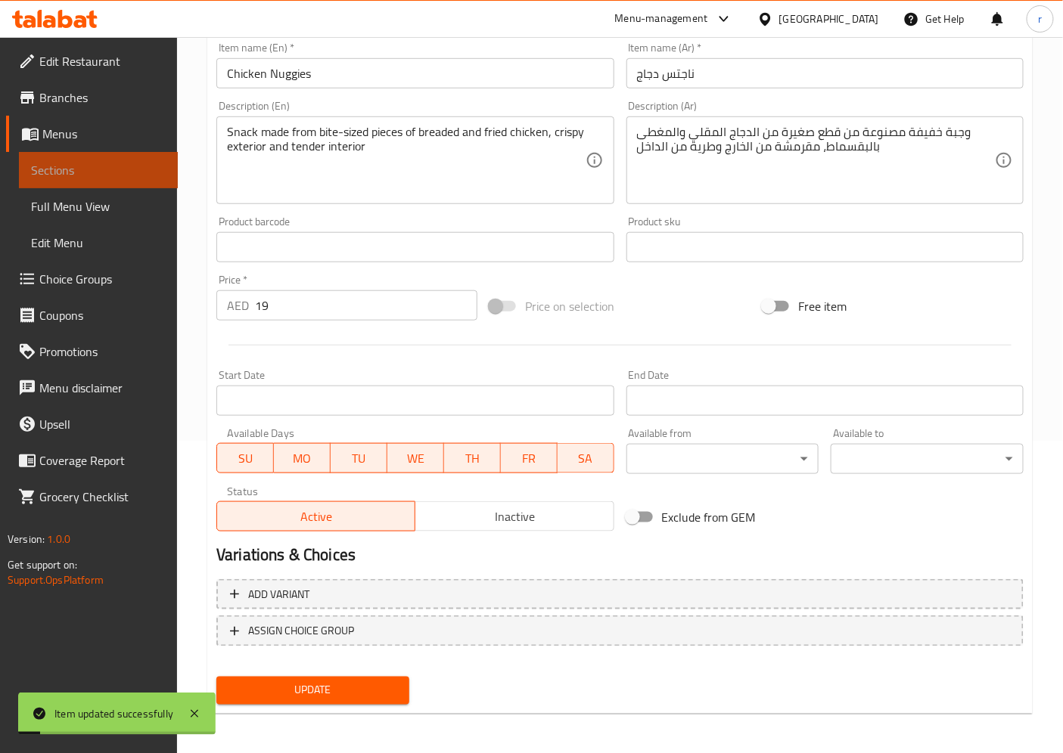
click at [137, 179] on link "Sections" at bounding box center [98, 170] width 159 height 36
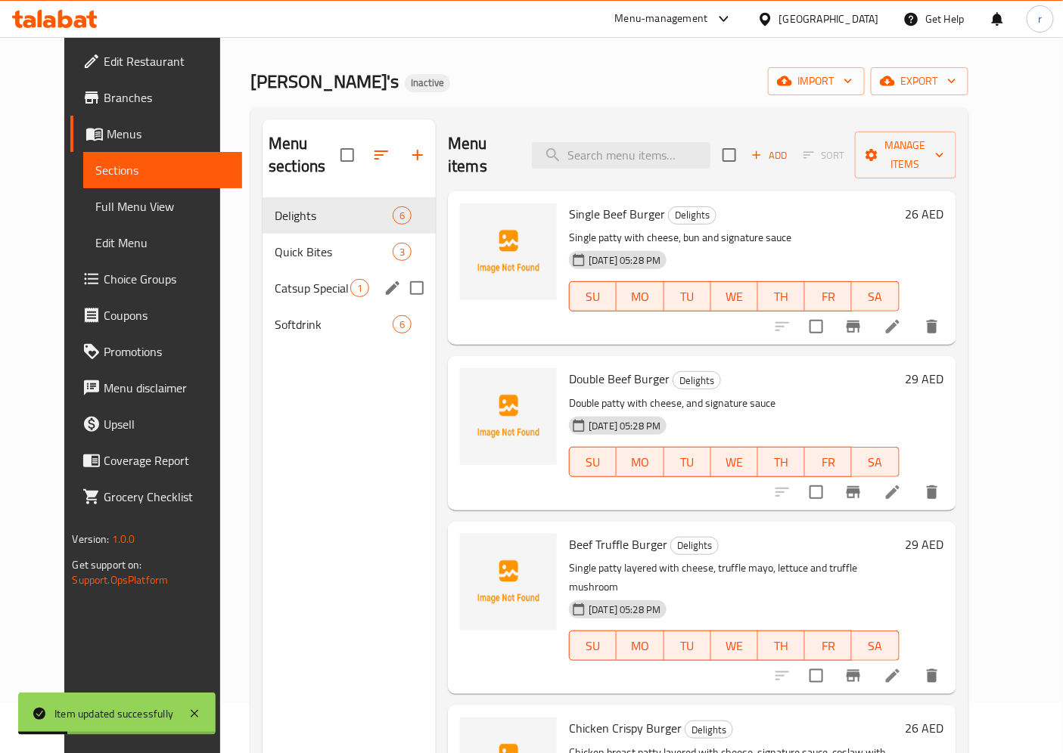
scroll to position [43, 0]
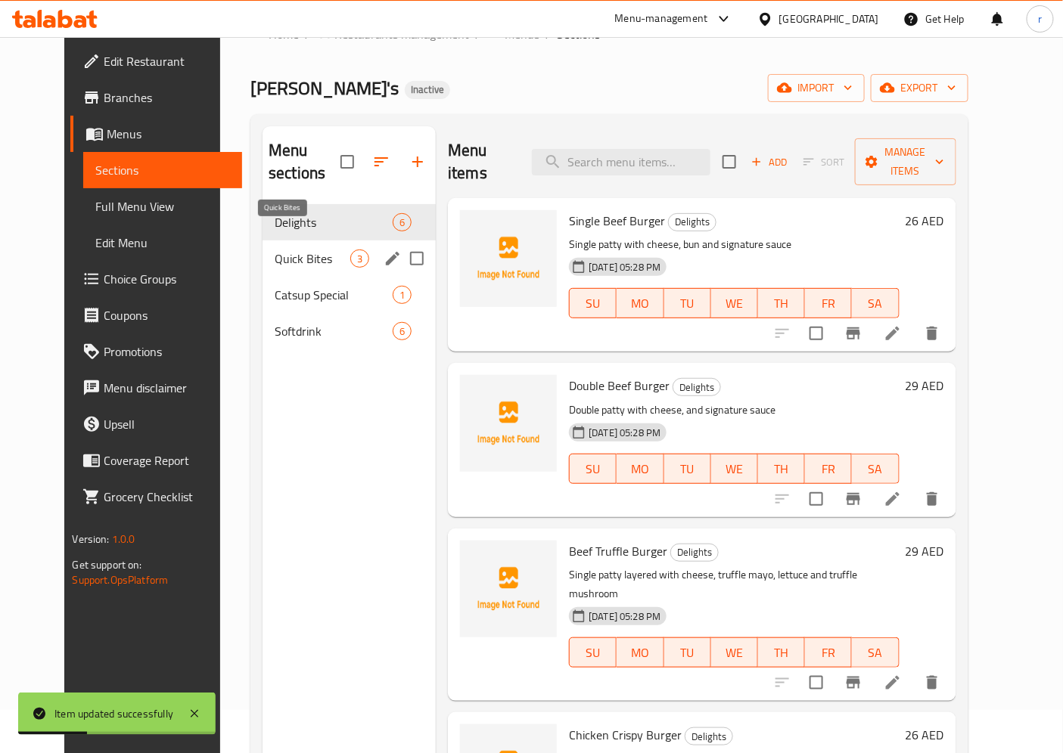
click at [293, 250] on span "Quick Bites" at bounding box center [313, 259] width 76 height 18
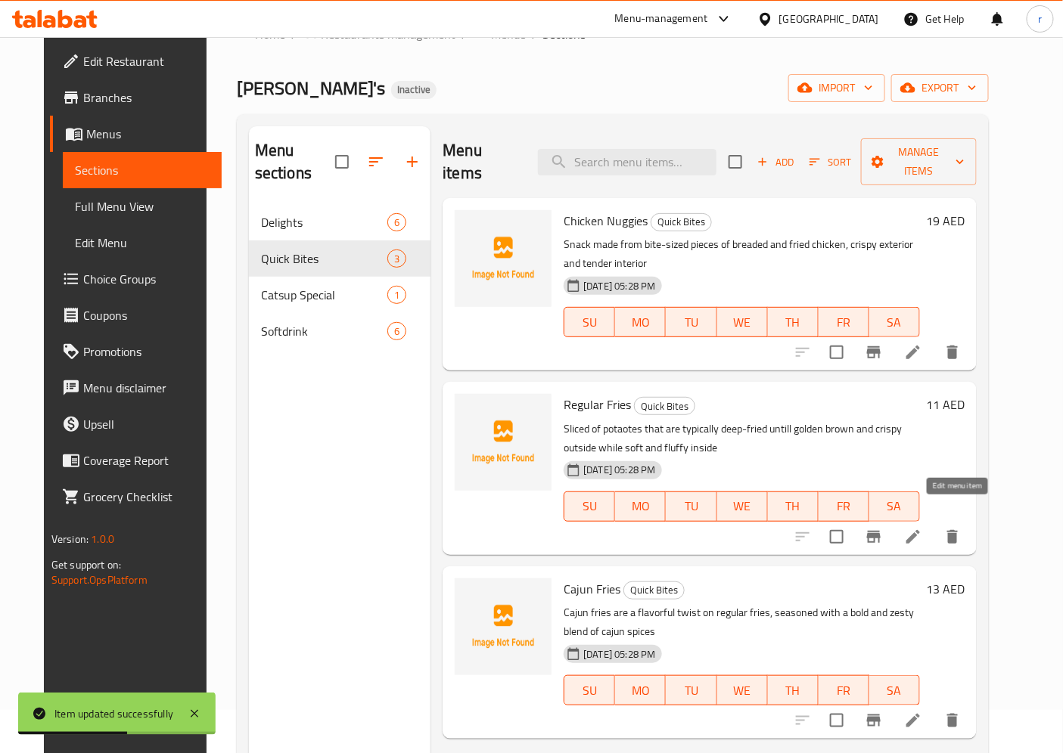
click at [922, 528] on icon at bounding box center [913, 537] width 18 height 18
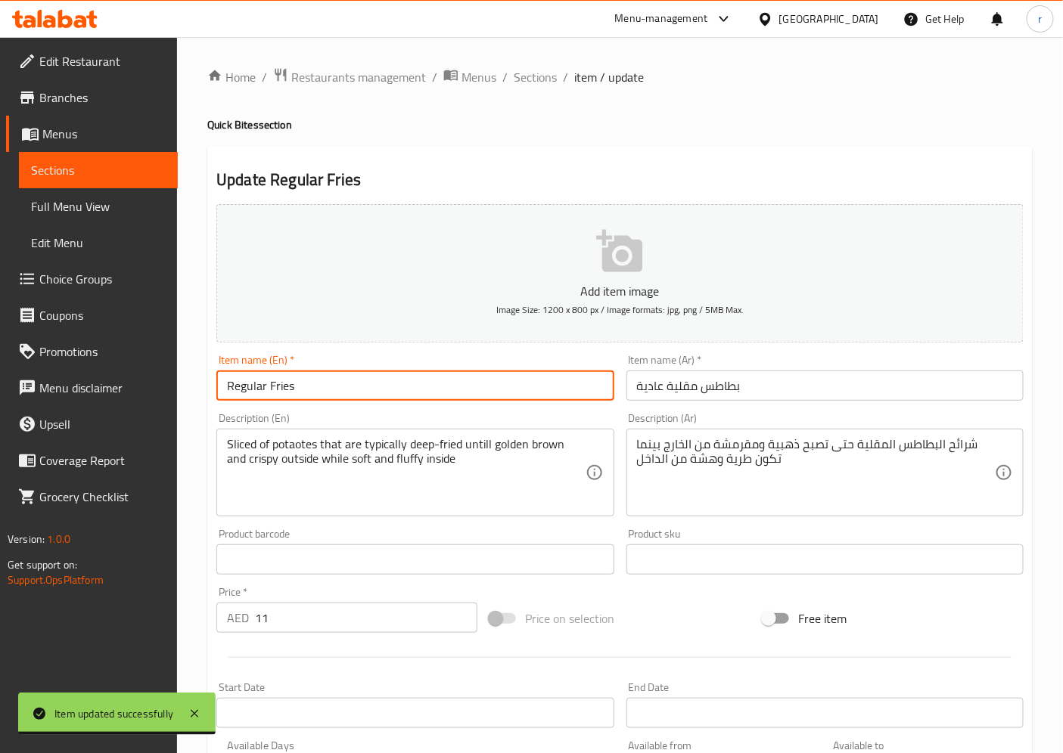
drag, startPoint x: 265, startPoint y: 387, endPoint x: 210, endPoint y: 387, distance: 54.5
click at [210, 387] on div "Item name (En)   * Regular Fries Item name (En) *" at bounding box center [414, 378] width 409 height 58
drag, startPoint x: 318, startPoint y: 390, endPoint x: 184, endPoint y: 390, distance: 134.7
click at [184, 390] on div "Home / Restaurants management / Menus / Sections / item / update Quick Bites se…" at bounding box center [620, 553] width 886 height 1032
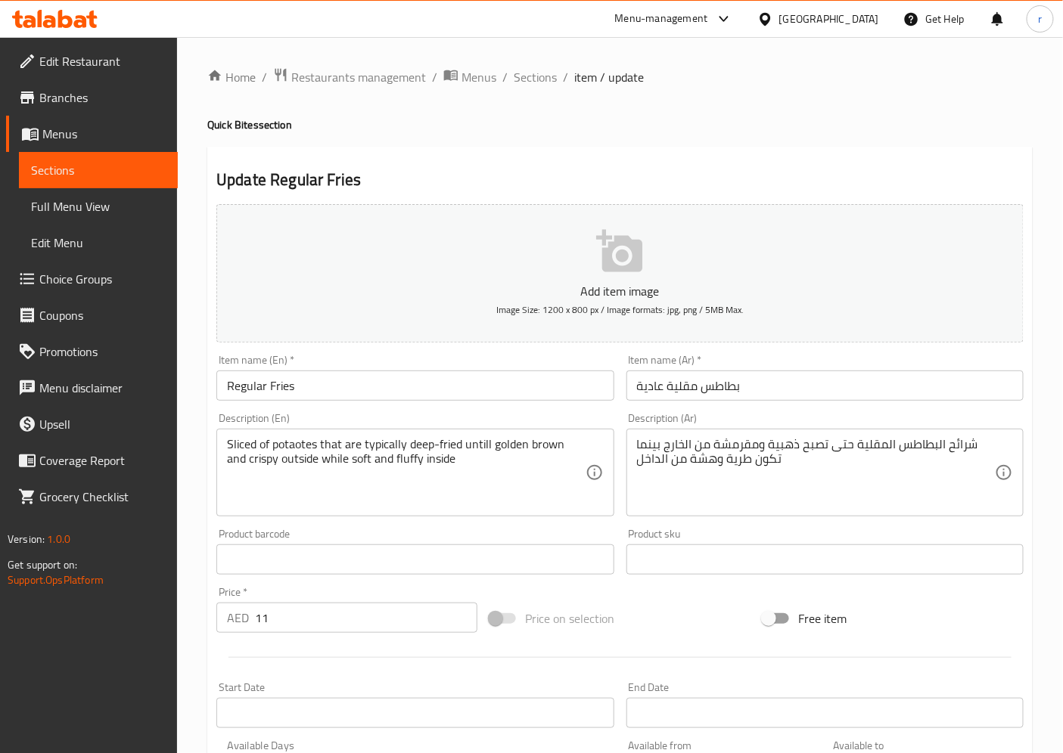
click at [432, 382] on input "Regular Fries" at bounding box center [414, 386] width 397 height 30
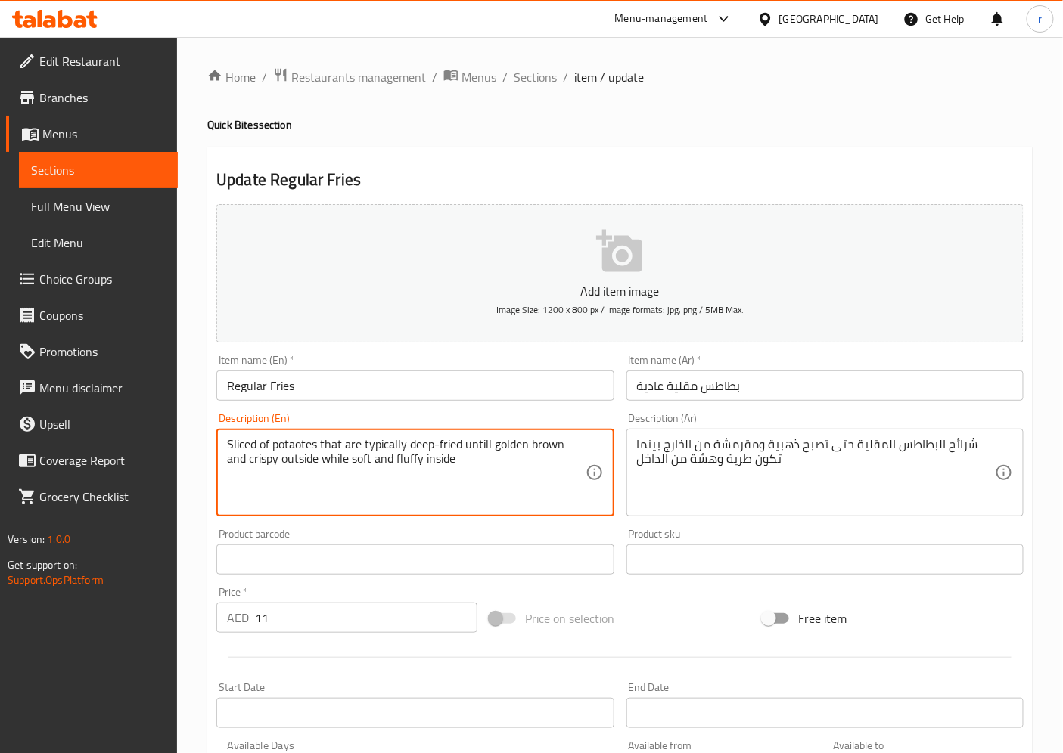
drag, startPoint x: 254, startPoint y: 443, endPoint x: 222, endPoint y: 445, distance: 31.8
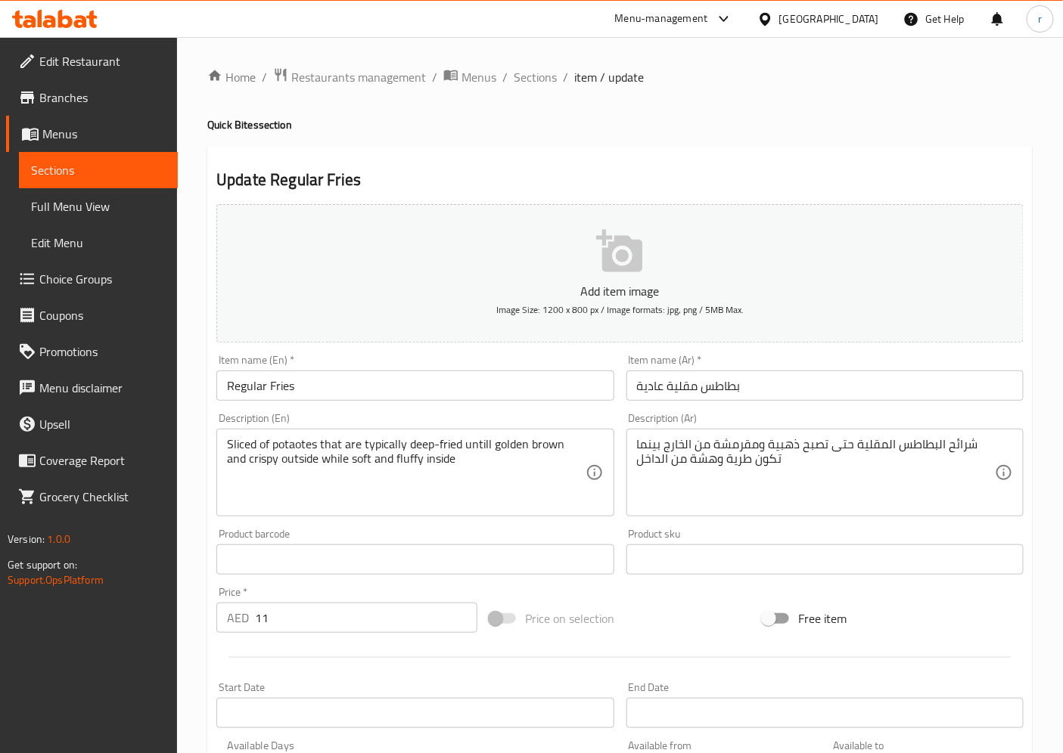
click at [255, 449] on textarea "Sliced of potaotes that are typically deep-fried untill golden brown and crispy…" at bounding box center [406, 473] width 358 height 72
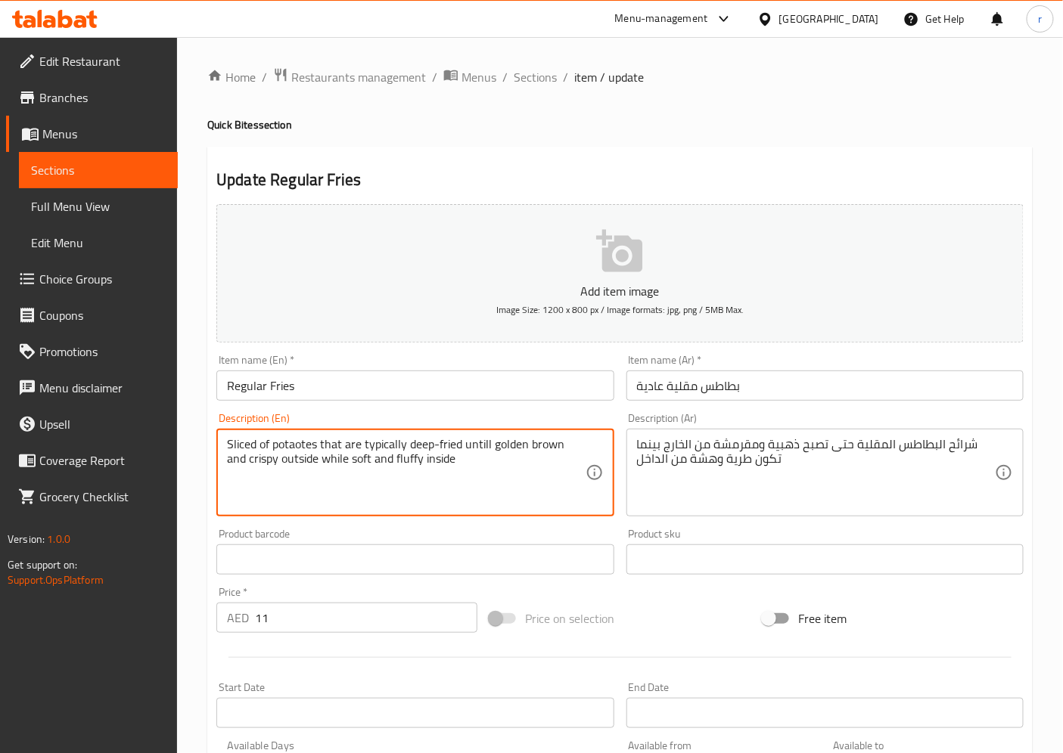
click at [256, 444] on textarea "Sliced of potaotes that are typically deep-fried untill golden brown and crispy…" at bounding box center [406, 473] width 358 height 72
click at [427, 486] on textarea "Slices of potaotes that are typically deep-fried untill golden brown and crispy…" at bounding box center [406, 473] width 358 height 72
drag, startPoint x: 436, startPoint y: 465, endPoint x: 218, endPoint y: 440, distance: 219.3
click at [218, 440] on div "Slices of potaotes that are typically deep-fried untill golden brown and crispy…" at bounding box center [414, 473] width 397 height 88
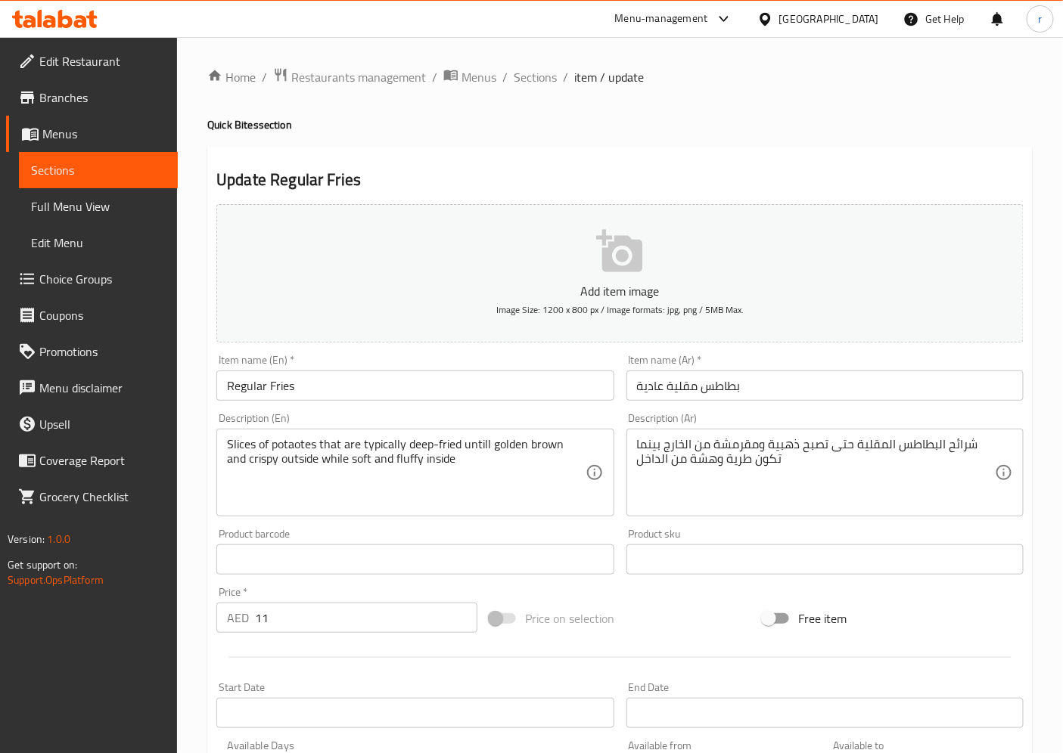
click at [542, 492] on textarea "Slices of potaotes that are typically deep-fried untill golden brown and crispy…" at bounding box center [406, 473] width 358 height 72
click at [479, 445] on textarea "Slices of potaotes that are typically deep-fried untill golden brown and crispy…" at bounding box center [406, 473] width 358 height 72
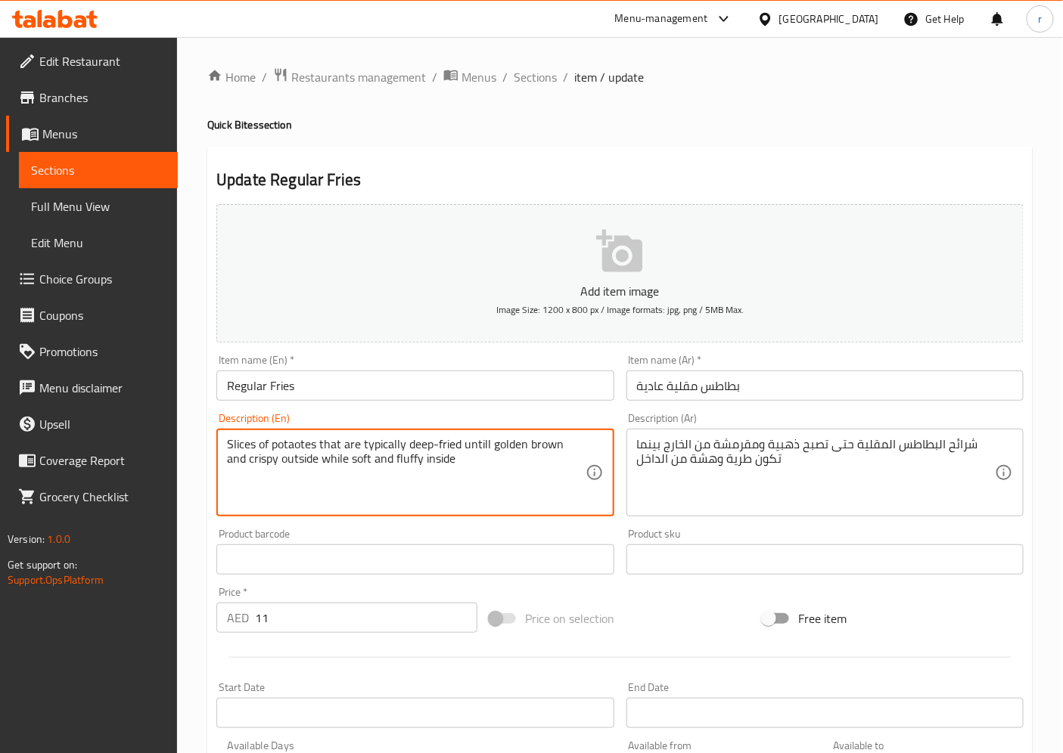
click at [482, 444] on textarea "Slices of potaotes that are typically deep-fried untill golden brown and crispy…" at bounding box center [406, 473] width 358 height 72
click at [484, 444] on textarea "Slices of potaotes that are typically deep-fried untill golden brown and crispy…" at bounding box center [406, 473] width 358 height 72
drag, startPoint x: 399, startPoint y: 458, endPoint x: 373, endPoint y: 458, distance: 26.5
click at [373, 458] on textarea "Slices of potatoes that are typically deep-fried until golden brown and crispy …" at bounding box center [406, 473] width 358 height 72
type textarea "Slices of potatoes that are typically deep-fried until golden brown and crispy …"
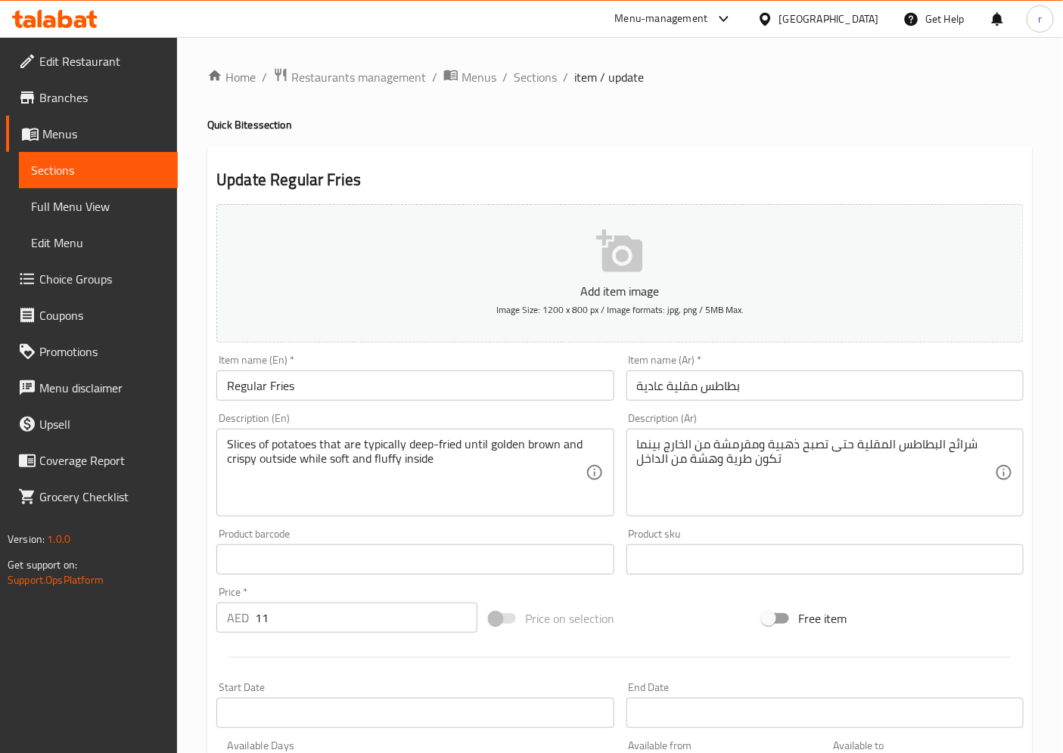
click at [508, 485] on textarea "Slices of potatoes that are typically deep-fried until golden brown and crispy …" at bounding box center [406, 473] width 358 height 72
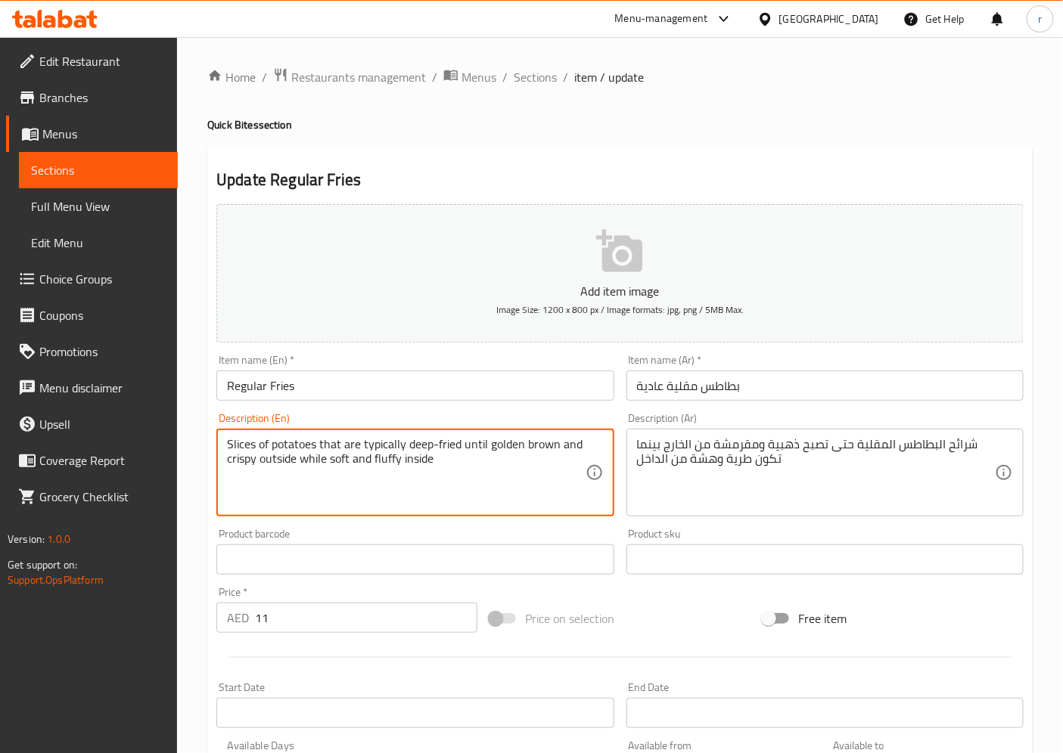
drag, startPoint x: 399, startPoint y: 455, endPoint x: 380, endPoint y: 458, distance: 19.9
click at [380, 458] on textarea "Slices of potatoes that are typically deep-fried until golden brown and crispy …" at bounding box center [406, 473] width 358 height 72
click at [404, 487] on textarea "Slices of potatoes that are typically deep-fried until golden brown and crispy …" at bounding box center [406, 473] width 358 height 72
drag, startPoint x: 402, startPoint y: 464, endPoint x: 373, endPoint y: 464, distance: 28.7
click at [373, 464] on textarea "Slices of potatoes that are typically deep-fried until golden brown and crispy …" at bounding box center [406, 473] width 358 height 72
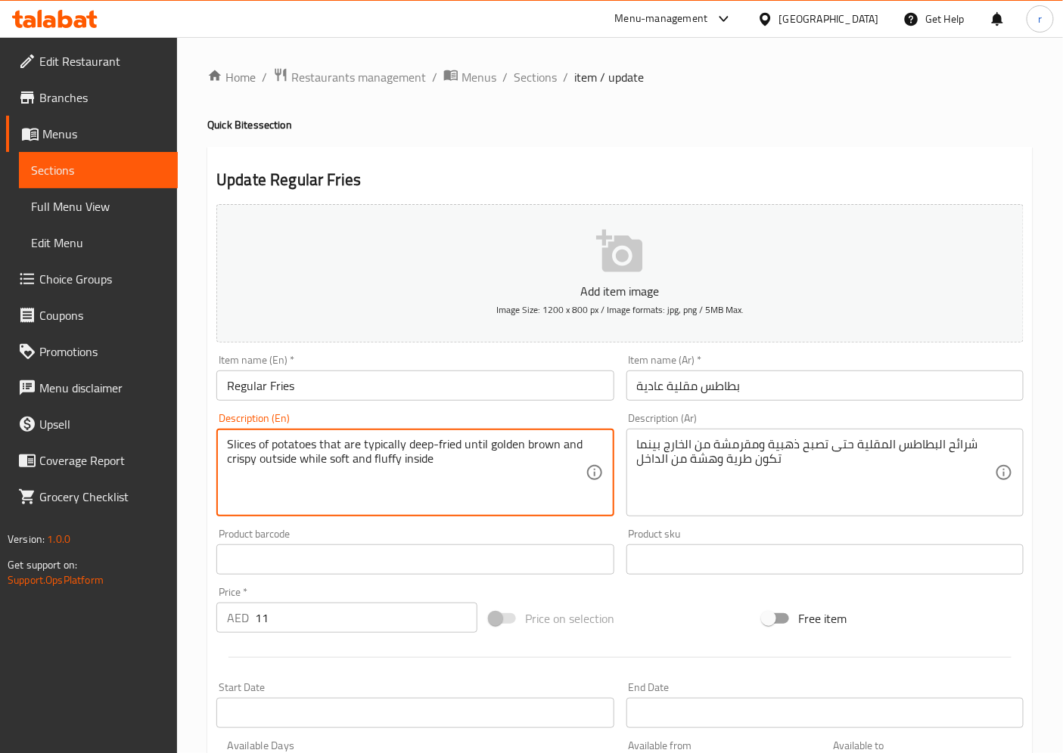
click at [534, 484] on textarea "Slices of potatoes that are typically deep-fried until golden brown and crispy …" at bounding box center [406, 473] width 358 height 72
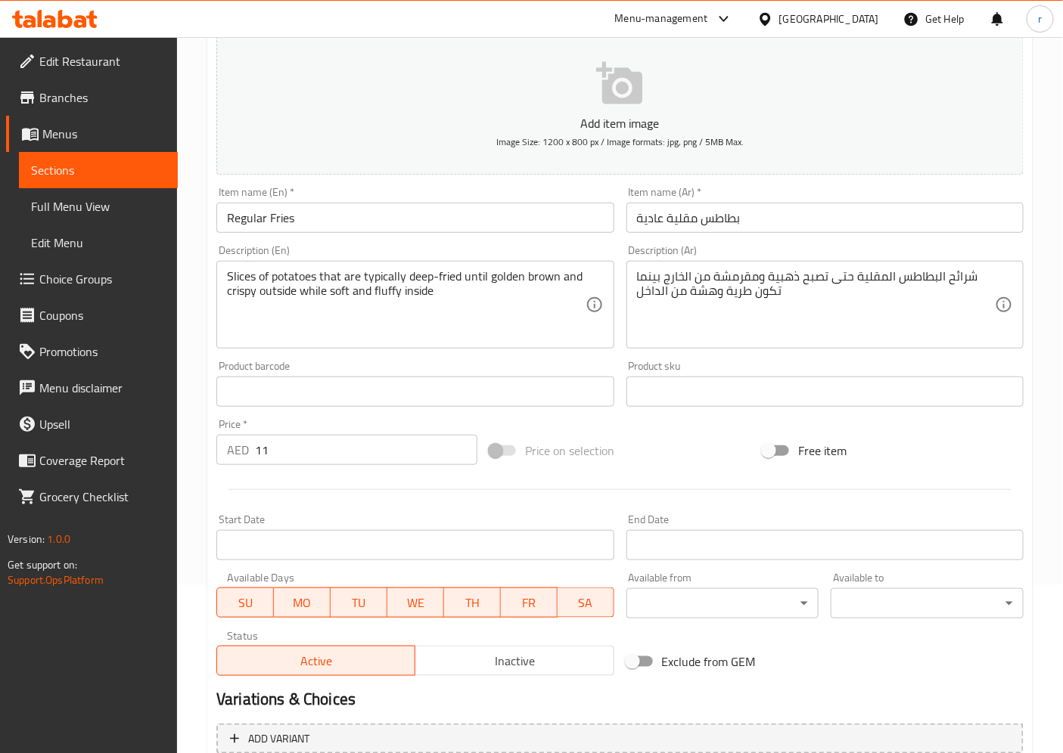
scroll to position [312, 0]
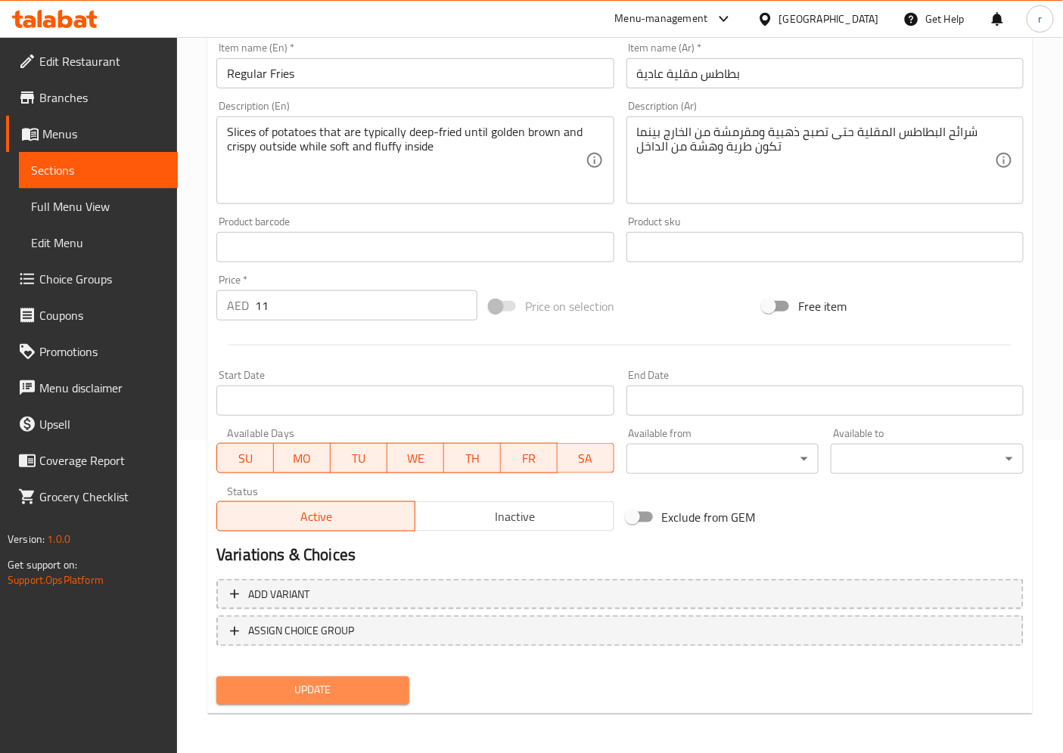
click at [319, 678] on span "Update" at bounding box center [312, 691] width 169 height 19
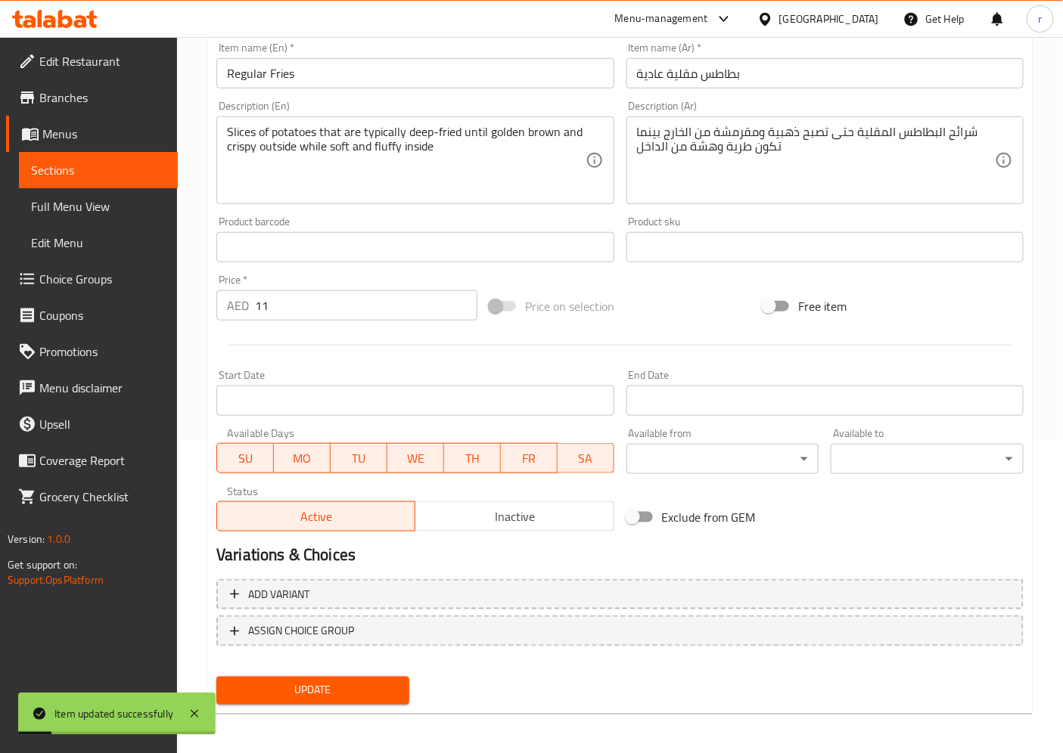
click at [88, 175] on span "Sections" at bounding box center [98, 170] width 135 height 18
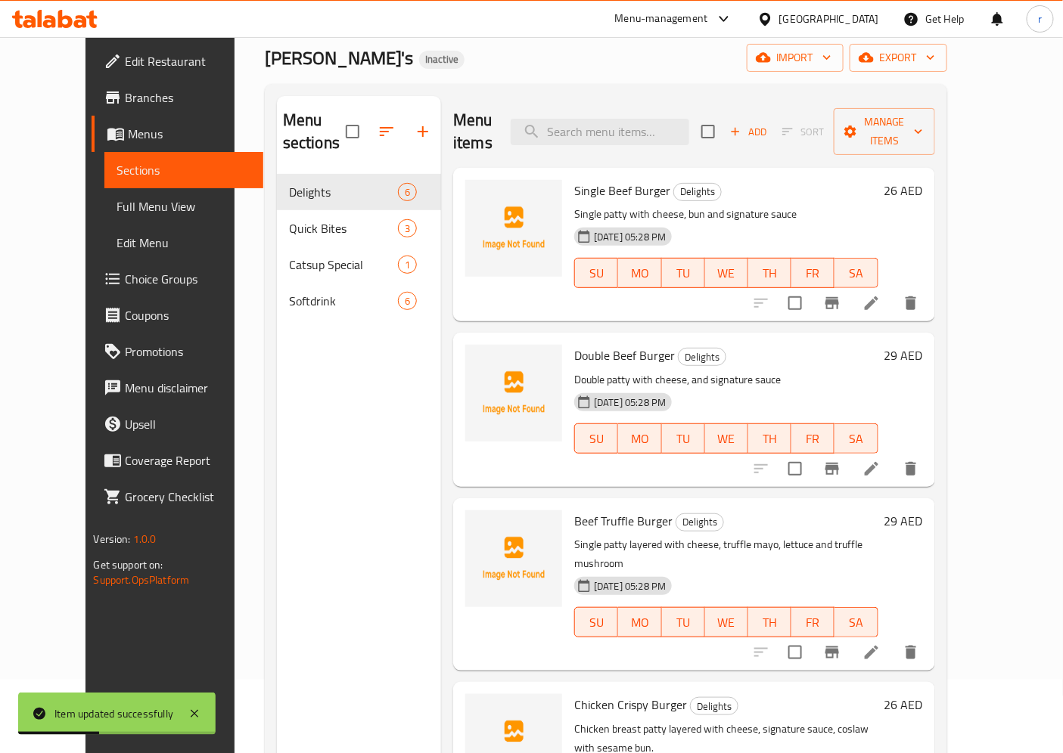
scroll to position [43, 0]
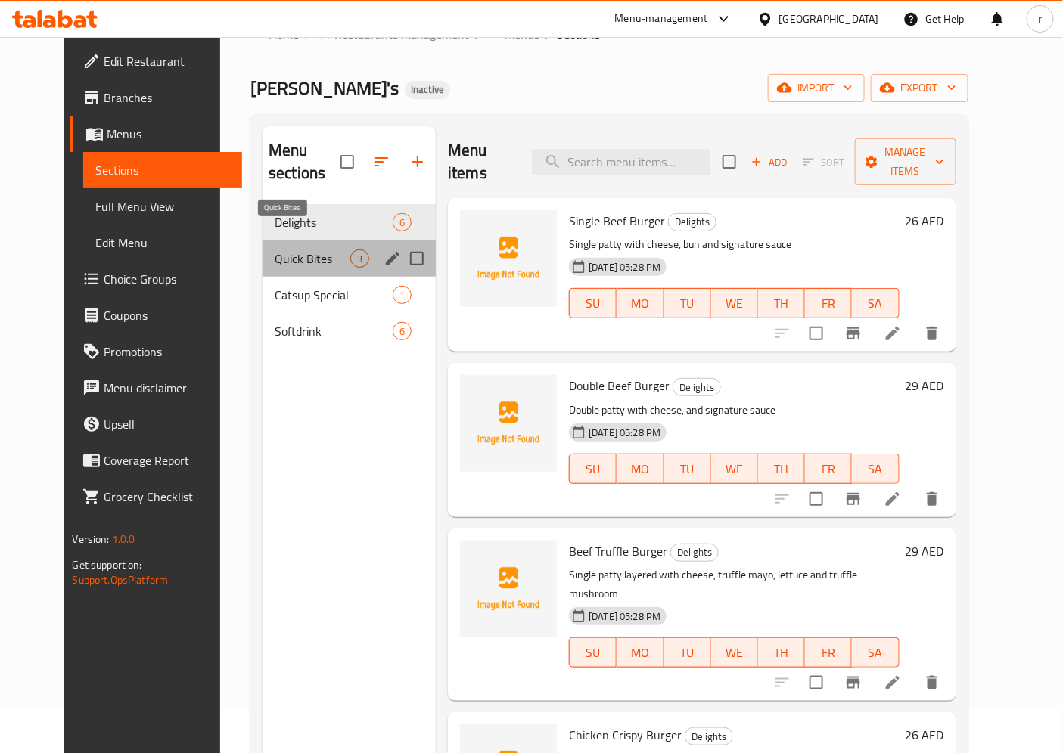
click at [275, 250] on span "Quick Bites" at bounding box center [313, 259] width 76 height 18
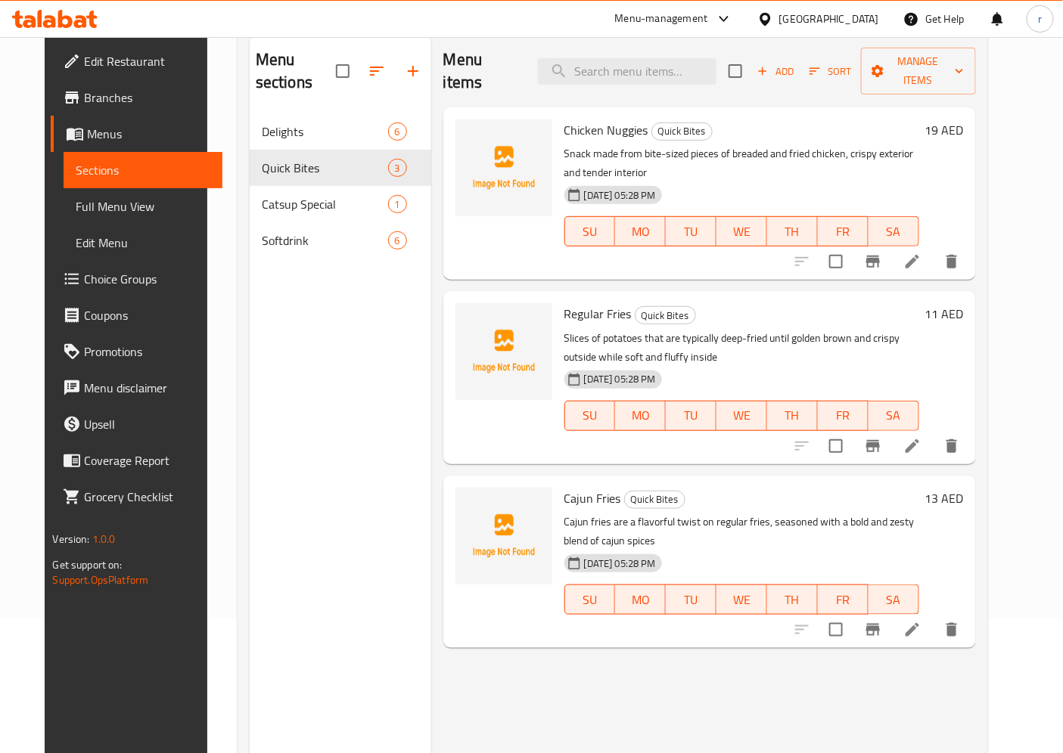
scroll to position [212, 0]
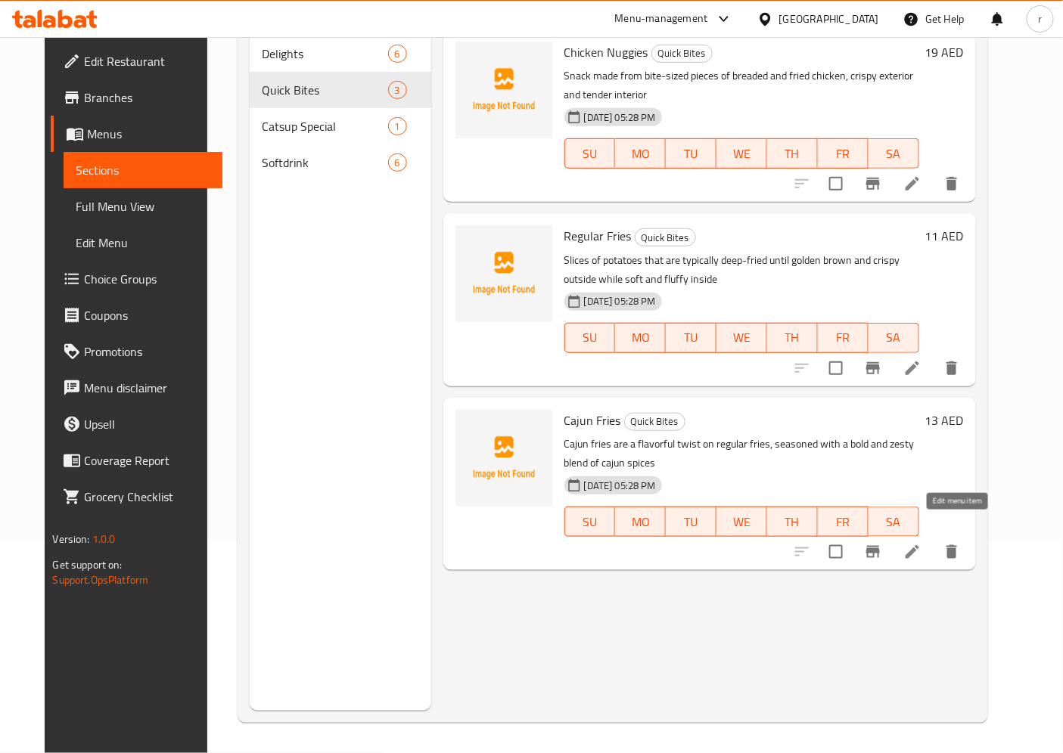
click at [921, 543] on icon at bounding box center [912, 552] width 18 height 18
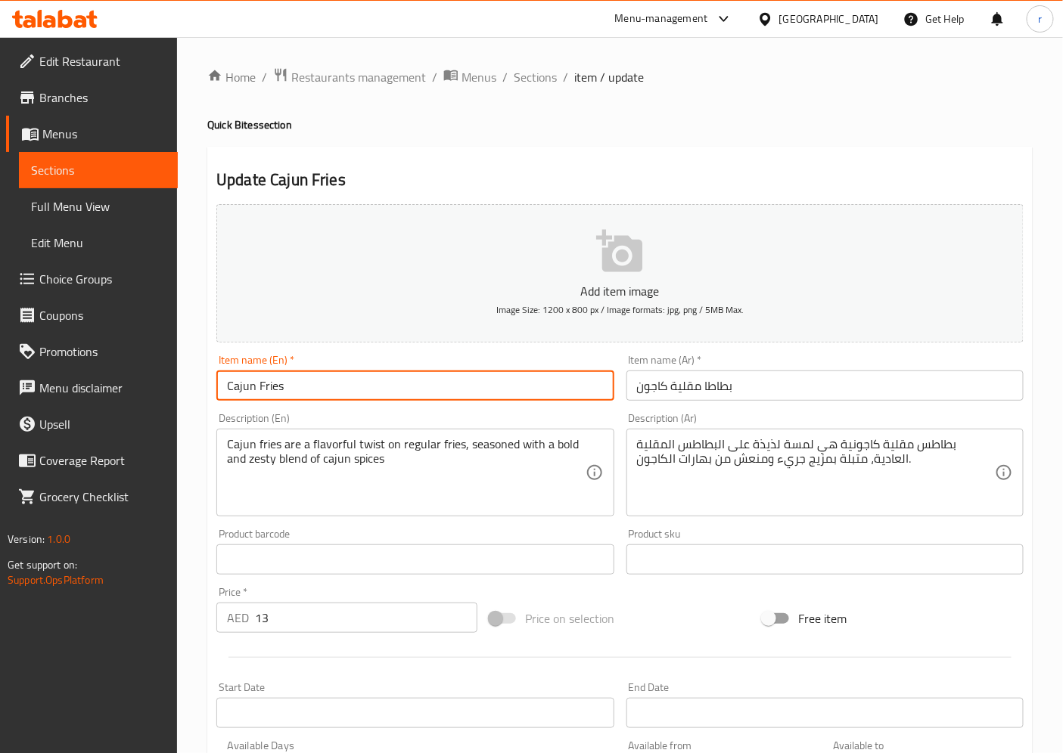
drag, startPoint x: 256, startPoint y: 390, endPoint x: 221, endPoint y: 387, distance: 34.9
click at [221, 387] on input "Cajun Fries" at bounding box center [414, 386] width 397 height 30
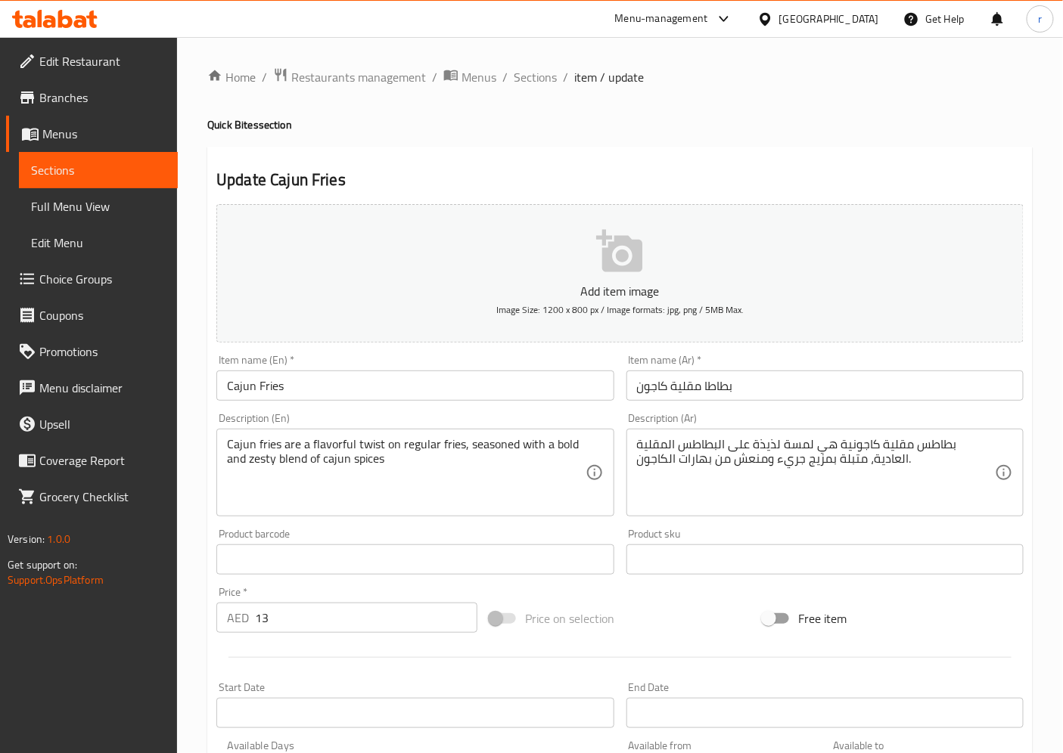
click at [315, 392] on input "Cajun Fries" at bounding box center [414, 386] width 397 height 30
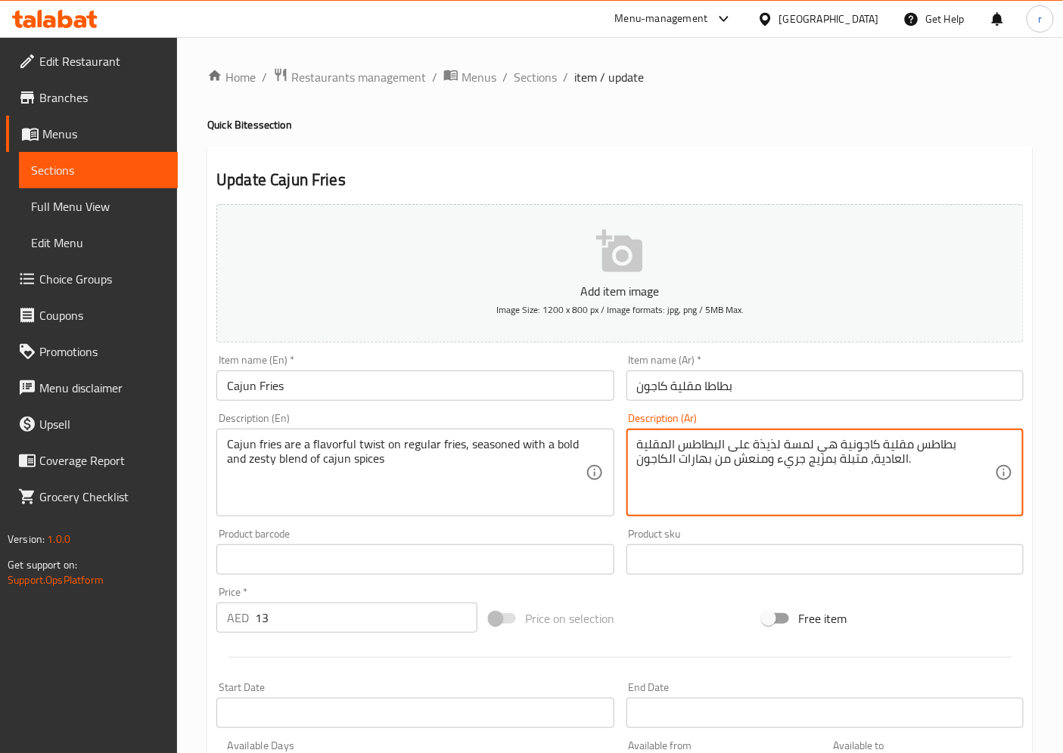
drag, startPoint x: 949, startPoint y: 449, endPoint x: 996, endPoint y: 445, distance: 47.1
click at [968, 458] on textarea "بطاطس مقلية كاجونية هي لمسة لذيذة على البطاطس المقلية العادية، متبلة بمزيج جريء…" at bounding box center [816, 473] width 358 height 72
drag, startPoint x: 955, startPoint y: 446, endPoint x: 988, endPoint y: 445, distance: 33.3
click at [968, 445] on textarea "بطاطس مقلية كاجونية هي لمسة لذيذة على البطاطس المقلية العادية، متبلة بمزيج جريء…" at bounding box center [816, 473] width 358 height 72
drag, startPoint x: 986, startPoint y: 445, endPoint x: 993, endPoint y: 444, distance: 7.6
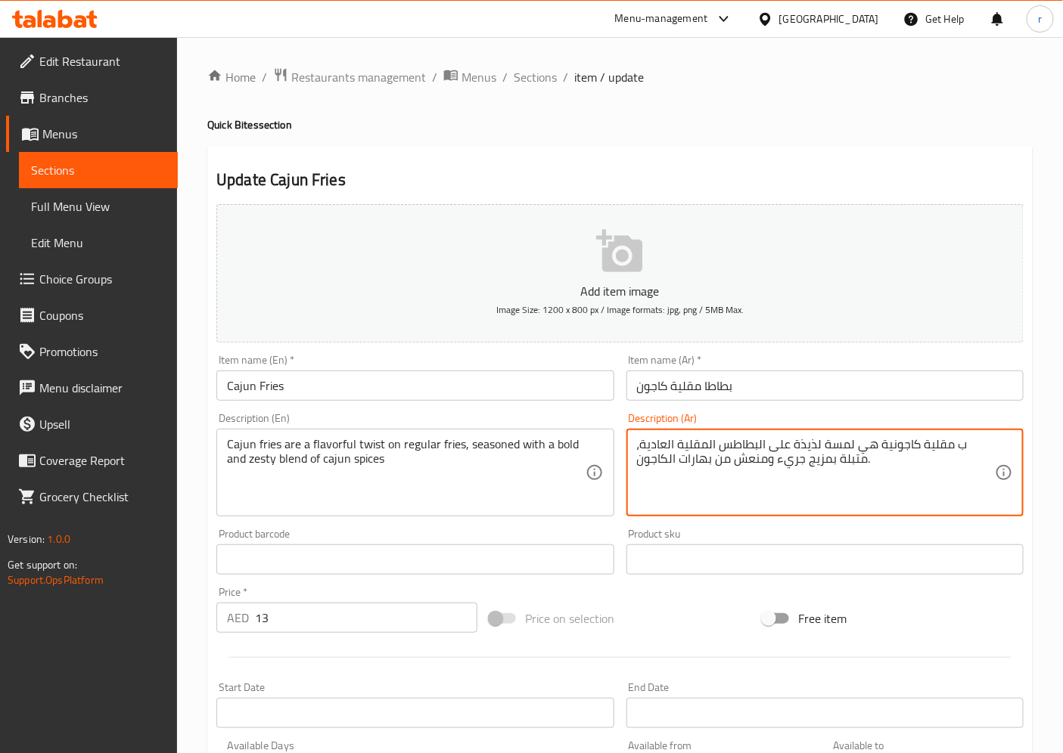
click at [968, 444] on textarea "ب مقلية كاجونية هي لمسة لذيذة على البطاطس المقلية العادية، متبلة بمزيج جريء ومن…" at bounding box center [816, 473] width 358 height 72
drag, startPoint x: 986, startPoint y: 444, endPoint x: 999, endPoint y: 445, distance: 12.9
click at [968, 445] on div "ب مقلية كاجونية هي لمسة لذيذة على البطاطس المقلية العادية، متبلة بمزيج جريء ومن…" at bounding box center [824, 473] width 397 height 88
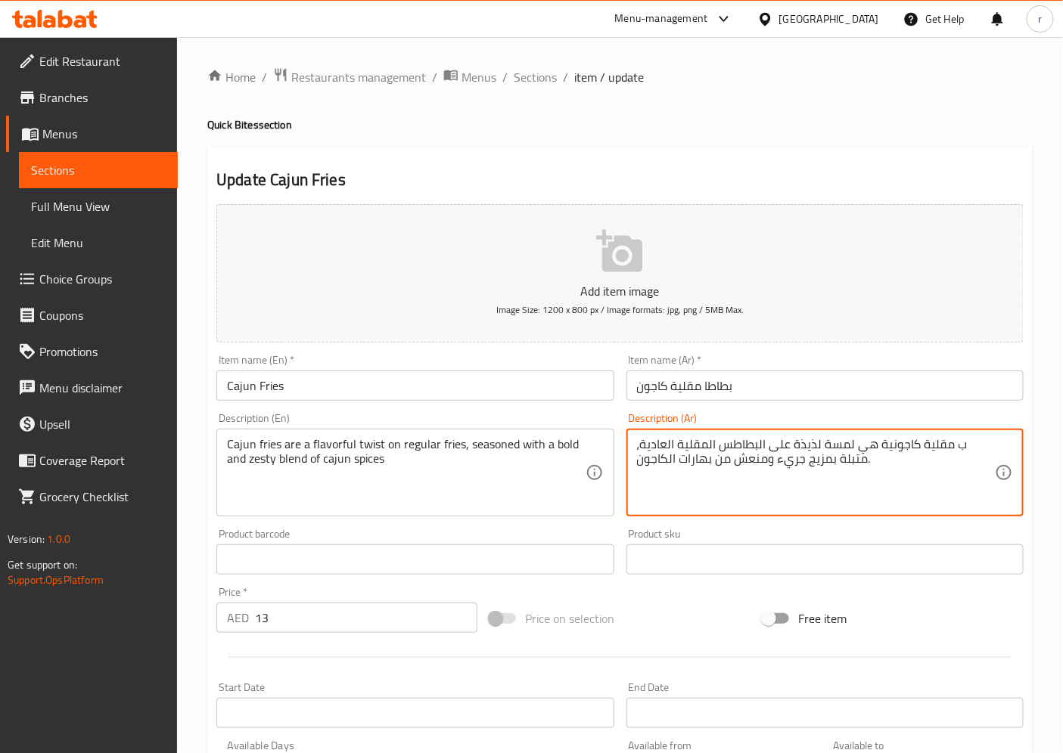
click at [968, 446] on textarea "ب مقلية كاجونية هي لمسة لذيذة على البطاطس المقلية العادية، متبلة بمزيج جريء ومن…" at bounding box center [816, 473] width 358 height 72
type textarea "بطاطامقلية كاجونية هي لمسة لذيذة على البطاطس المقلية العادية، متبلة بمزيج جريء …"
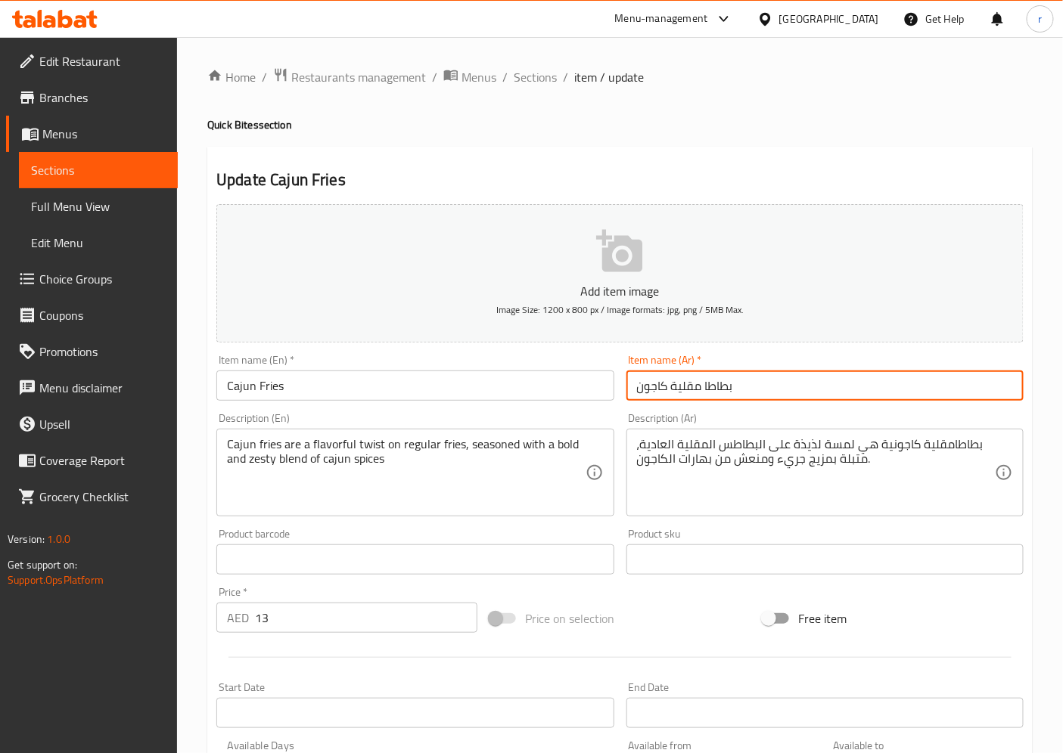
click at [649, 388] on input "بطاطا مقلية كاجون" at bounding box center [824, 386] width 397 height 30
click at [659, 388] on input "بطاطا مقلية كاجون" at bounding box center [824, 386] width 397 height 30
type input "بطاطا مقلية كايجون"
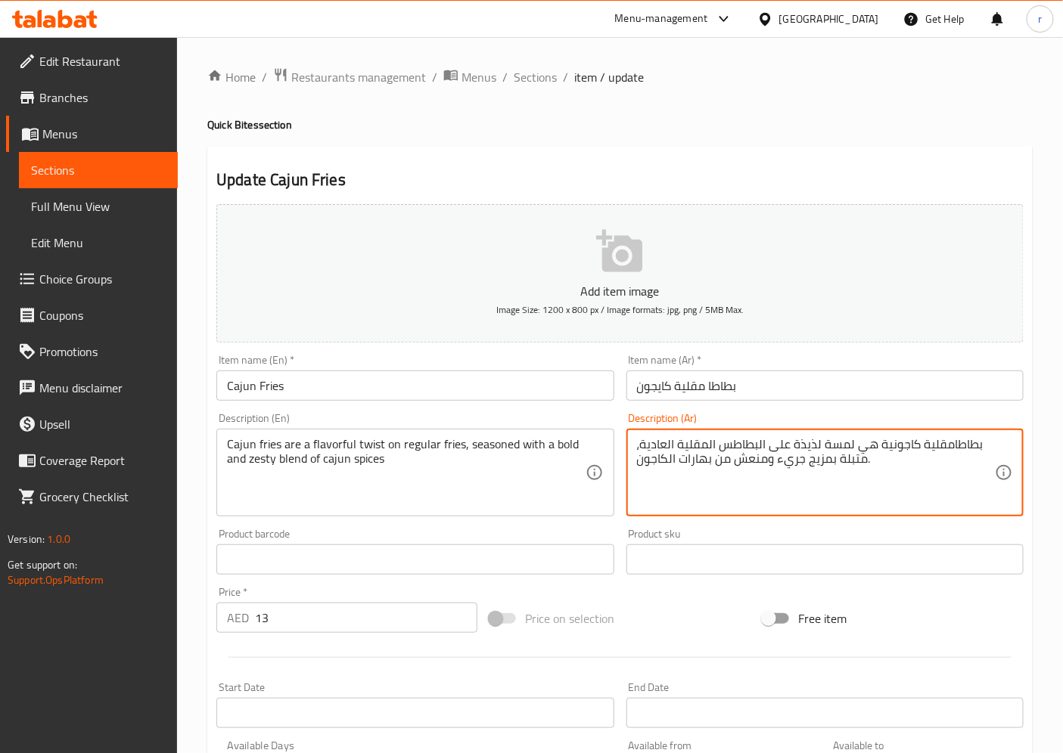
drag, startPoint x: 878, startPoint y: 445, endPoint x: 886, endPoint y: 446, distance: 8.5
click at [886, 446] on textarea "بطاطامقلية كاجونية هي لمسة لذيذة على البطاطس المقلية العادية، متبلة بمزيج جريء …" at bounding box center [816, 473] width 358 height 72
drag, startPoint x: 789, startPoint y: 443, endPoint x: 818, endPoint y: 446, distance: 28.9
click at [818, 446] on textarea "بطاطامقلية كاجون هي لمسة لذيذة على البطاطس المقلية العادية، متبلة بمزيج جريء وم…" at bounding box center [816, 473] width 358 height 72
click at [754, 464] on textarea "بطاطامقلية كاجون هي تويست لذيذ على البطاطس المقلية العادية، متبلة بمزيج جريء وز…" at bounding box center [816, 473] width 358 height 72
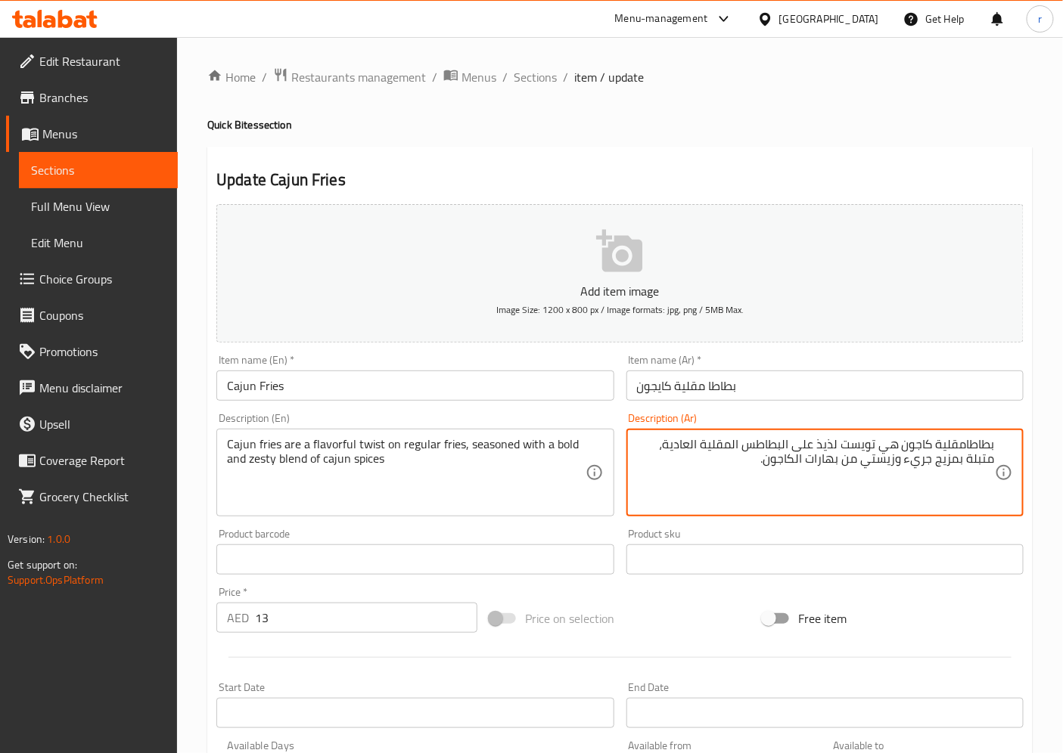
type textarea "بطاطامقلية كاجون هي تويست لذيذ على البطاطس المقلية العادية، متبلة بمزيج جريء وز…"
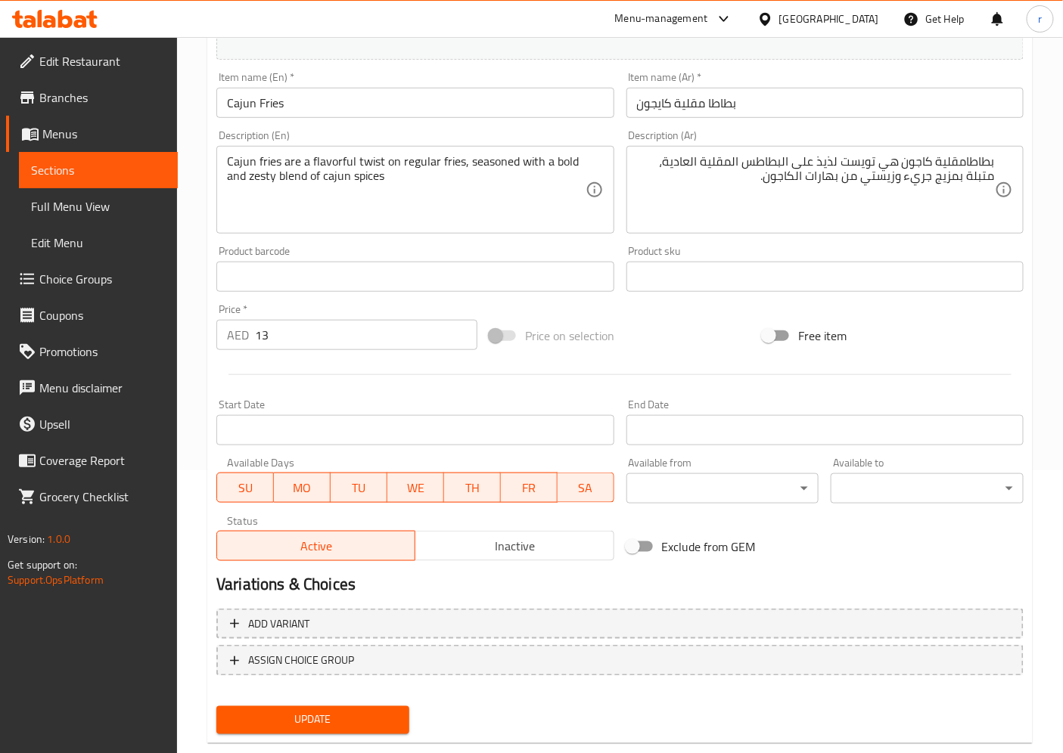
scroll to position [312, 0]
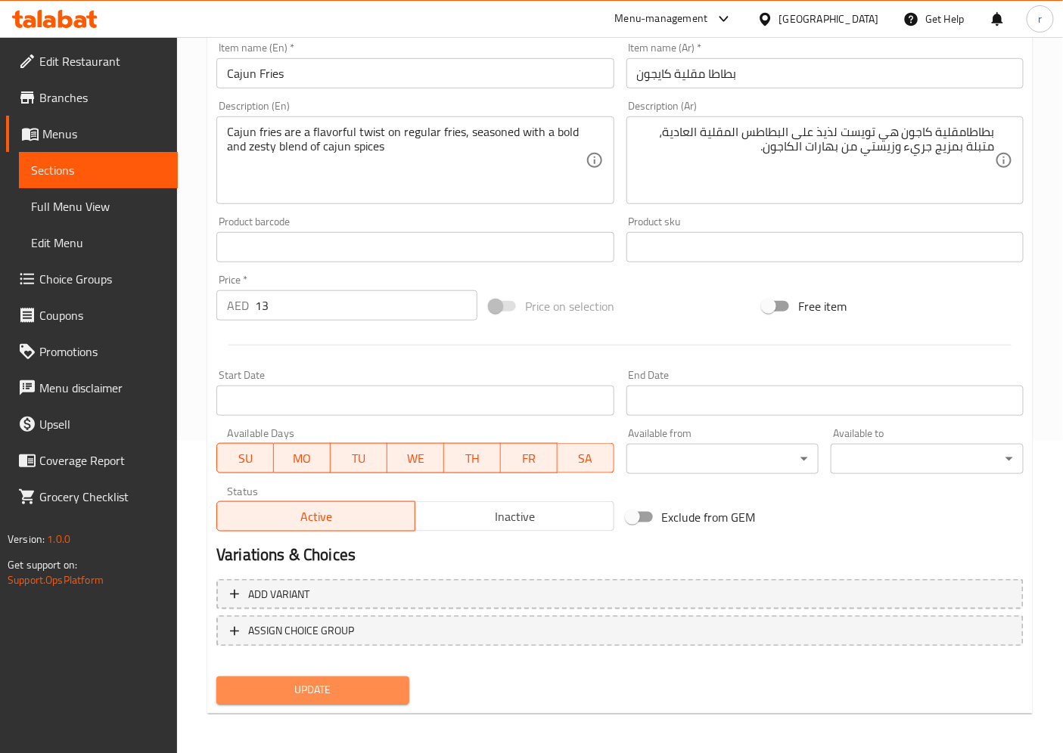
click at [329, 678] on span "Update" at bounding box center [312, 691] width 169 height 19
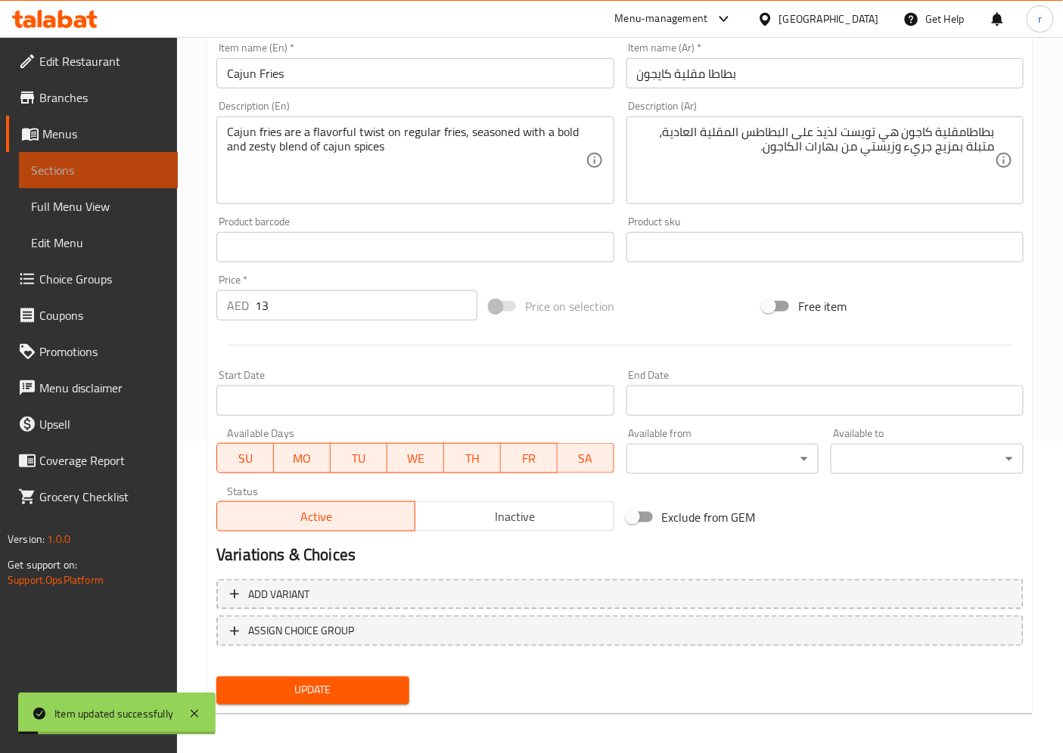
click at [129, 156] on link "Sections" at bounding box center [98, 170] width 159 height 36
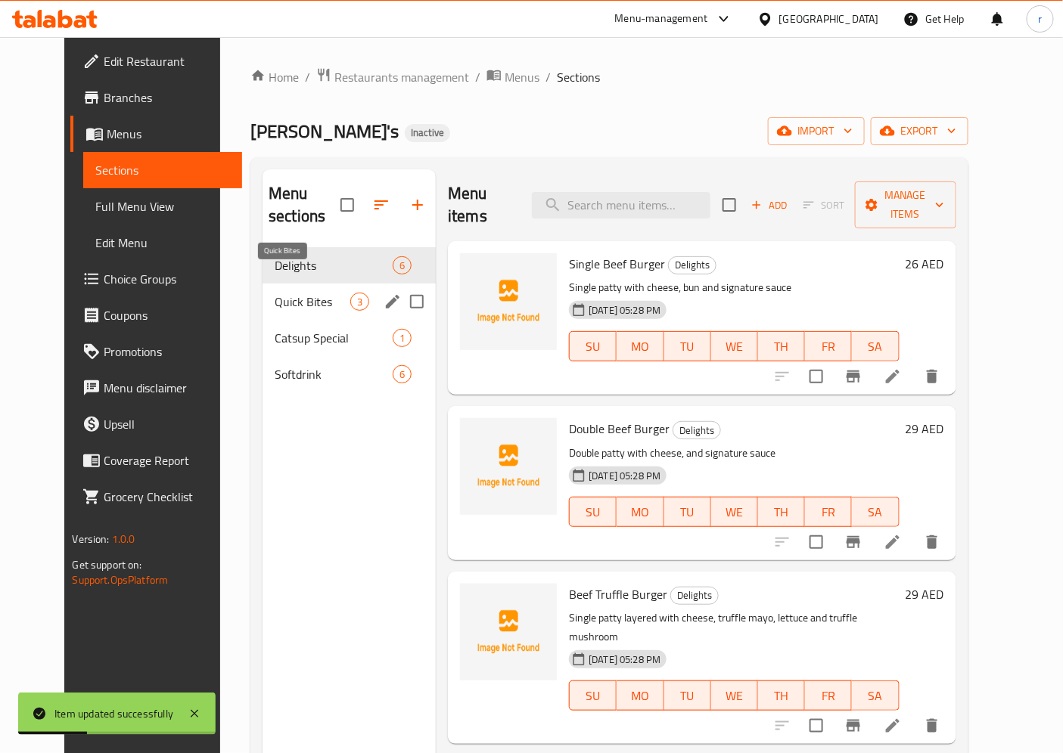
click at [275, 293] on span "Quick Bites" at bounding box center [313, 302] width 76 height 18
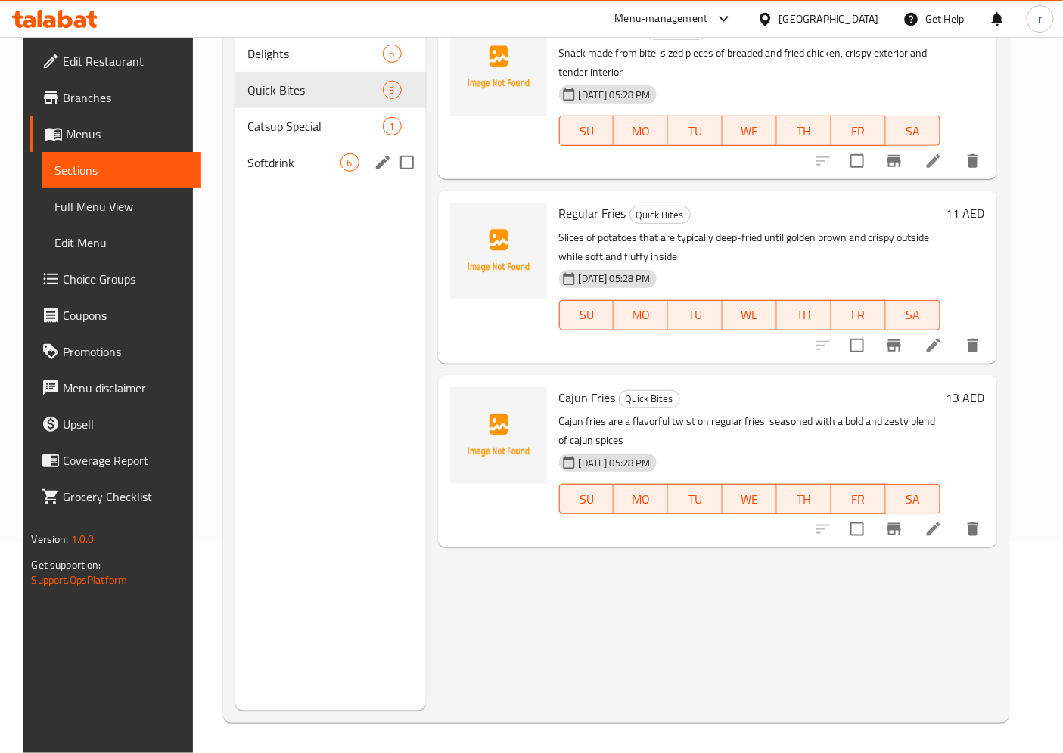
scroll to position [127, 0]
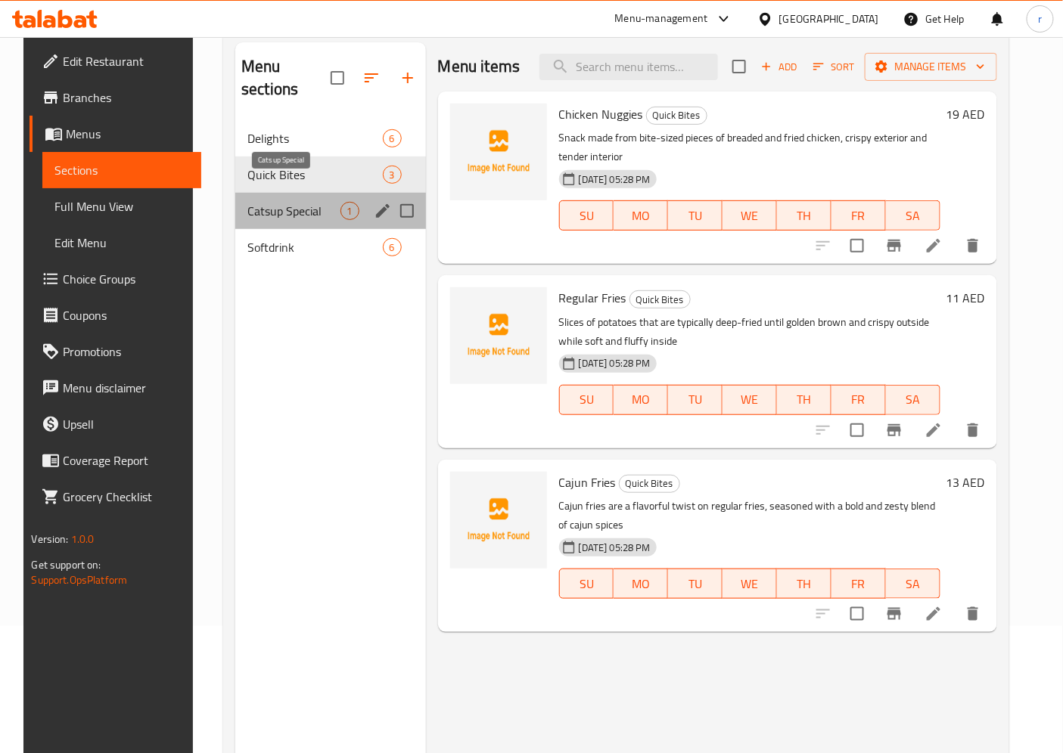
click at [280, 202] on span "Catsup Special" at bounding box center [293, 211] width 92 height 18
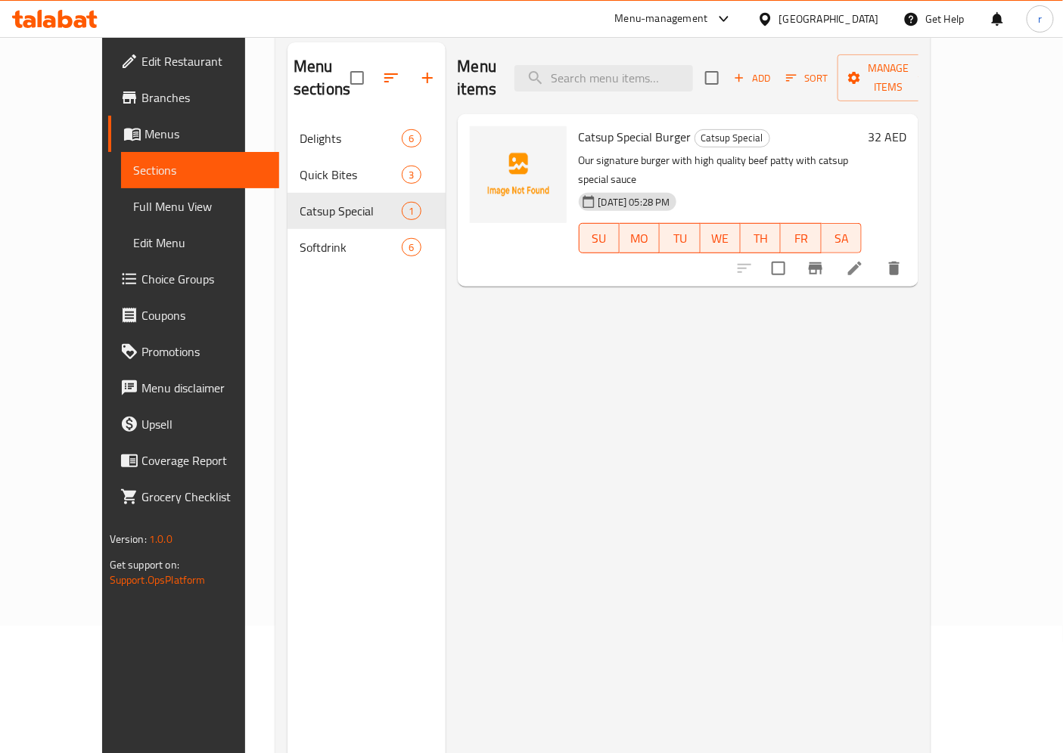
click at [862, 262] on icon at bounding box center [855, 269] width 14 height 14
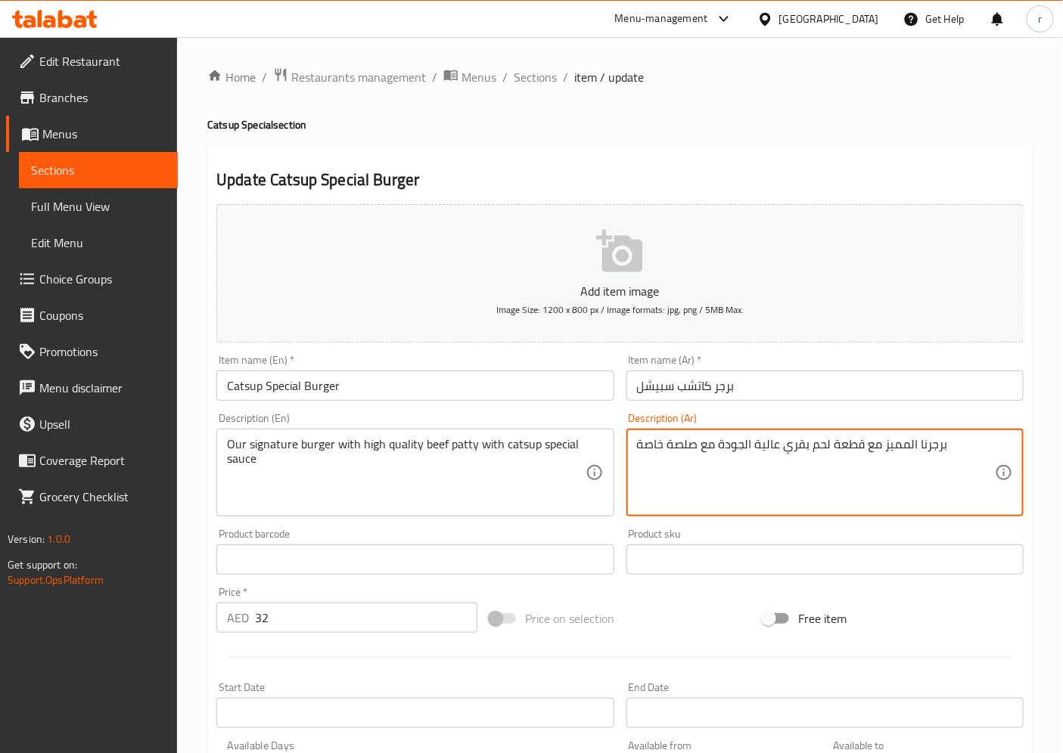
drag, startPoint x: 883, startPoint y: 445, endPoint x: 918, endPoint y: 454, distance: 36.0
type textarea "برجرناالسيجنتشر مع قطعة لحم بقري عالية الجودة مع صلصة خاصة"
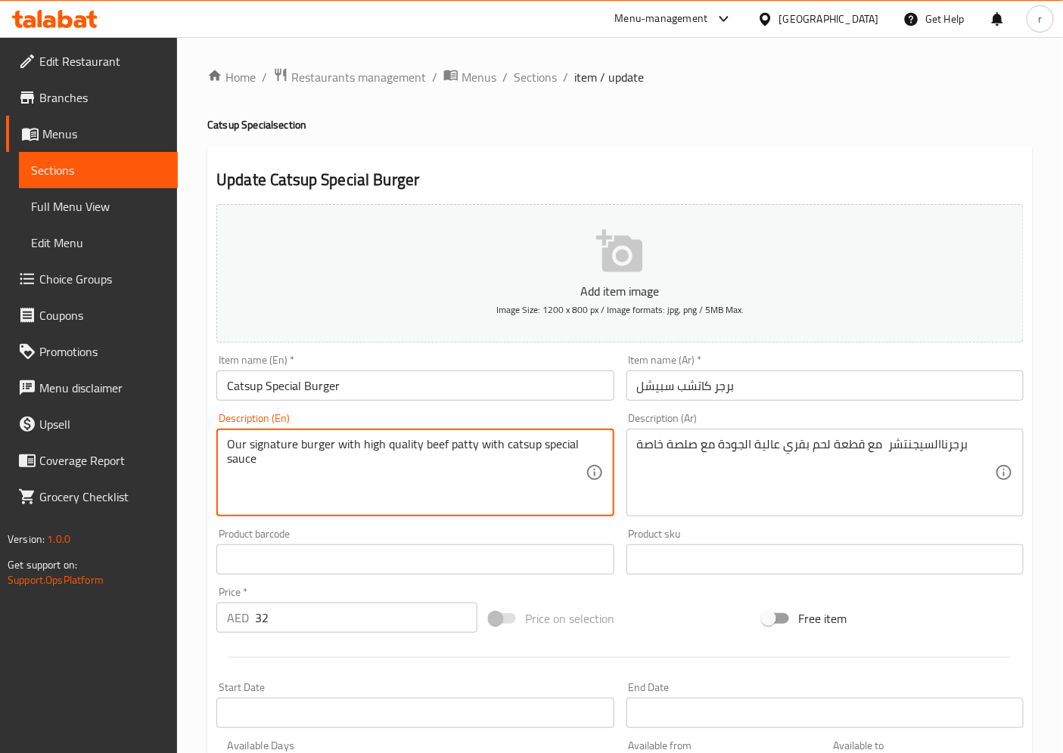
type textarea "Our signature burger with high quality beef patty with catsup special sauce"
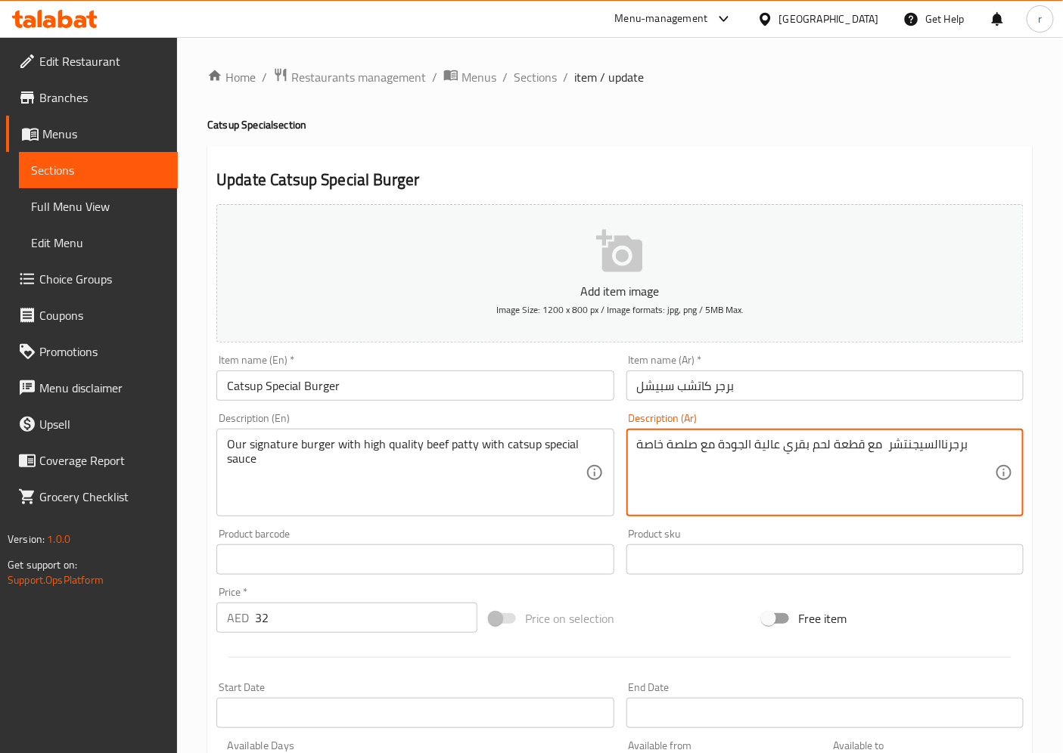
click at [937, 446] on textarea "برجرناالسيجنتشر مع قطعة لحم بقري عالية الجودة مع صلصة خاصة" at bounding box center [816, 473] width 358 height 72
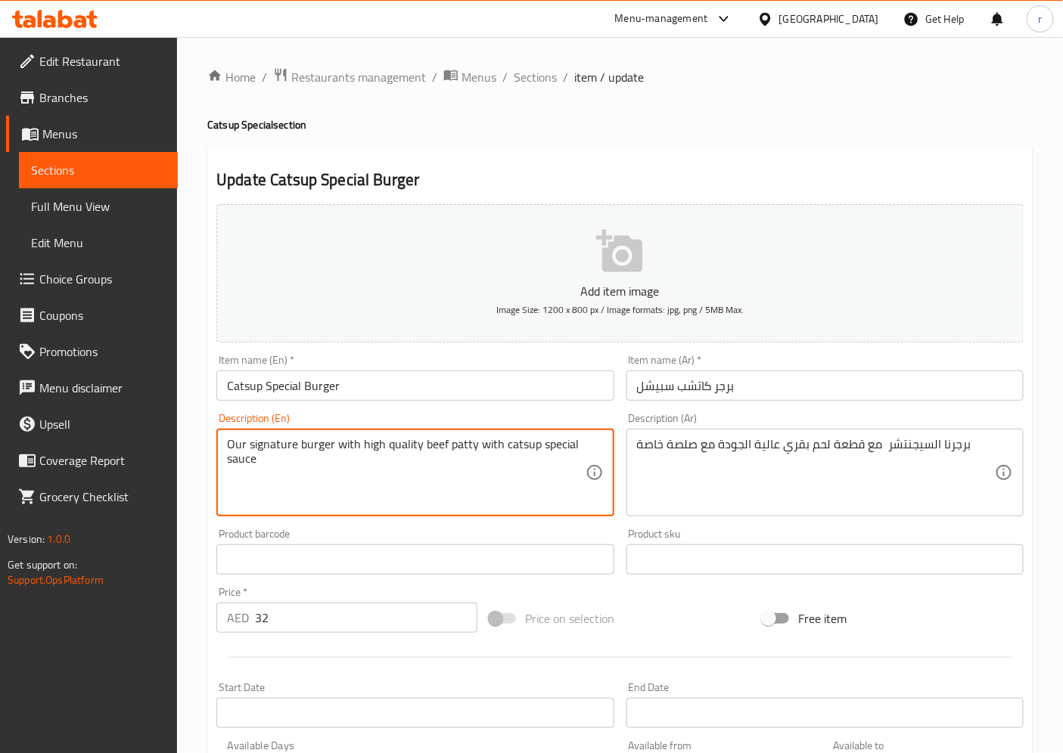
click at [329, 444] on textarea "Our signature burger with high quality beef patty with catsup special sauce" at bounding box center [406, 473] width 358 height 72
click at [333, 449] on textarea "Our signature burger with high quality beef patty with catsup special sauce" at bounding box center [406, 473] width 358 height 72
click at [352, 443] on textarea "Our signature burger with high quality beef patty with catsup special sauce" at bounding box center [406, 473] width 358 height 72
click at [445, 449] on textarea "Our signature burger with high quality beef patty with catsup special sauce" at bounding box center [406, 473] width 358 height 72
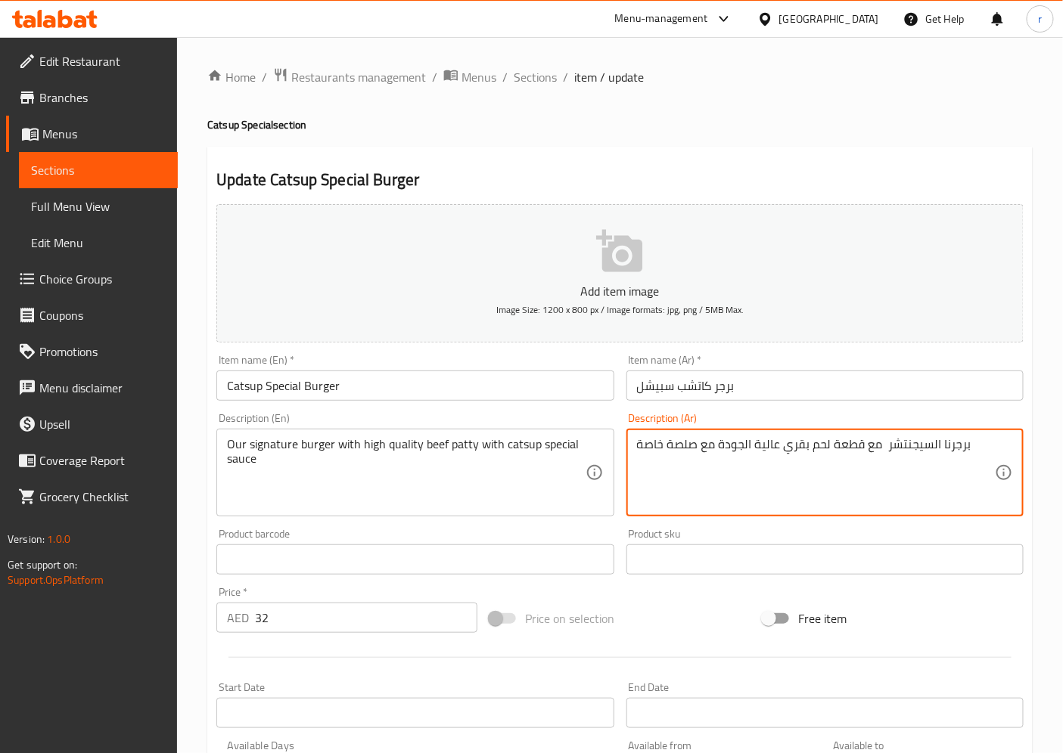
drag, startPoint x: 865, startPoint y: 444, endPoint x: 834, endPoint y: 445, distance: 30.3
click at [865, 444] on textarea "برجرنا السيجنتشر معشريحة لحم بقري عالية الجودة مع صلصة خاصة" at bounding box center [816, 473] width 358 height 72
drag, startPoint x: 694, startPoint y: 446, endPoint x: 634, endPoint y: 451, distance: 60.7
click at [634, 451] on div "برجرنا السيجنتشر مع شريحة لحم بقري عالية الجودة مع صلصة خاصة Description (Ar)" at bounding box center [824, 473] width 397 height 88
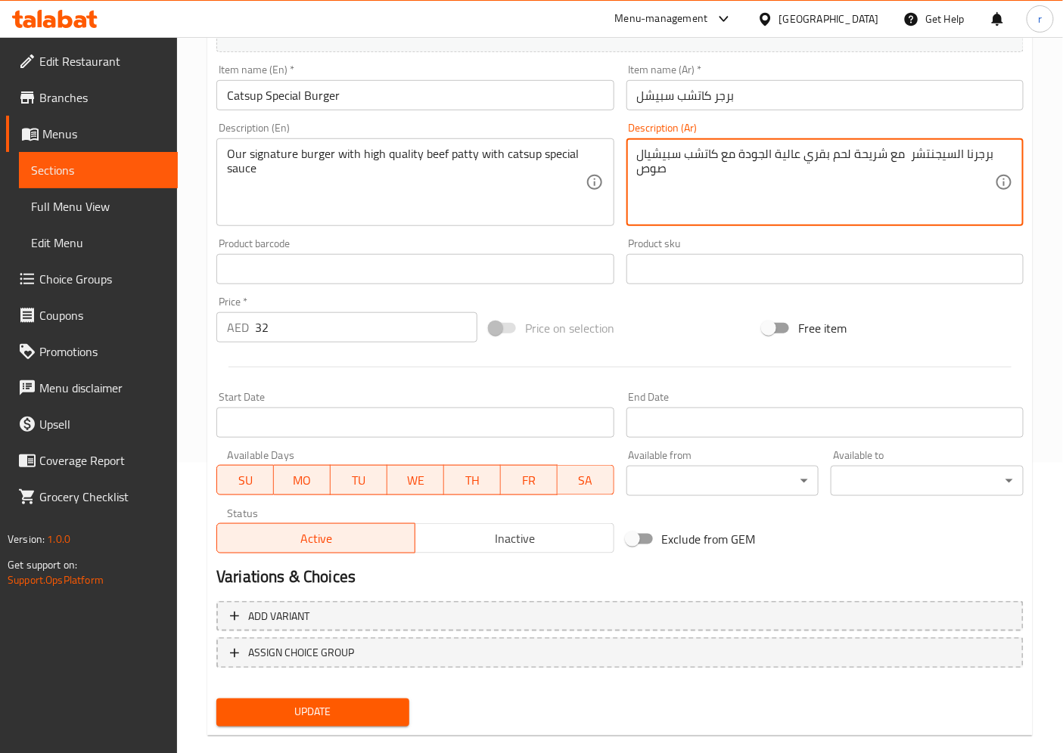
scroll to position [312, 0]
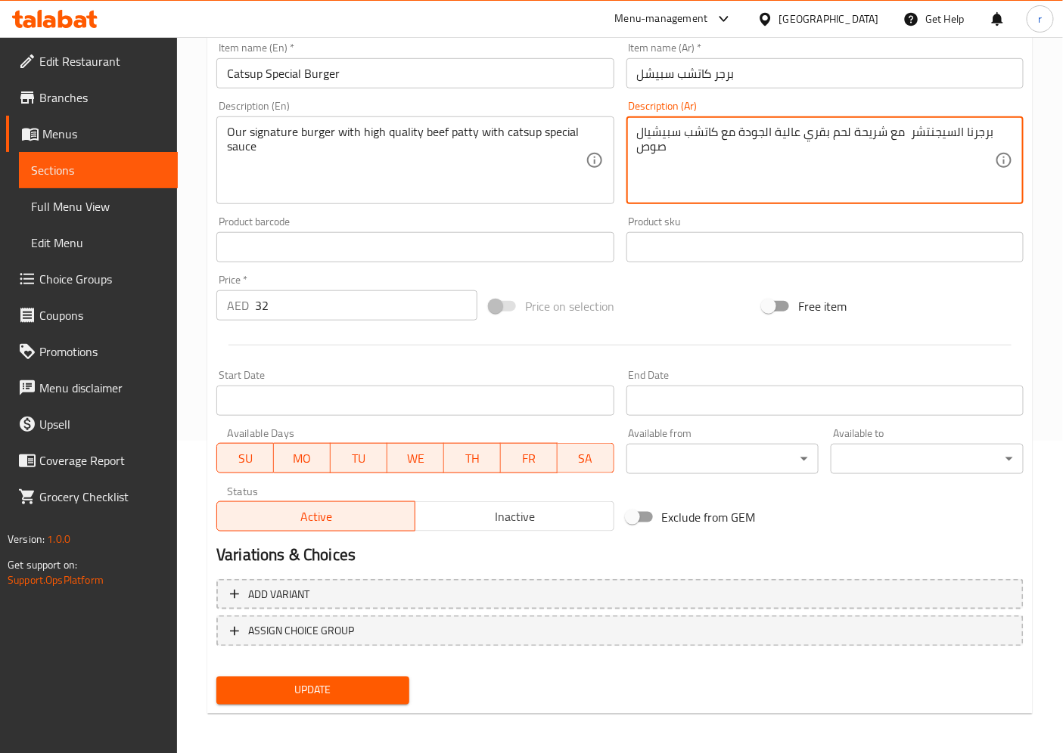
type textarea "برجرنا السيجنتشر مع شريحة لحم بقري عالية الجودة مع كاتشب سبيشيال صوص"
click at [324, 678] on span "Update" at bounding box center [312, 691] width 169 height 19
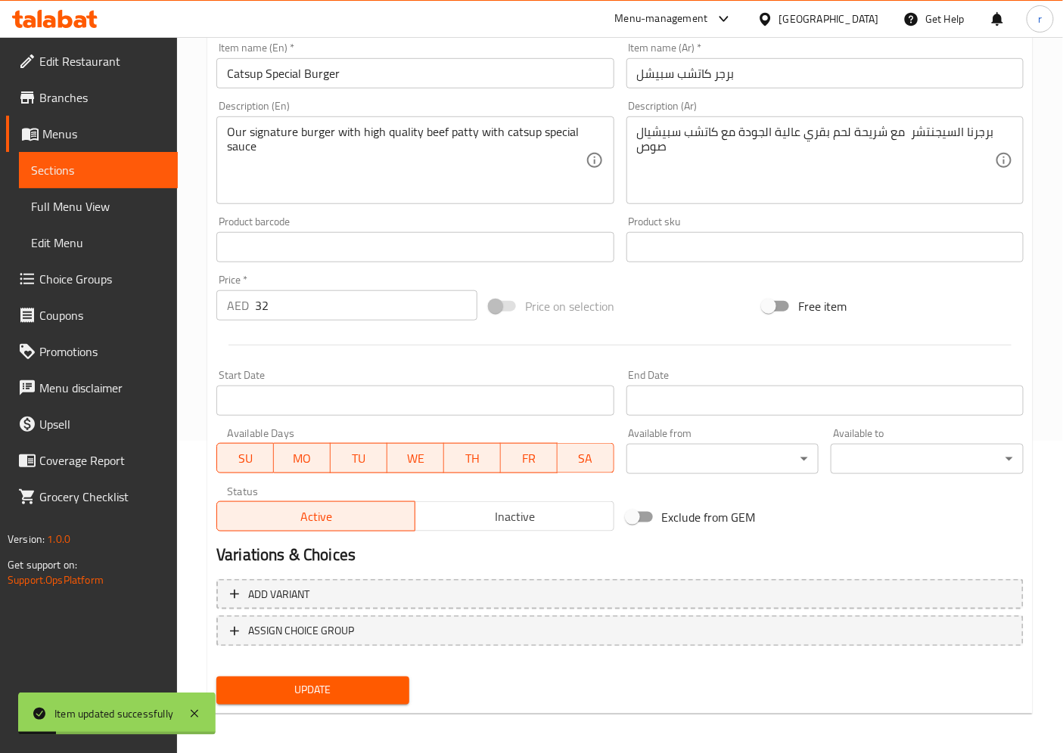
click at [104, 169] on span "Sections" at bounding box center [98, 170] width 135 height 18
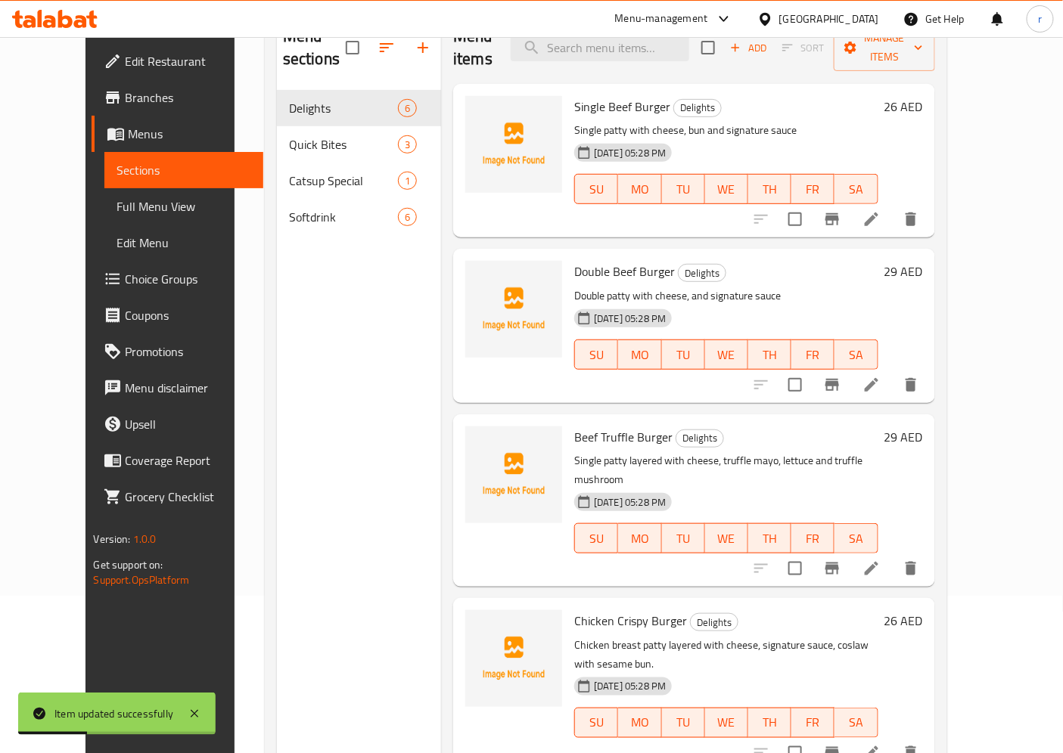
scroll to position [127, 0]
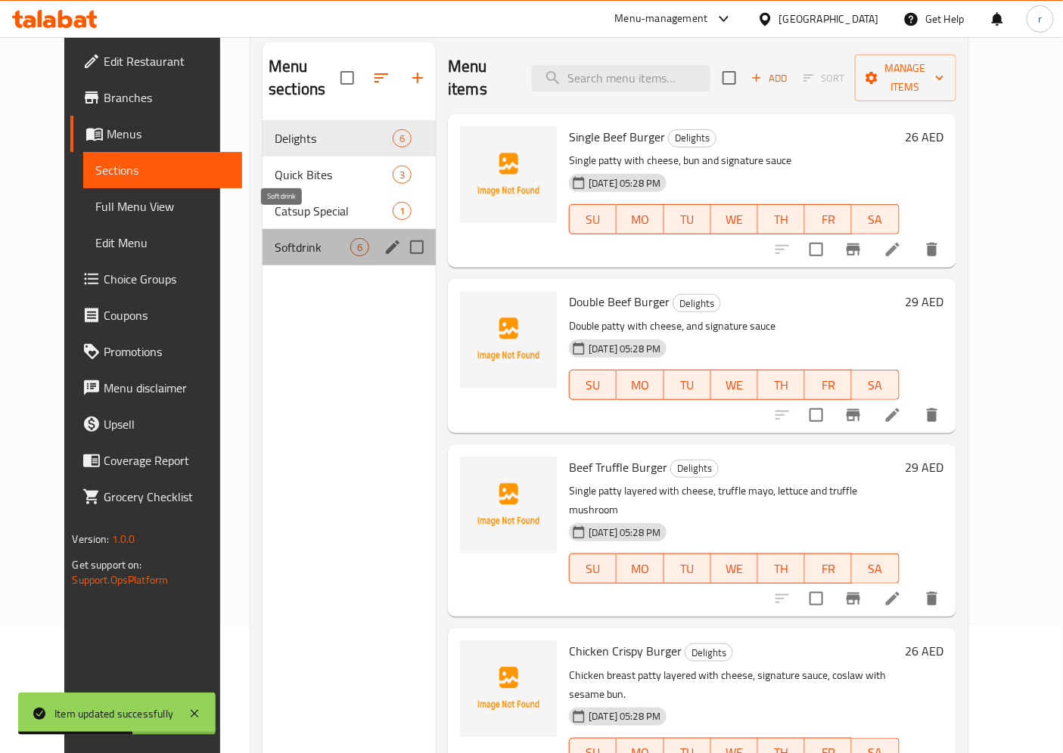
click at [292, 238] on span "Softdrink" at bounding box center [313, 247] width 76 height 18
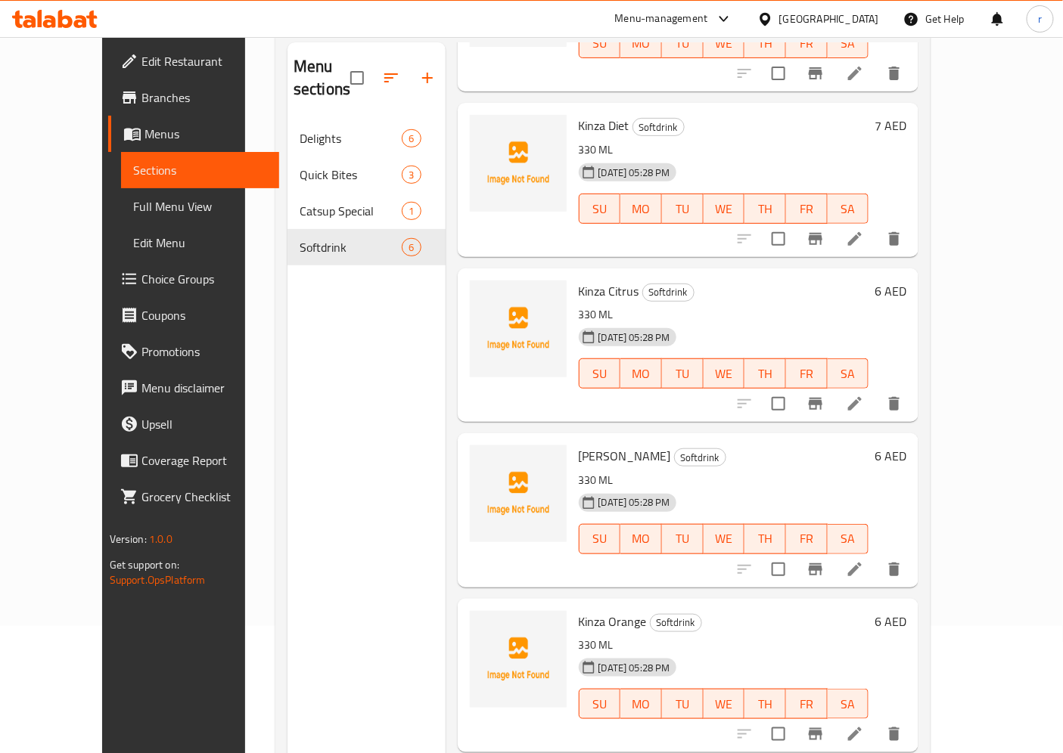
scroll to position [252, 0]
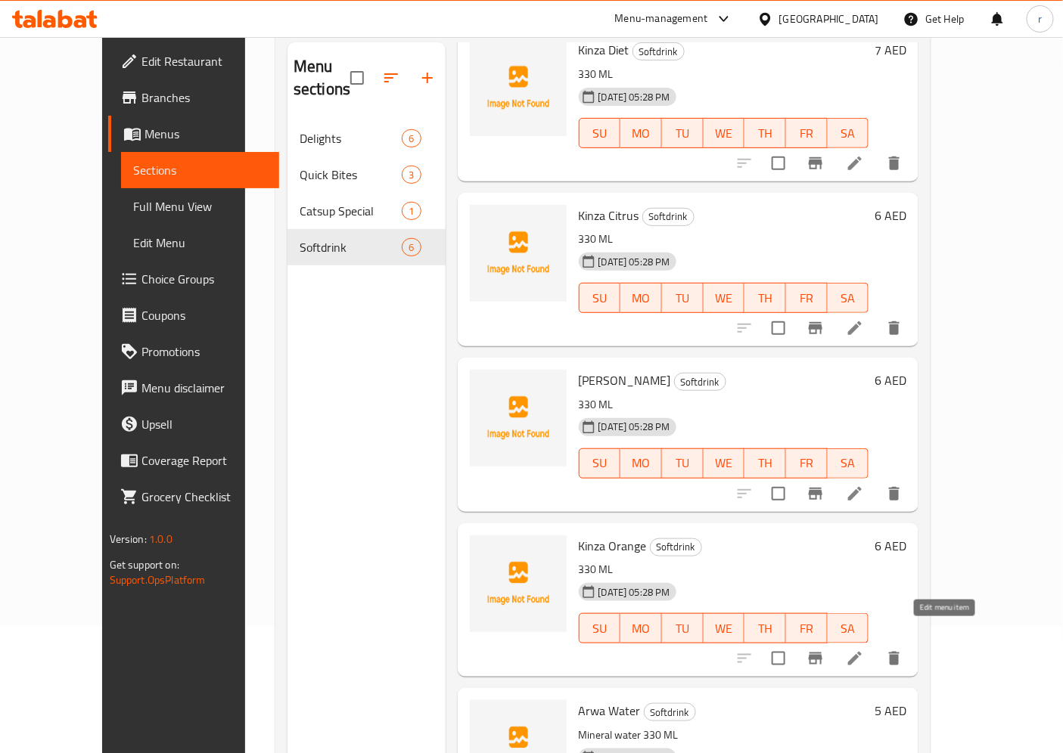
click at [862, 652] on icon at bounding box center [855, 659] width 14 height 14
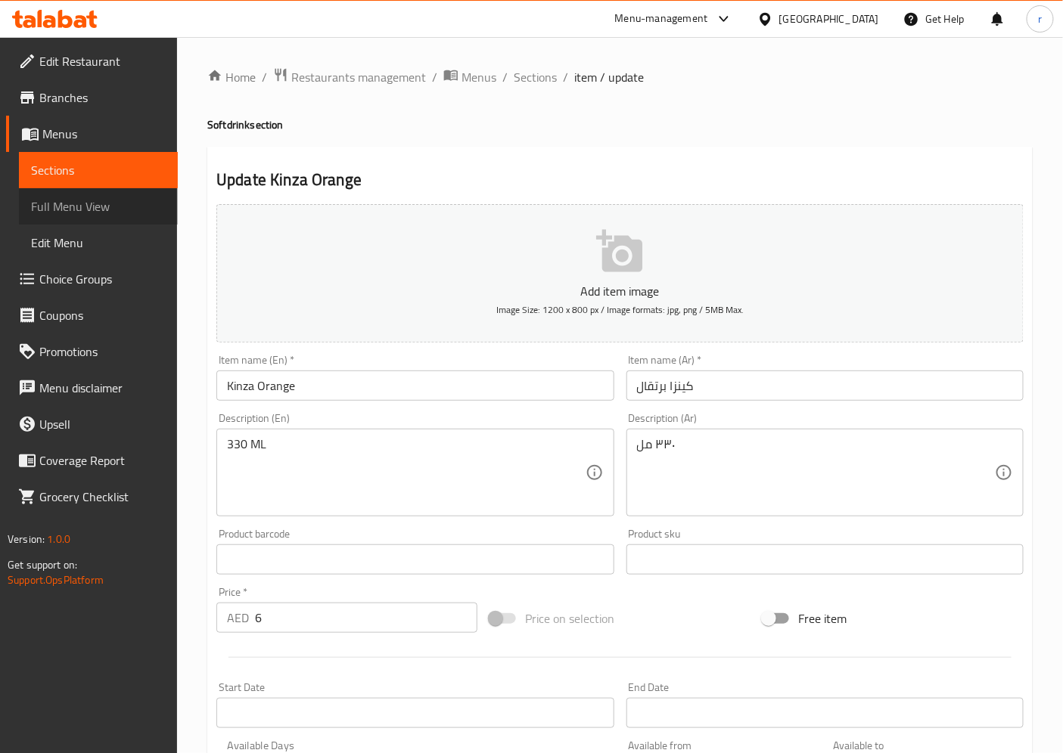
click at [99, 203] on span "Full Menu View" at bounding box center [98, 206] width 135 height 18
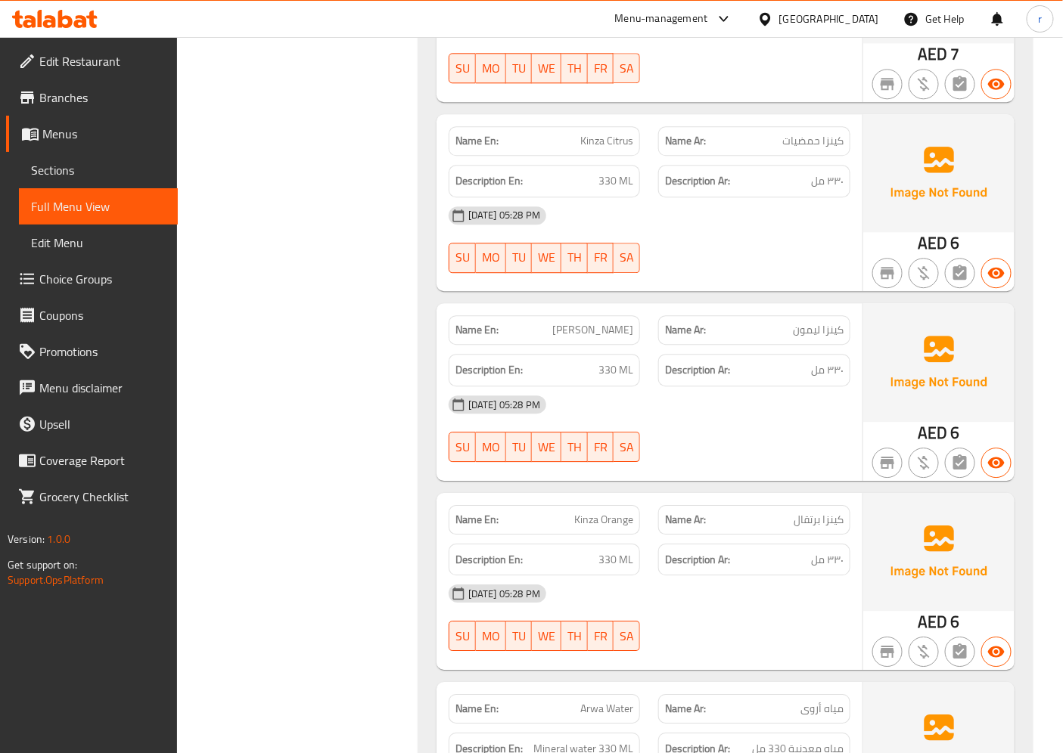
scroll to position [3332, 0]
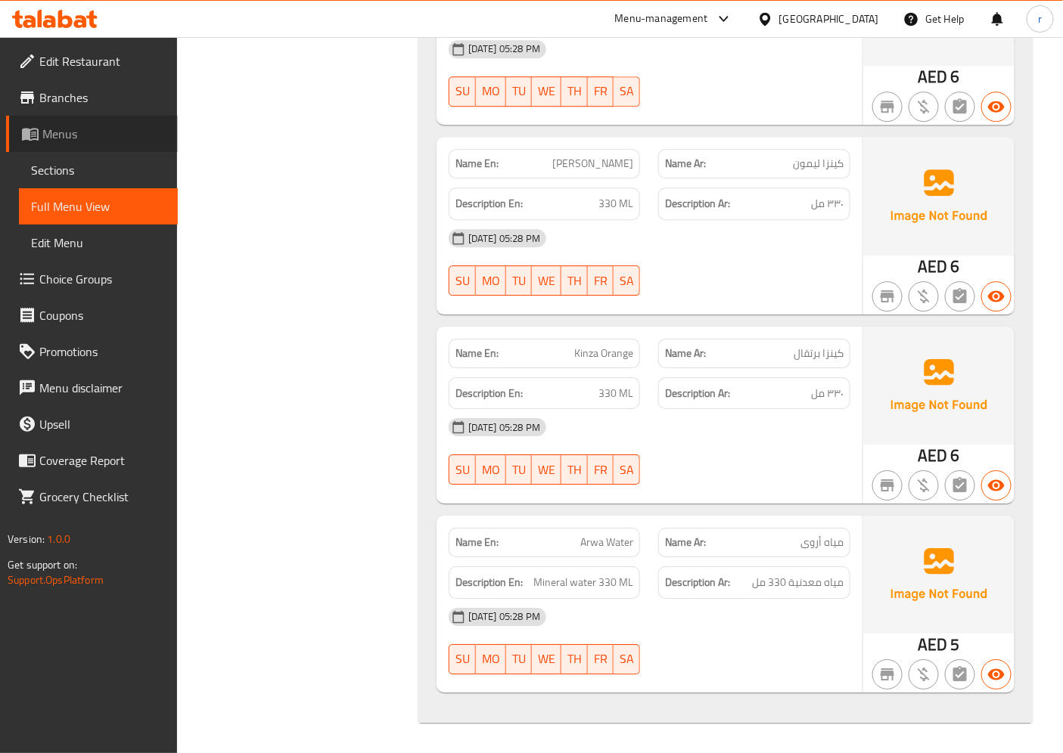
click at [79, 130] on span "Menus" at bounding box center [103, 134] width 123 height 18
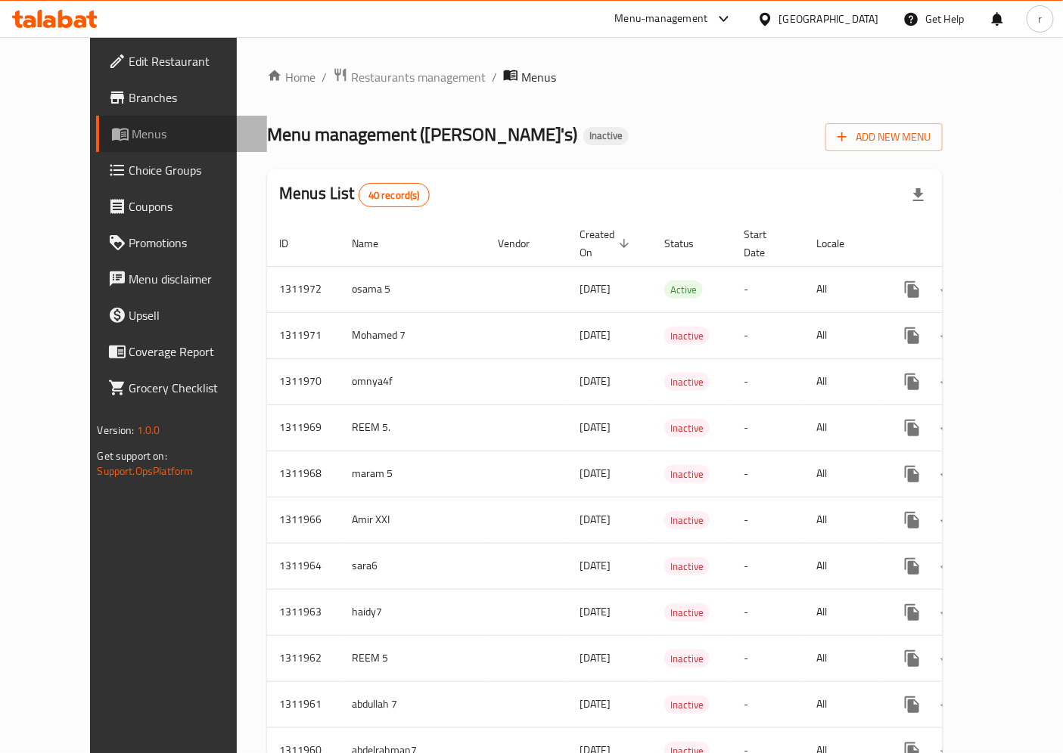
click at [132, 141] on span "Menus" at bounding box center [193, 134] width 123 height 18
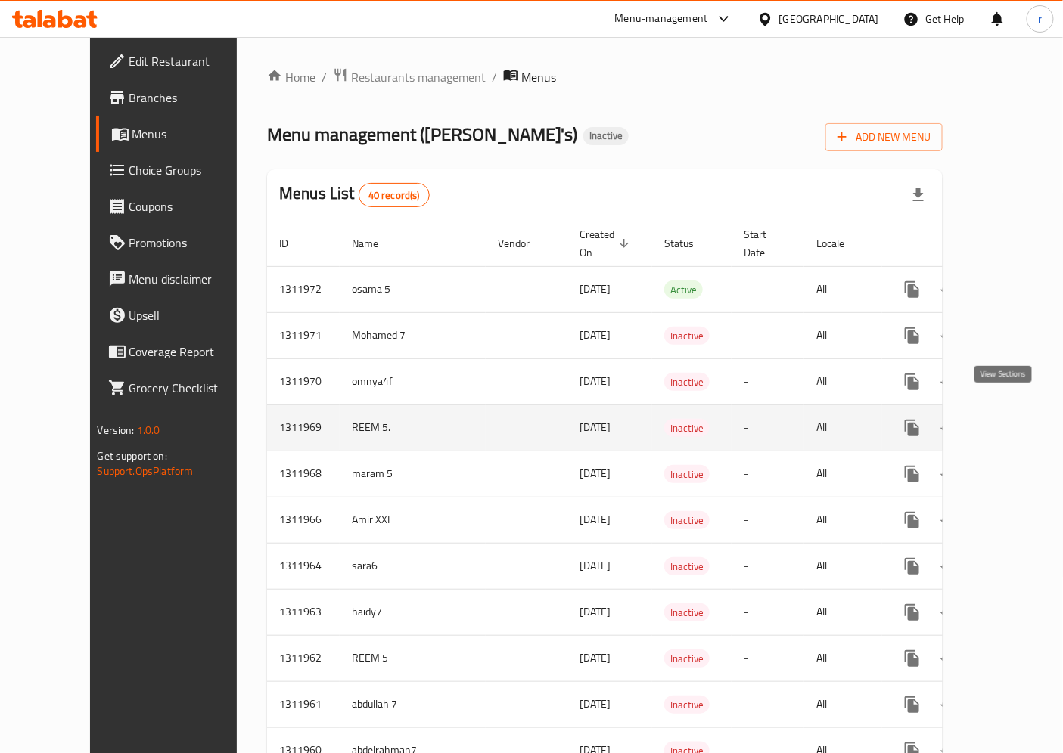
click at [968, 419] on icon "enhanced table" at bounding box center [1021, 428] width 18 height 18
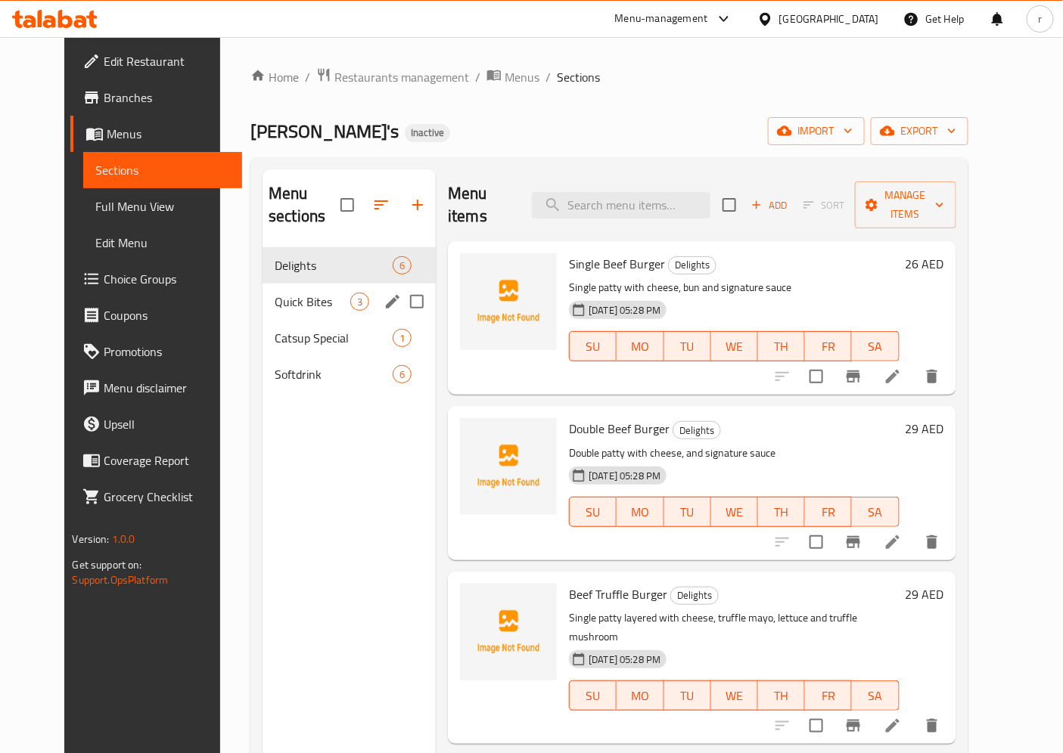
click at [281, 290] on div "Quick Bites 3" at bounding box center [349, 302] width 173 height 36
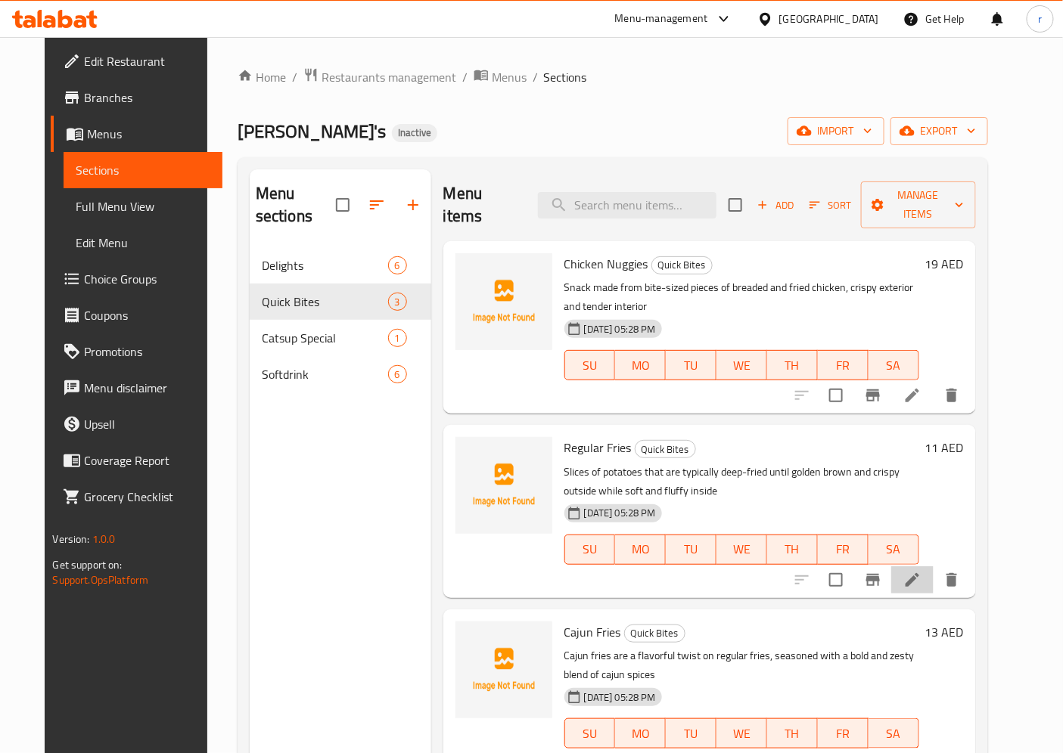
click at [934, 567] on li at bounding box center [912, 580] width 42 height 27
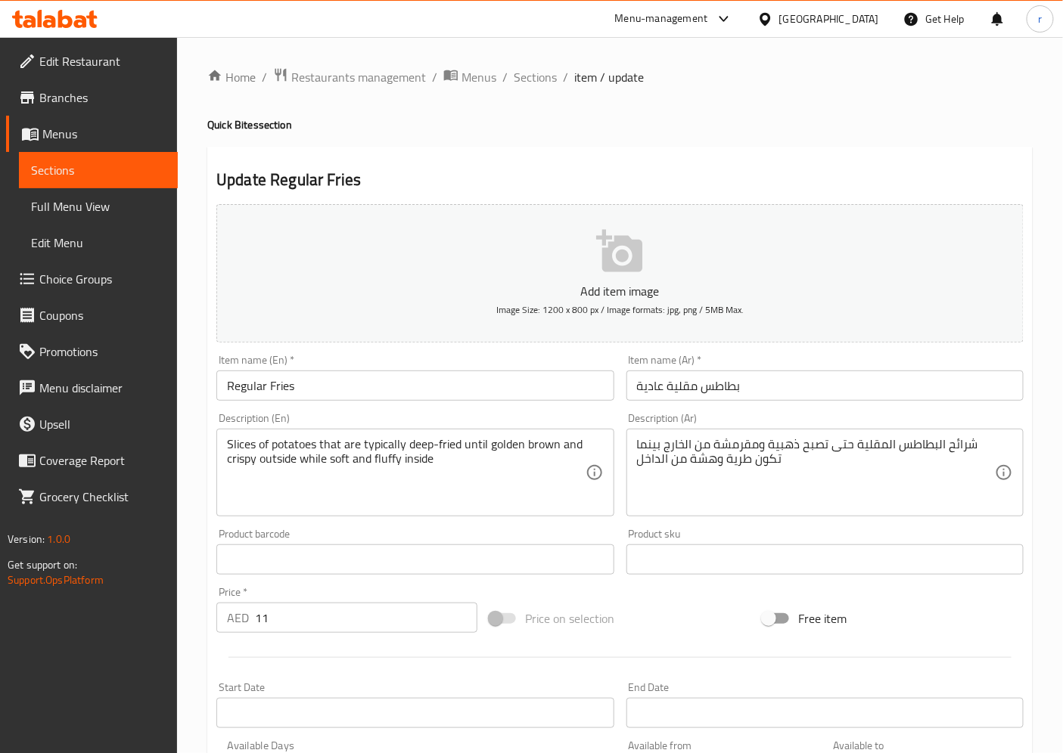
click at [130, 176] on span "Sections" at bounding box center [98, 170] width 135 height 18
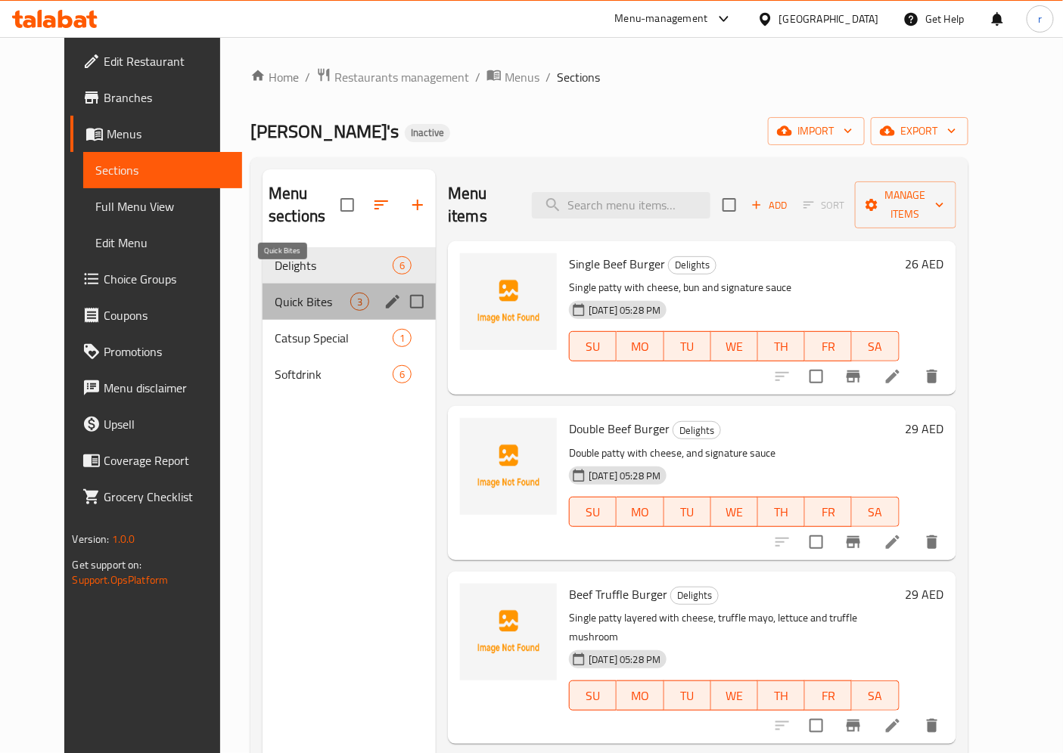
click at [275, 293] on span "Quick Bites" at bounding box center [313, 302] width 76 height 18
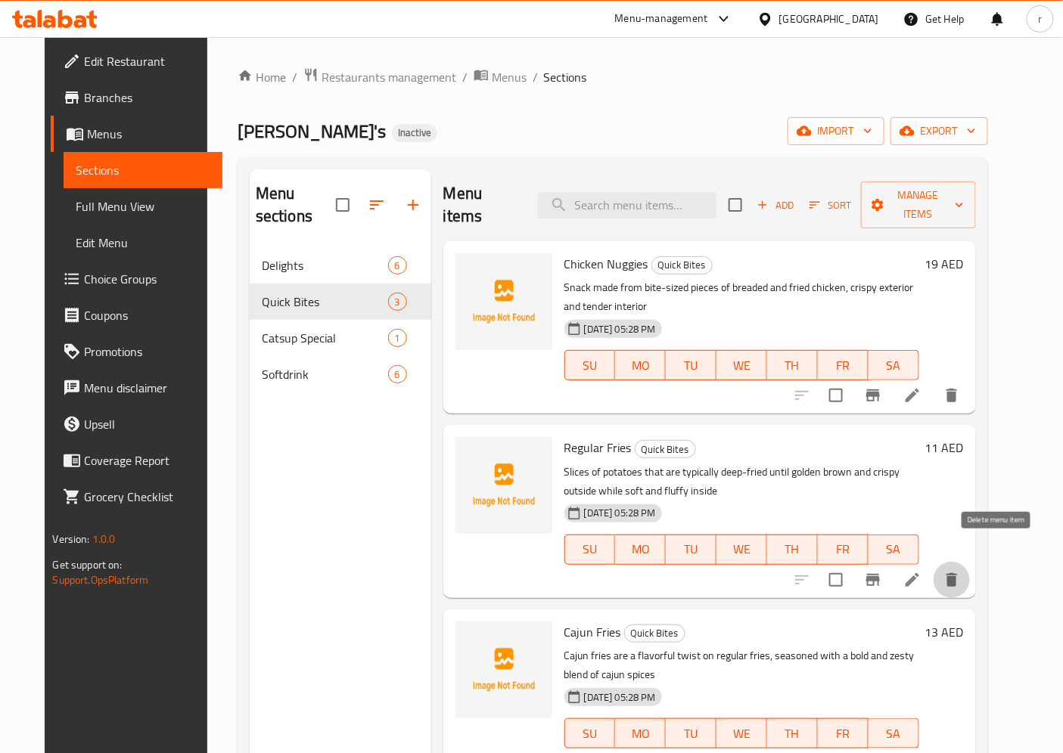
click at [957, 573] on icon "delete" at bounding box center [951, 580] width 11 height 14
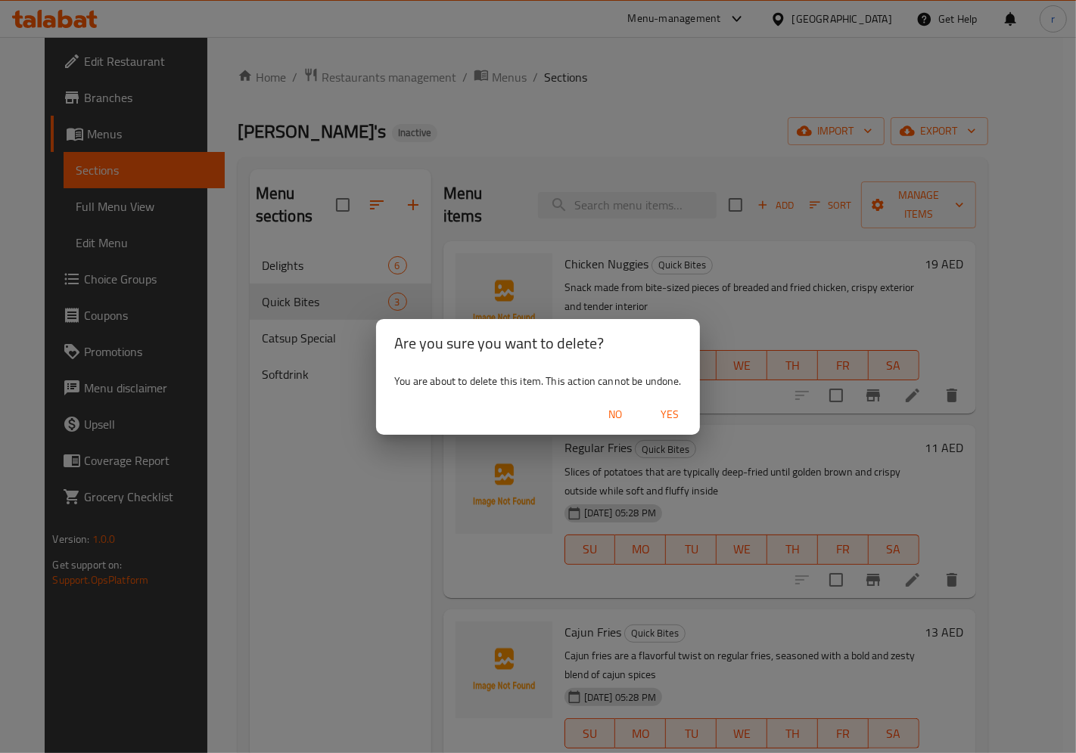
click at [667, 422] on span "Yes" at bounding box center [669, 414] width 36 height 19
